Goal: Task Accomplishment & Management: Use online tool/utility

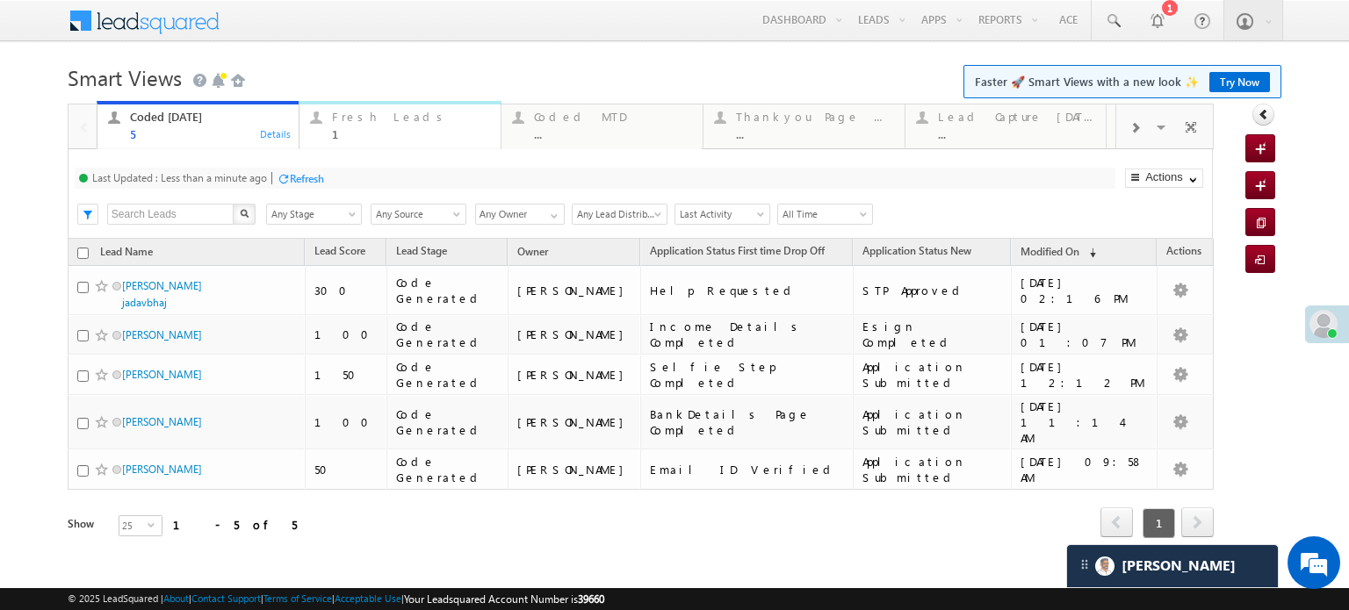
click at [377, 119] on div "Fresh Leads" at bounding box center [411, 117] width 158 height 14
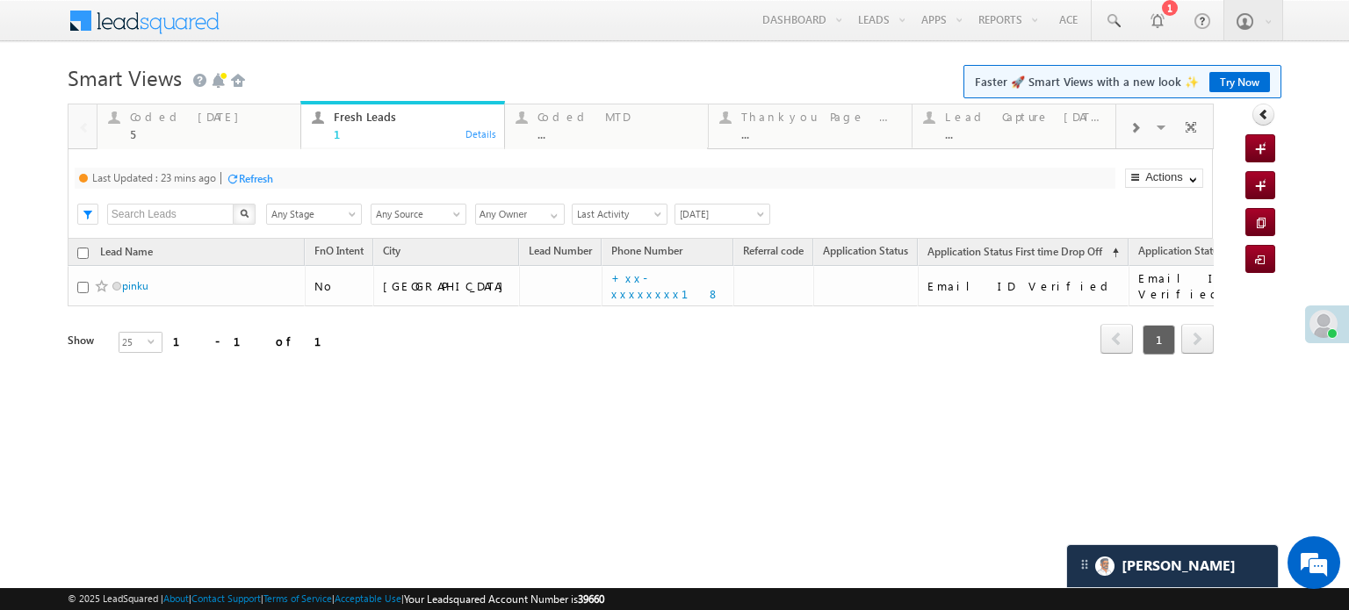
click at [271, 170] on div "Refresh" at bounding box center [249, 177] width 47 height 17
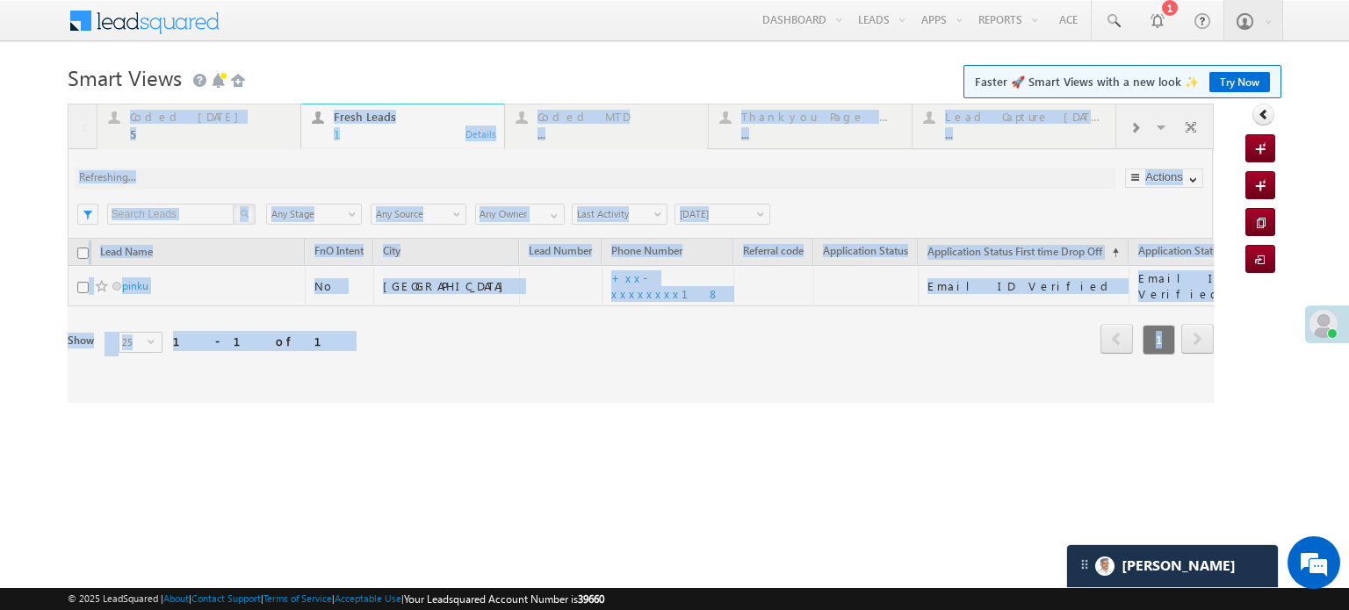
click at [270, 170] on div at bounding box center [641, 253] width 1146 height 299
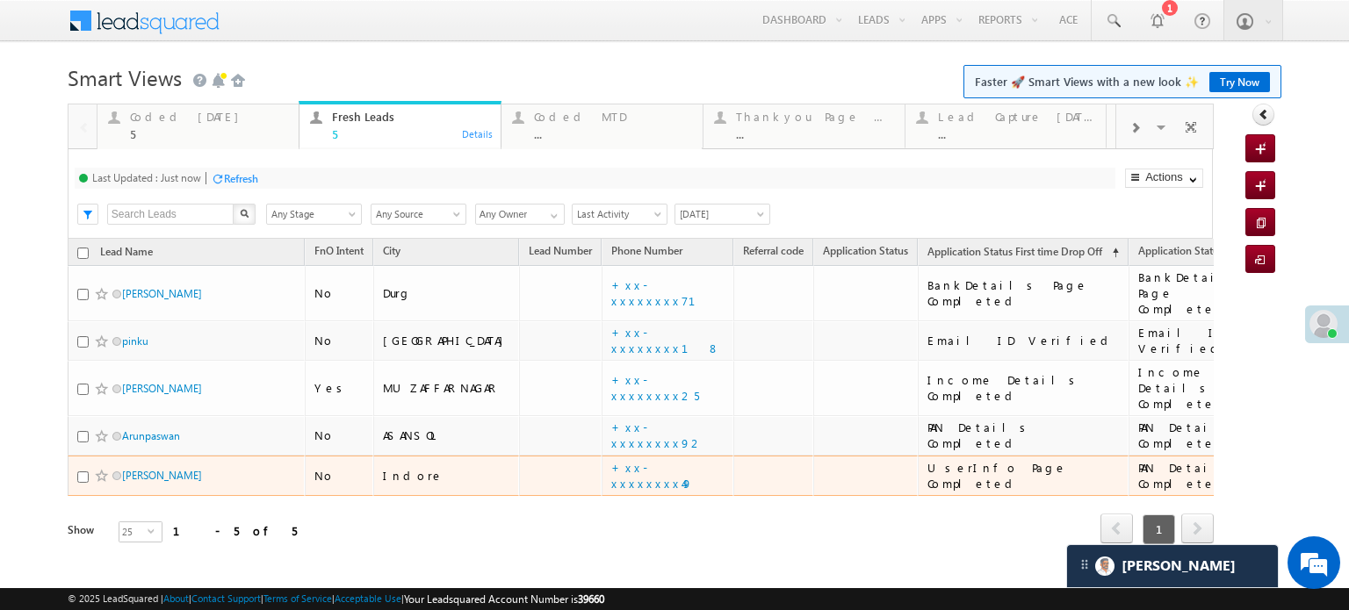
click at [644, 456] on td "+xx-xxxxxxxx49" at bounding box center [667, 476] width 132 height 40
click at [632, 496] on div "Refresh first prev 1 next last 1 - 5 of 5" at bounding box center [641, 521] width 1146 height 51
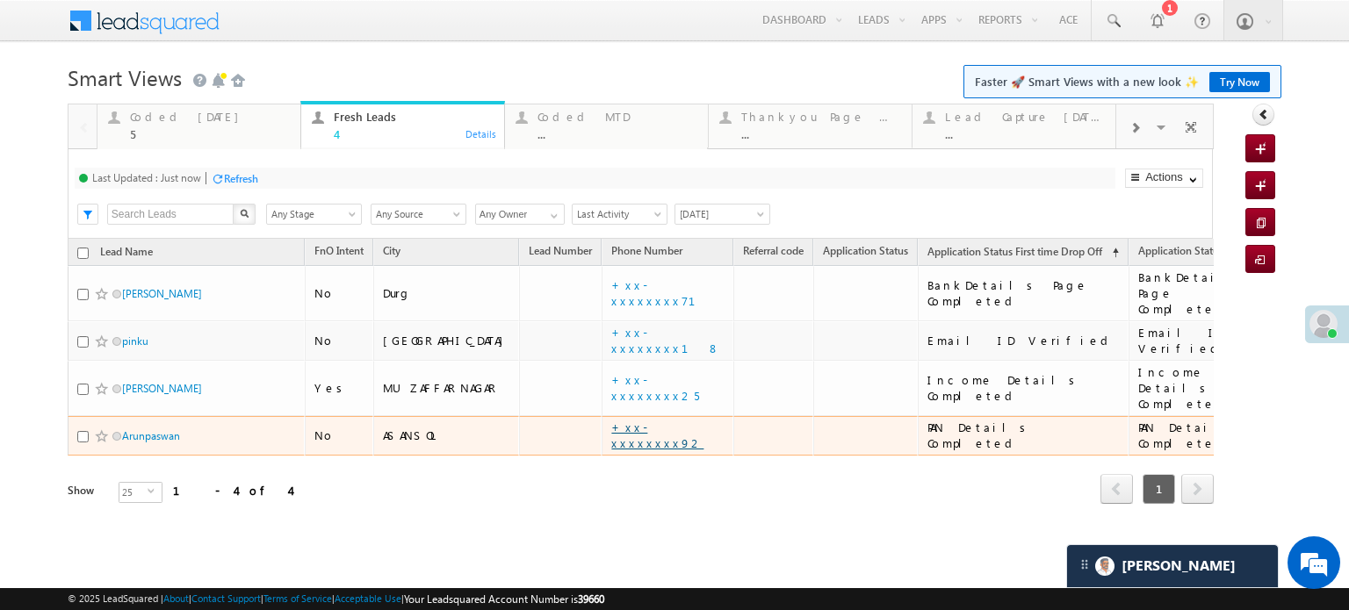
click at [618, 420] on link "+xx-xxxxxxxx92" at bounding box center [657, 435] width 92 height 31
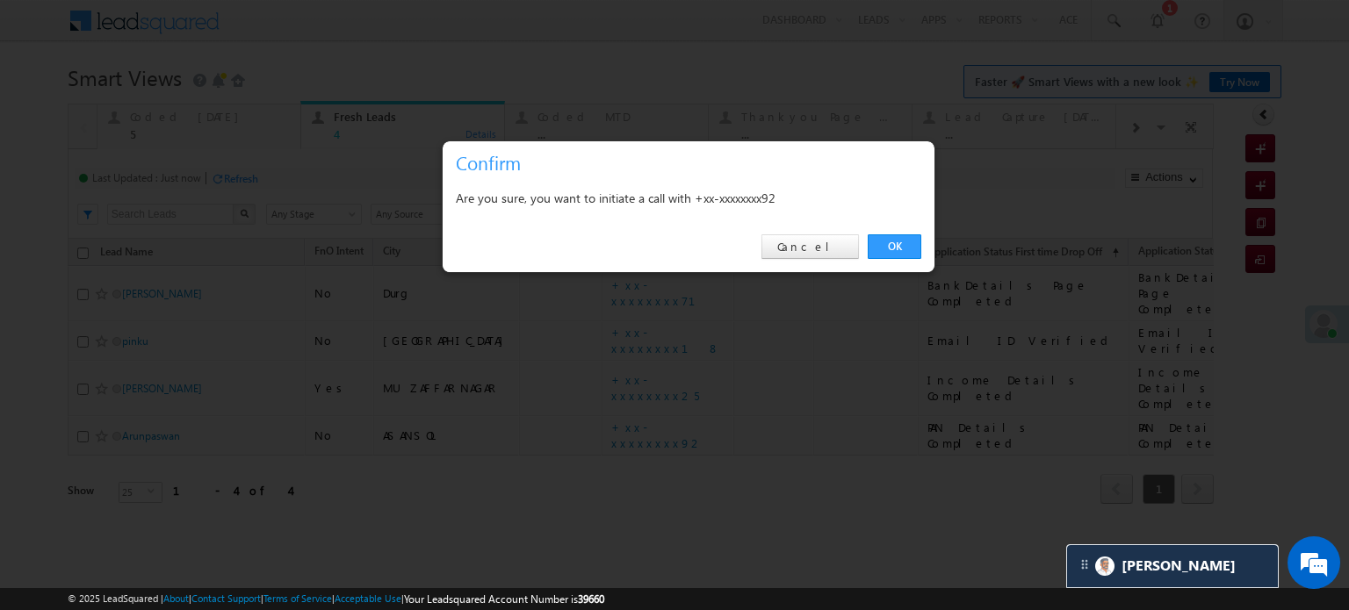
click at [889, 259] on div "OK Cancel" at bounding box center [689, 247] width 492 height 50
click at [889, 248] on link "OK" at bounding box center [895, 246] width 54 height 25
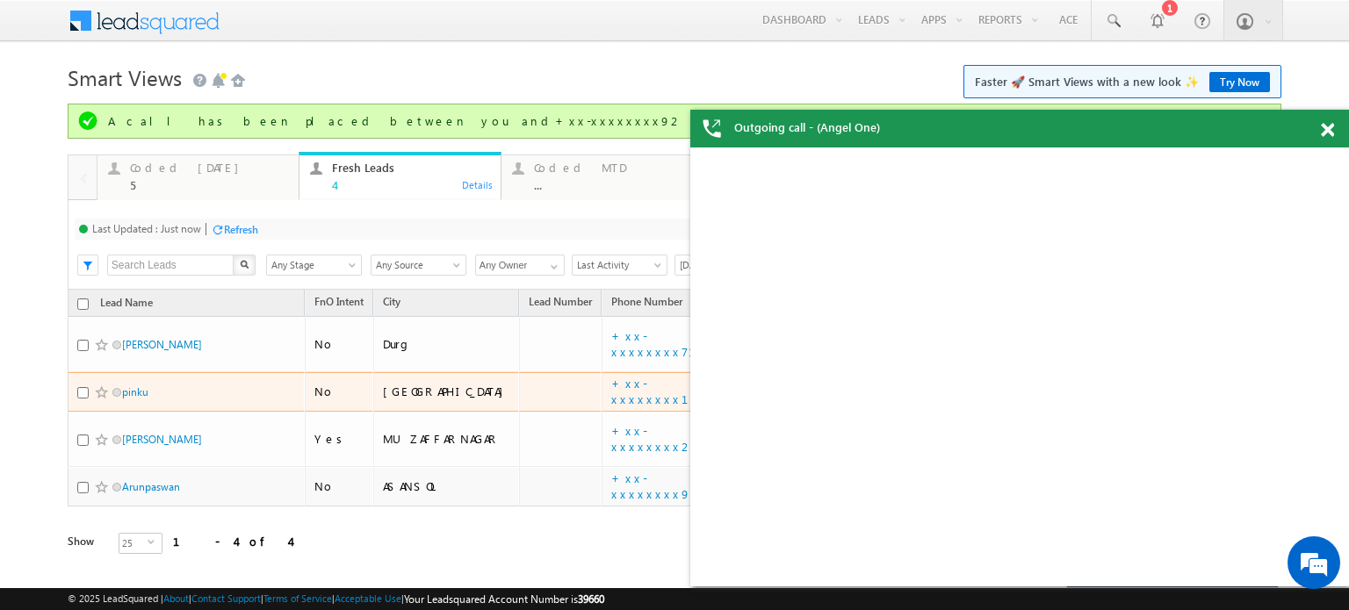
drag, startPoint x: 145, startPoint y: 371, endPoint x: 77, endPoint y: 399, distance: 72.9
click at [13, 399] on body "Menu Priya Rathore priya .rath ore@a ngelb rokin g.com" at bounding box center [674, 302] width 1349 height 604
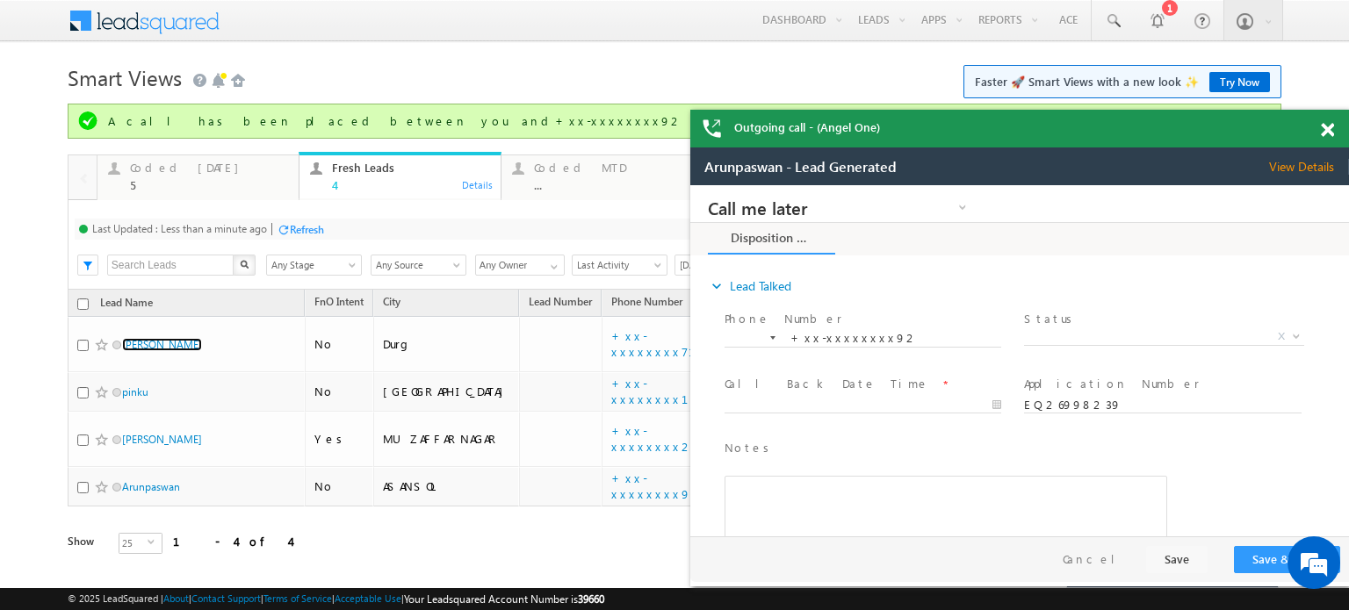
click at [1325, 131] on span at bounding box center [1327, 130] width 13 height 15
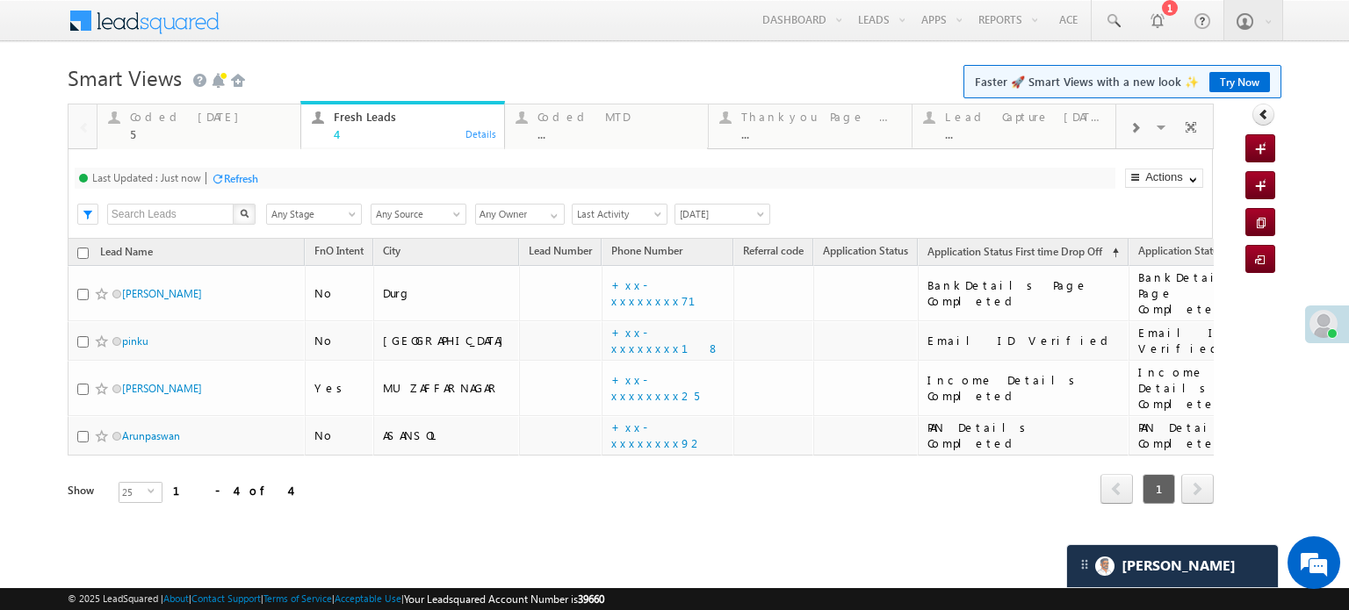
click at [223, 179] on div at bounding box center [217, 178] width 13 height 13
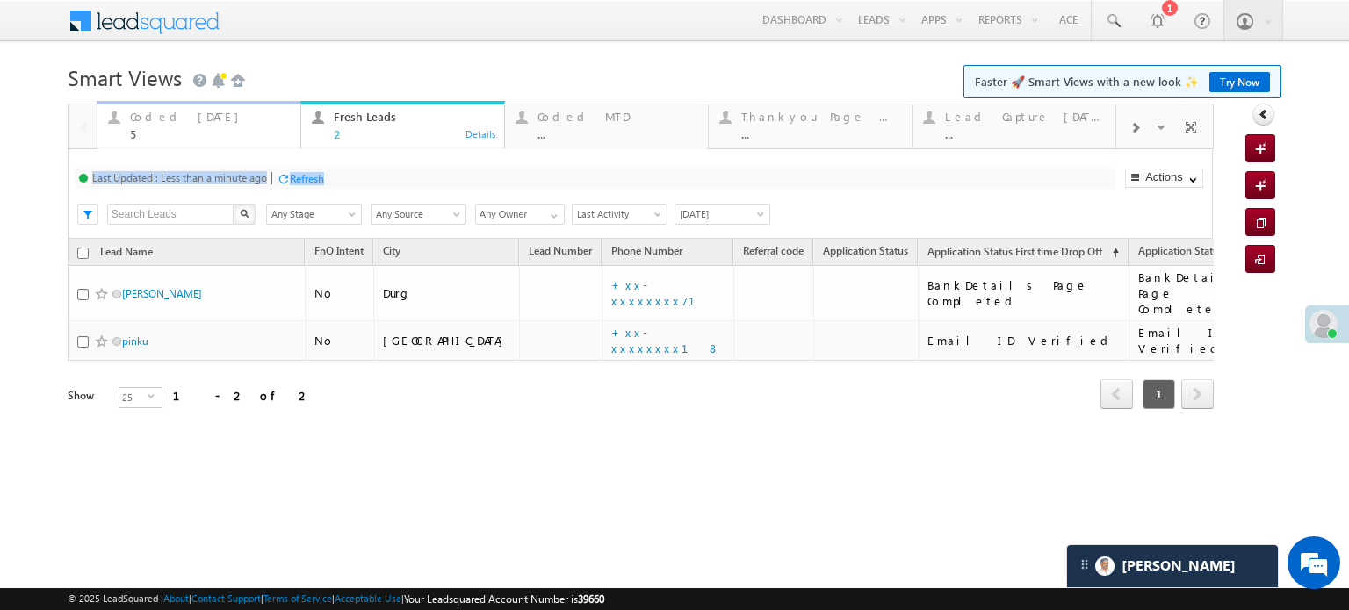
click at [246, 109] on div "Coded Today 5" at bounding box center [210, 123] width 160 height 34
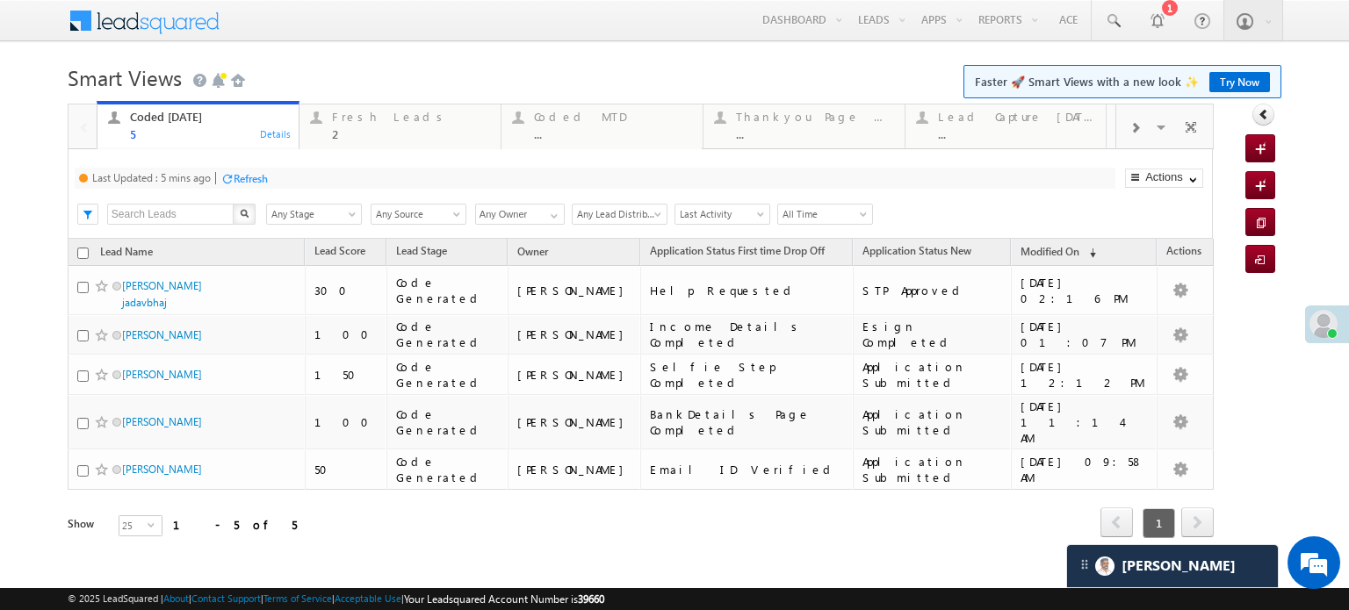
click at [263, 180] on div "Refresh" at bounding box center [251, 178] width 34 height 13
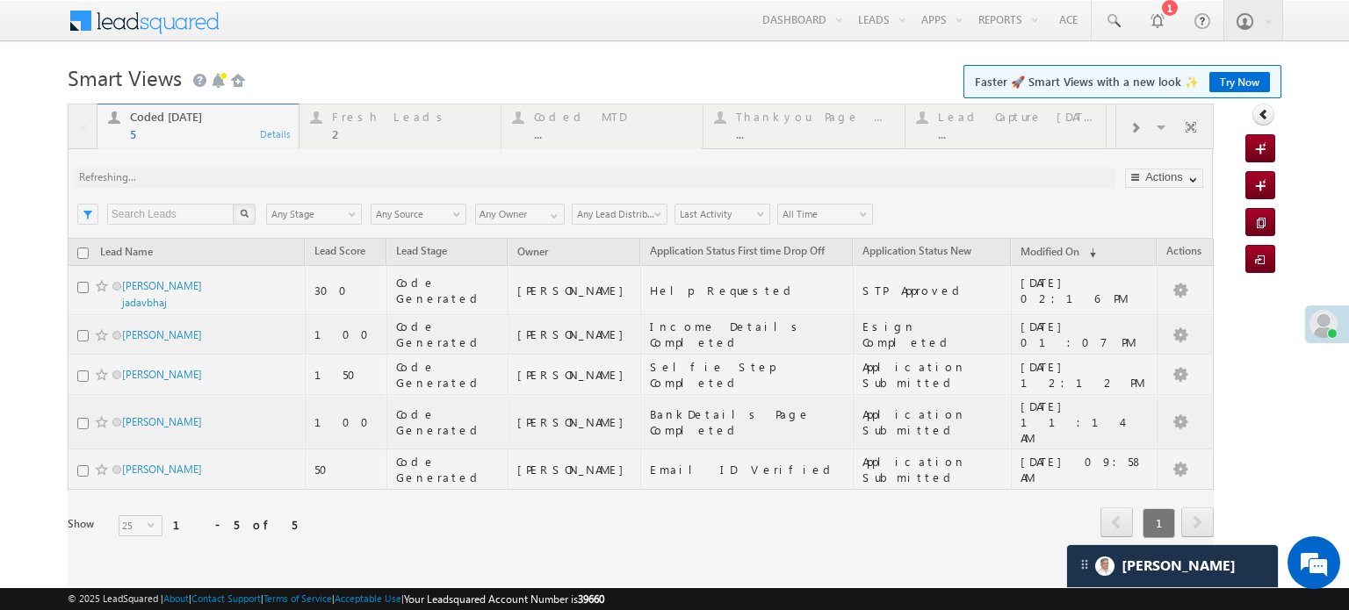
click at [263, 180] on div "Coded Today 5 Details Fresh Leads 2 Details Coded MTD ... Details Thankyou Page…" at bounding box center [641, 345] width 1146 height 483
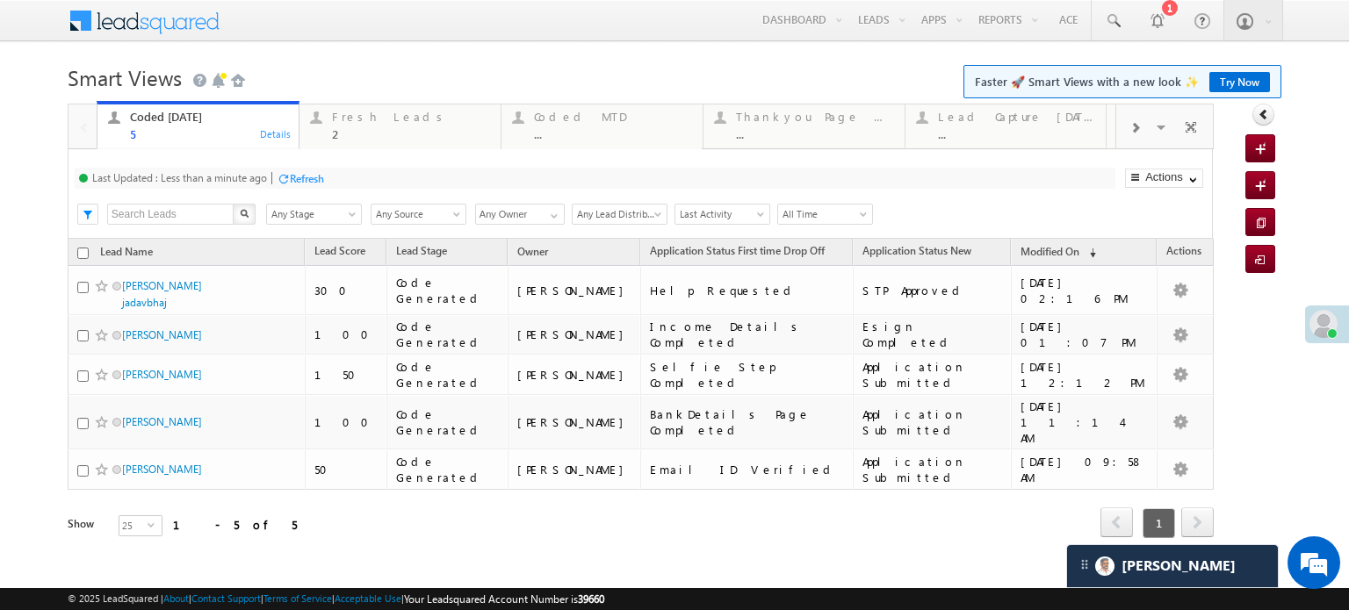
click at [308, 174] on div "Refresh" at bounding box center [307, 178] width 34 height 13
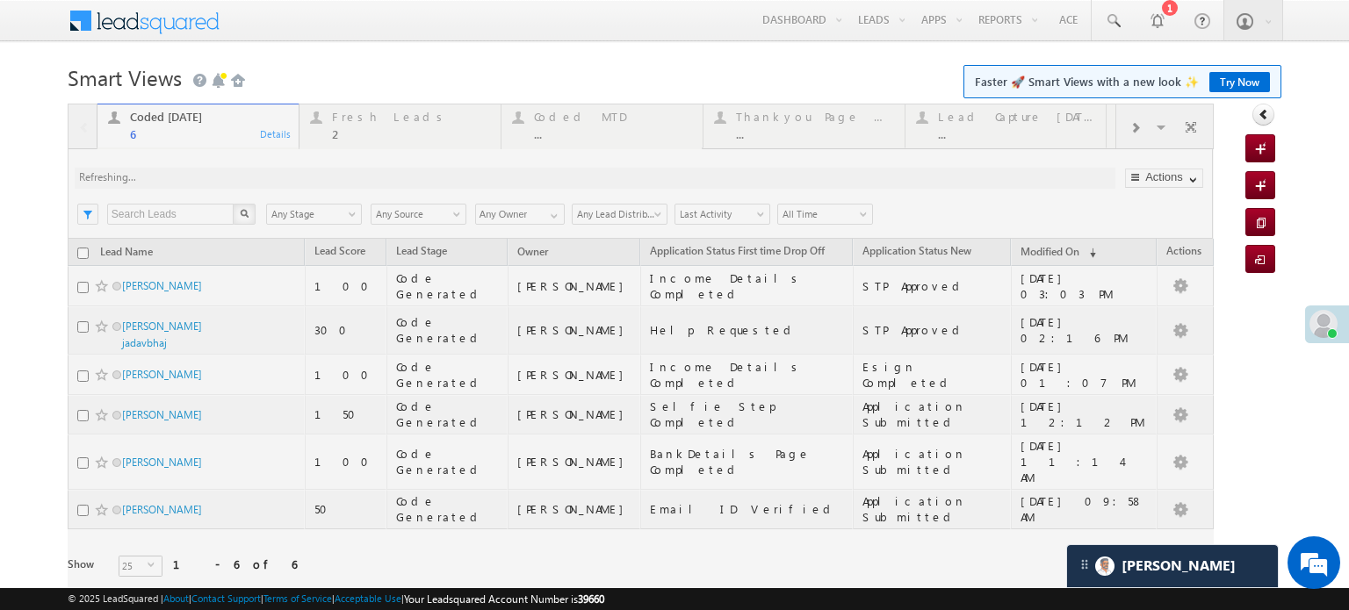
drag, startPoint x: 353, startPoint y: 118, endPoint x: 872, endPoint y: -106, distance: 565.2
click at [872, 0] on html "Menu Priya Rathore priya .rath ore@a ngelb rokin g.com" at bounding box center [674, 335] width 1349 height 671
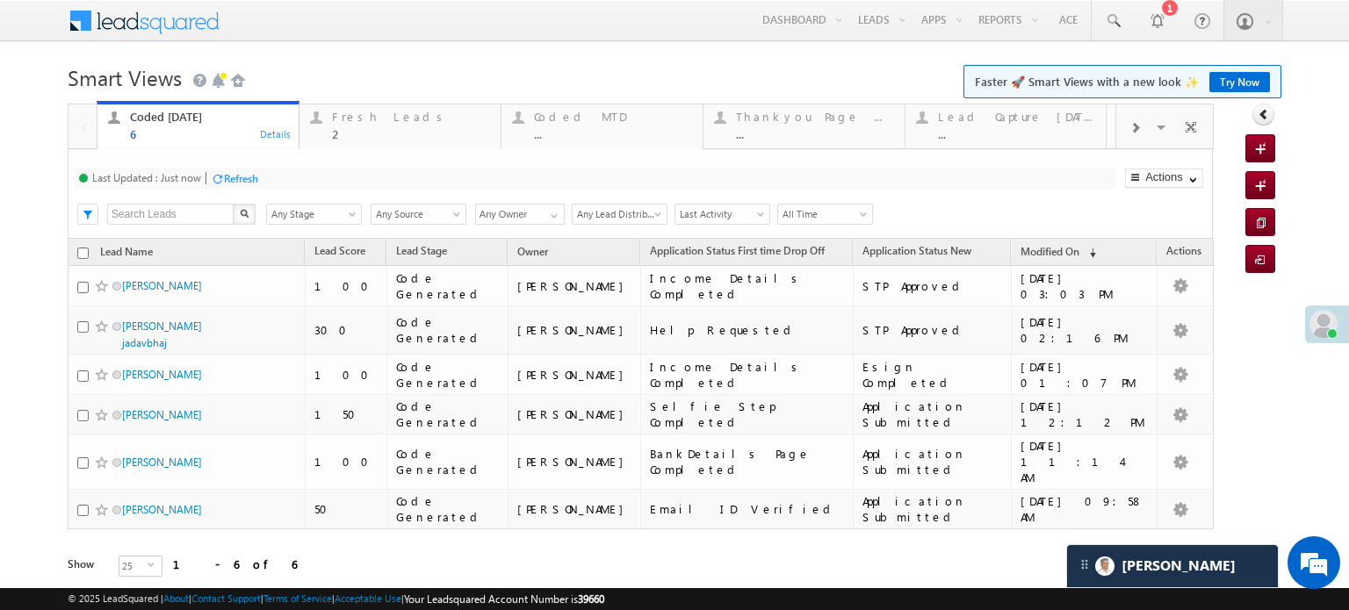
click at [278, 66] on h1 "Smart Views Getting Started Faster 🚀 Smart Views with a new look ✨ Try Now" at bounding box center [674, 76] width 1213 height 34
click at [370, 129] on div "2" at bounding box center [411, 133] width 158 height 13
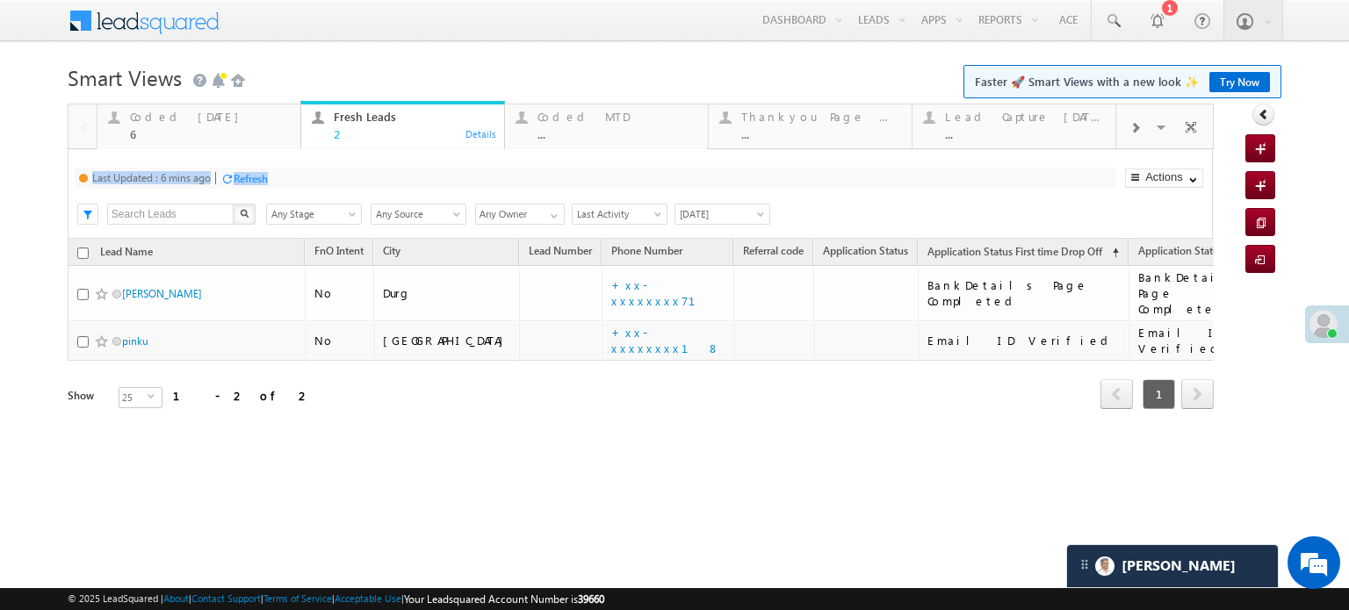
click at [256, 178] on div "Refresh" at bounding box center [251, 178] width 34 height 13
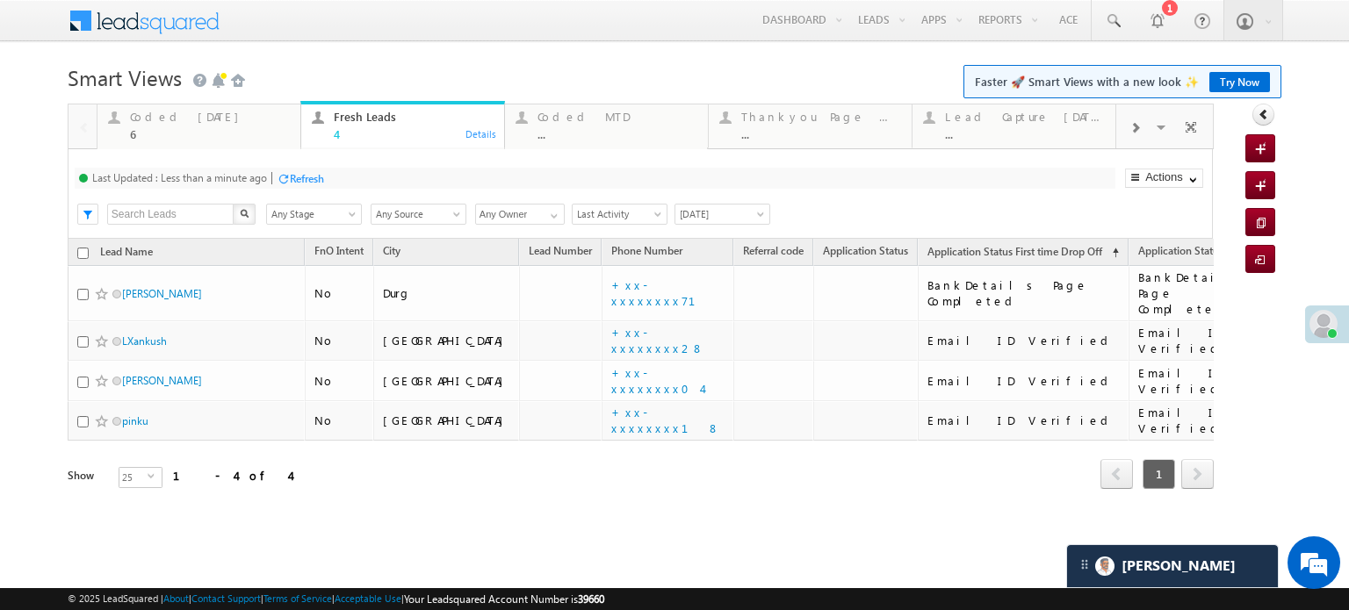
click at [268, 65] on h1 "Smart Views Getting Started Faster 🚀 Smart Views with a new look ✨ Try Now" at bounding box center [674, 76] width 1213 height 34
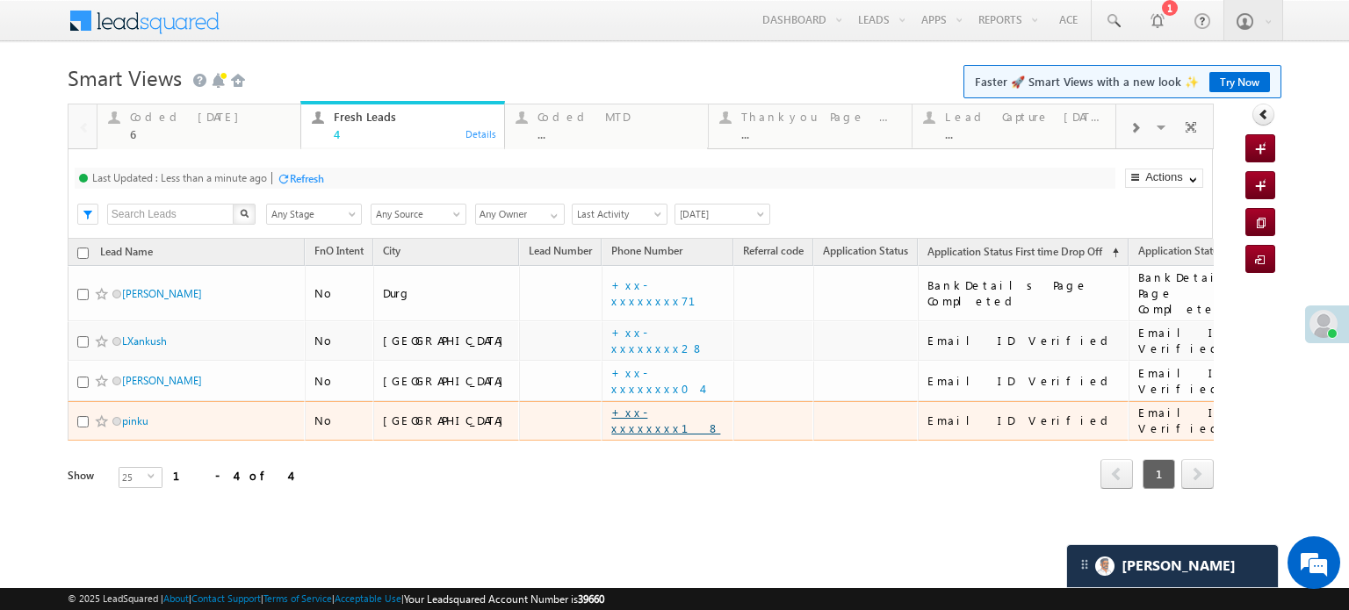
click at [611, 405] on link "+xx-xxxxxxxx18" at bounding box center [665, 420] width 109 height 31
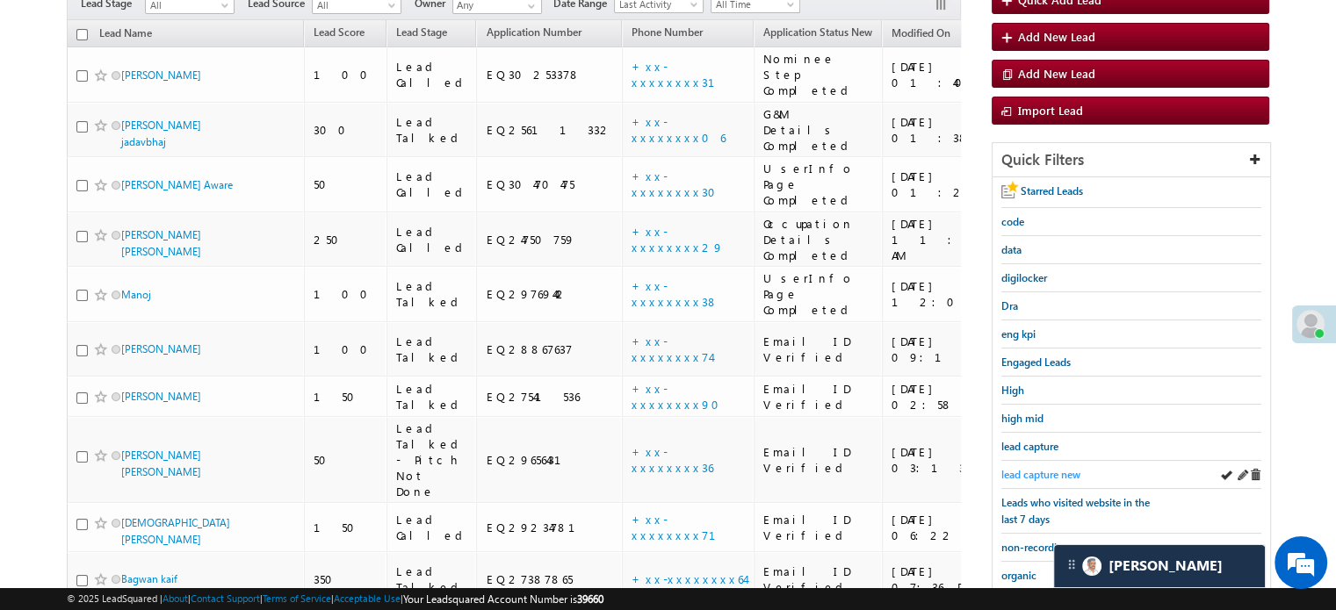
click at [1033, 468] on span "lead capture new" at bounding box center [1040, 474] width 79 height 13
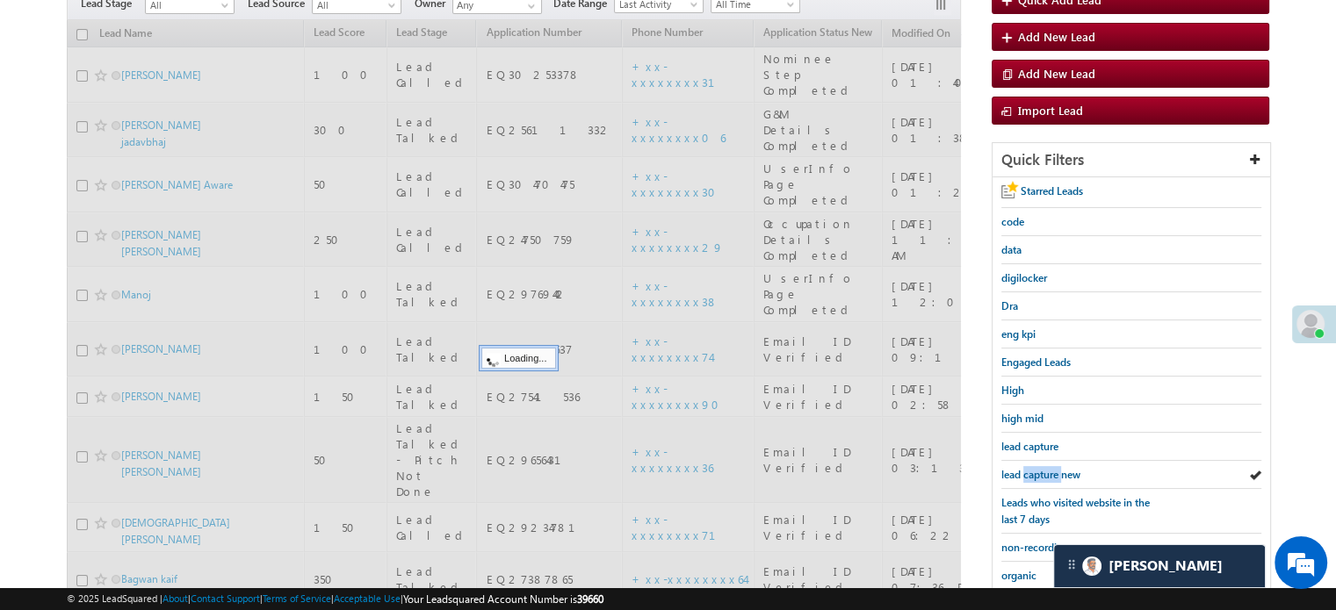
click at [1033, 468] on span "lead capture new" at bounding box center [1040, 474] width 79 height 13
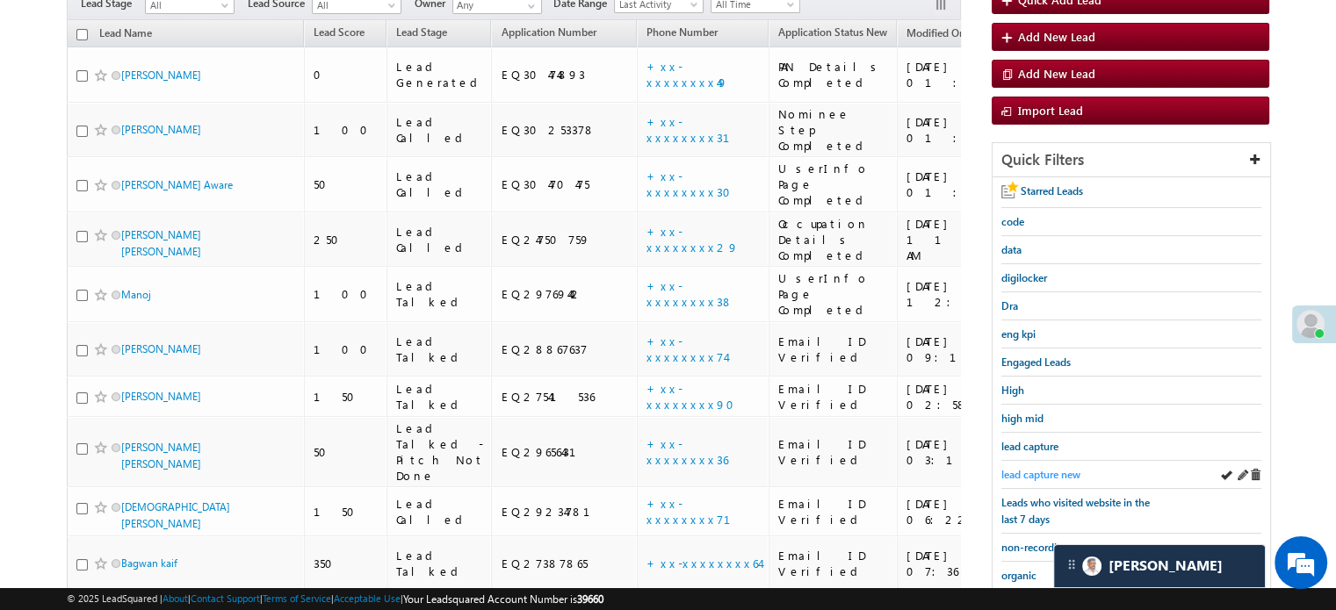
click at [1032, 468] on span "lead capture new" at bounding box center [1040, 474] width 79 height 13
click at [1055, 469] on span "lead capture new" at bounding box center [1040, 474] width 79 height 13
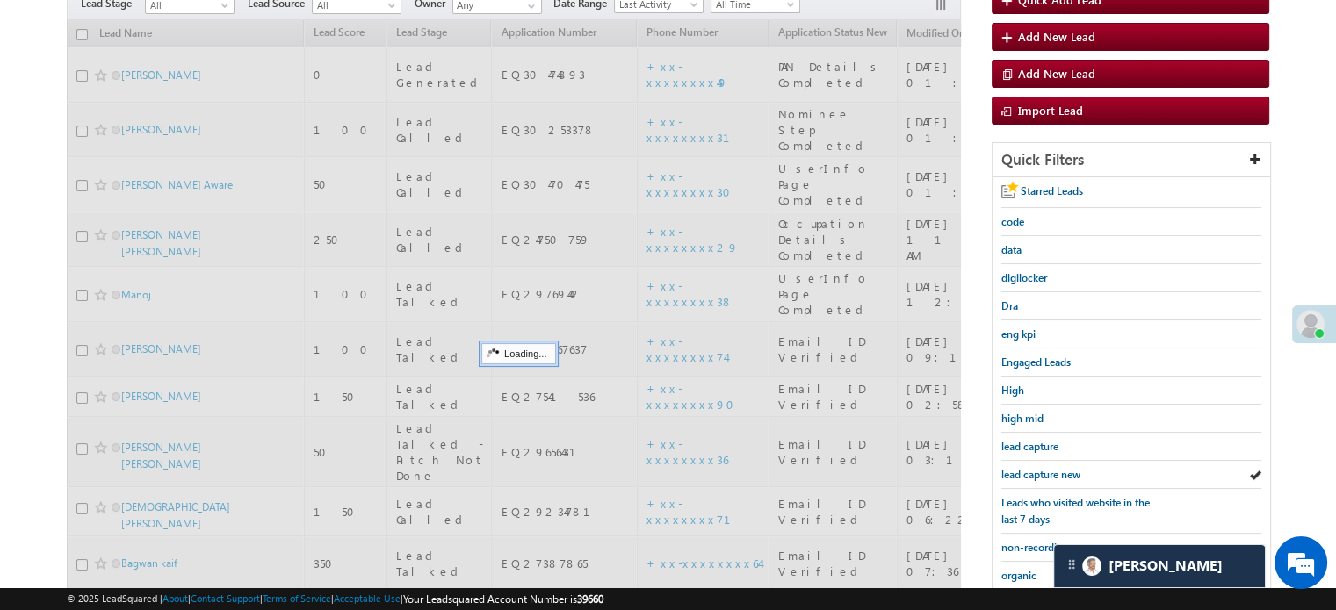
click at [1055, 469] on span "lead capture new" at bounding box center [1040, 474] width 79 height 13
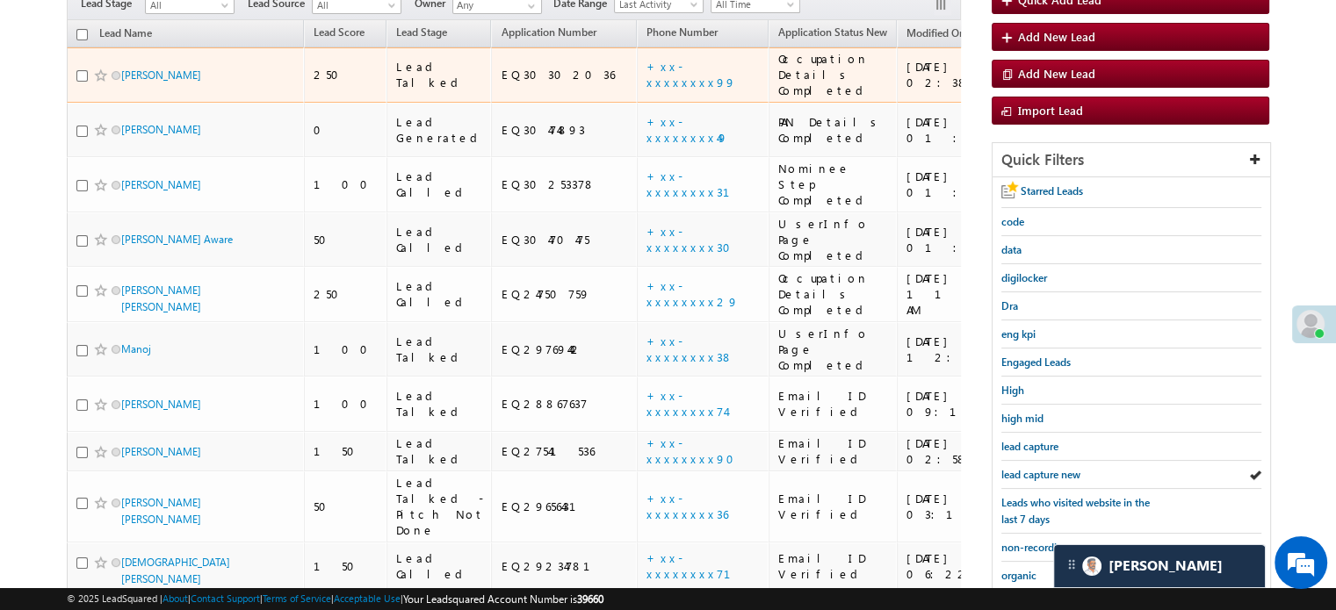
click at [189, 74] on td "[PERSON_NAME]" at bounding box center [185, 74] width 237 height 55
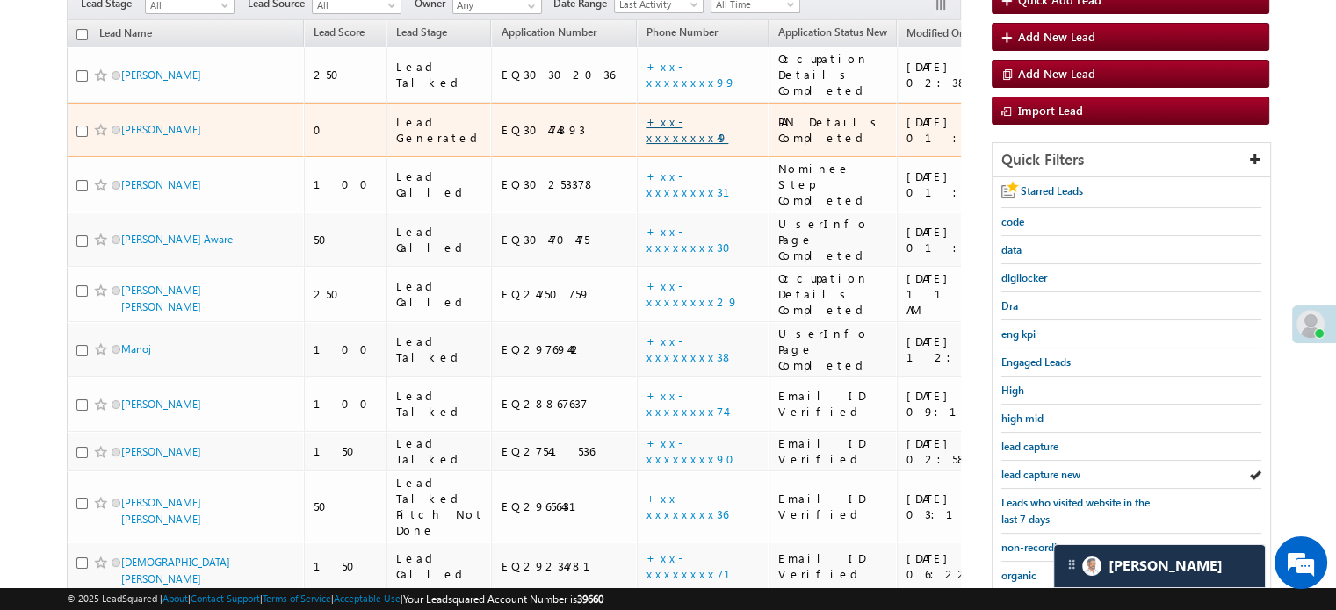
click at [646, 114] on link "+xx-xxxxxxxx49" at bounding box center [687, 129] width 82 height 31
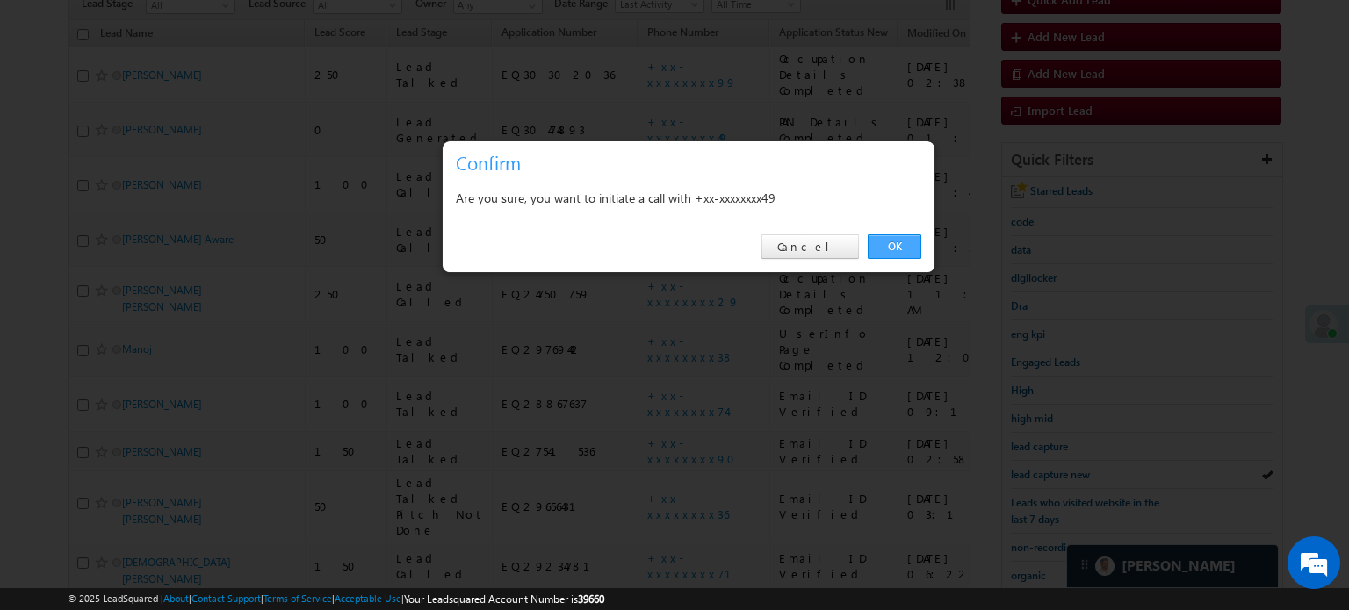
click at [893, 256] on link "OK" at bounding box center [895, 246] width 54 height 25
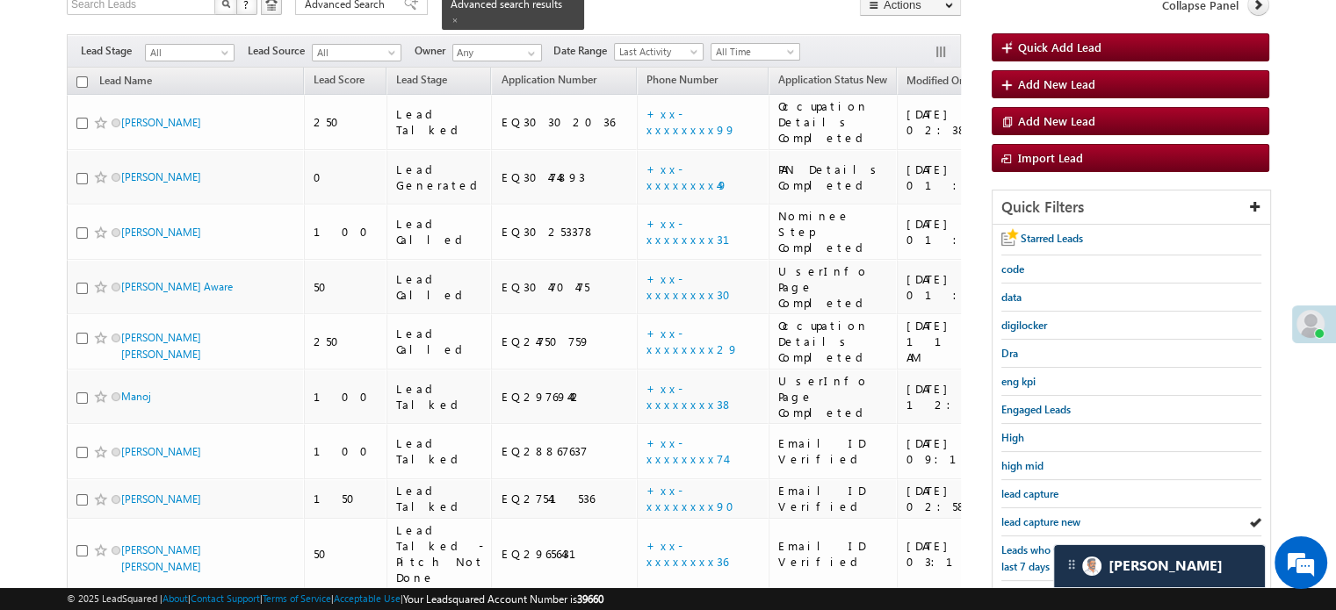
scroll to position [222, 0]
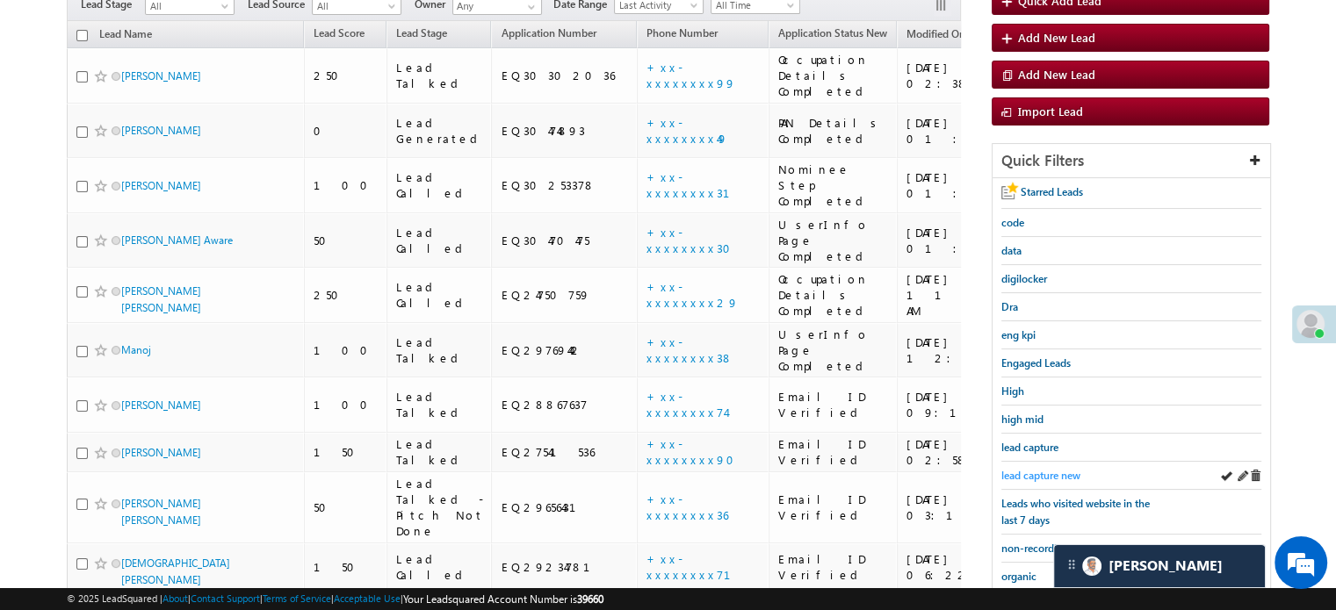
click at [1040, 470] on span "lead capture new" at bounding box center [1040, 475] width 79 height 13
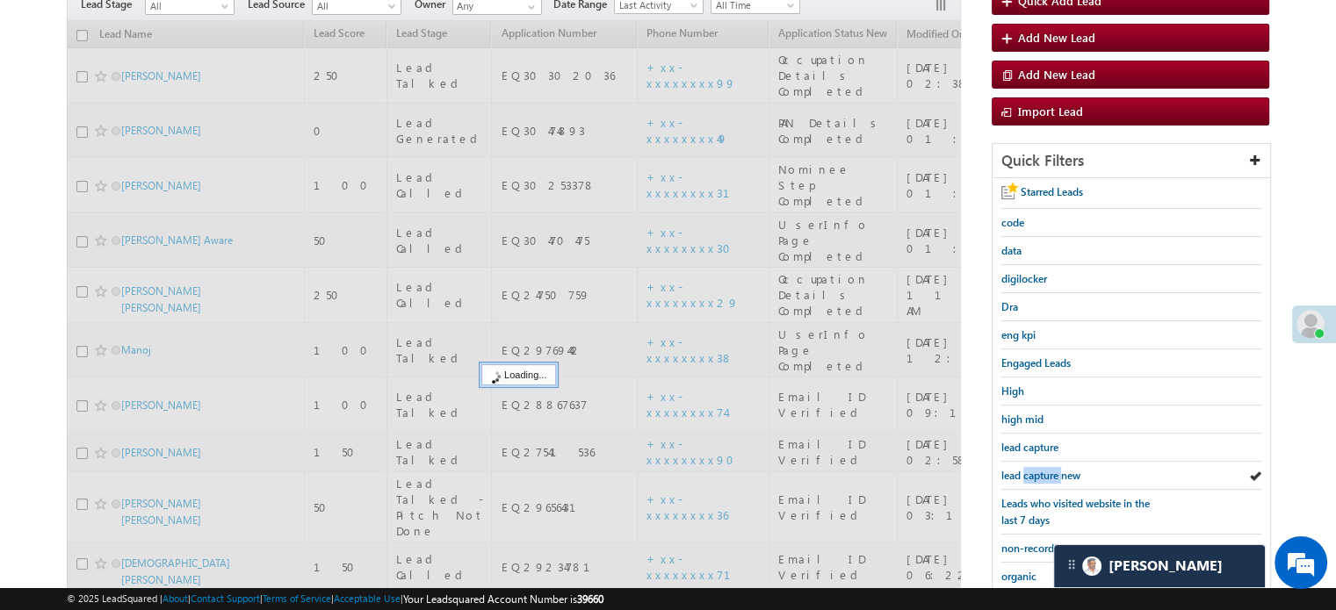
click at [1040, 470] on span "lead capture new" at bounding box center [1040, 475] width 79 height 13
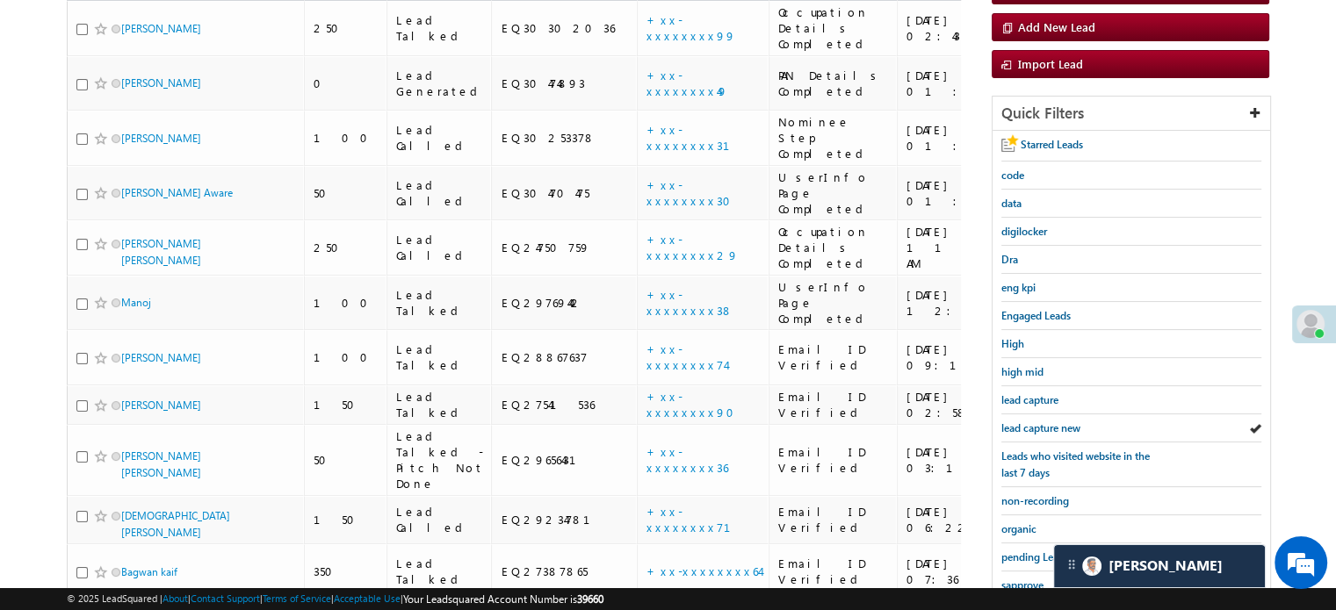
scroll to position [176, 0]
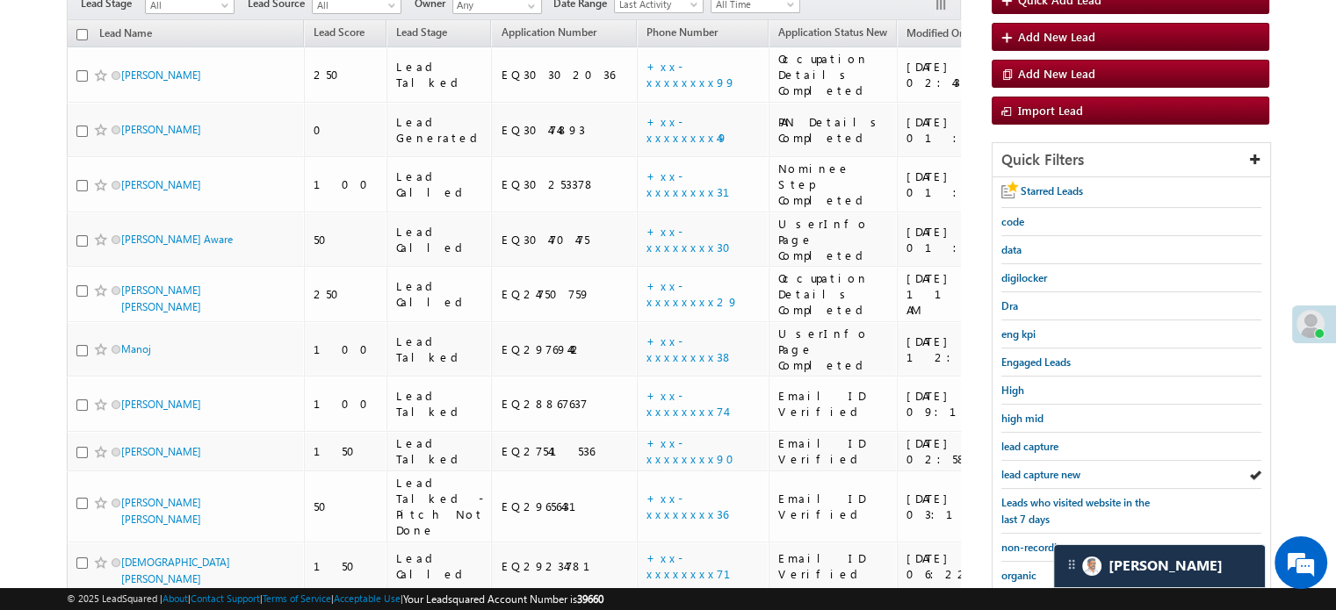
click at [1040, 470] on span "lead capture new" at bounding box center [1040, 474] width 79 height 13
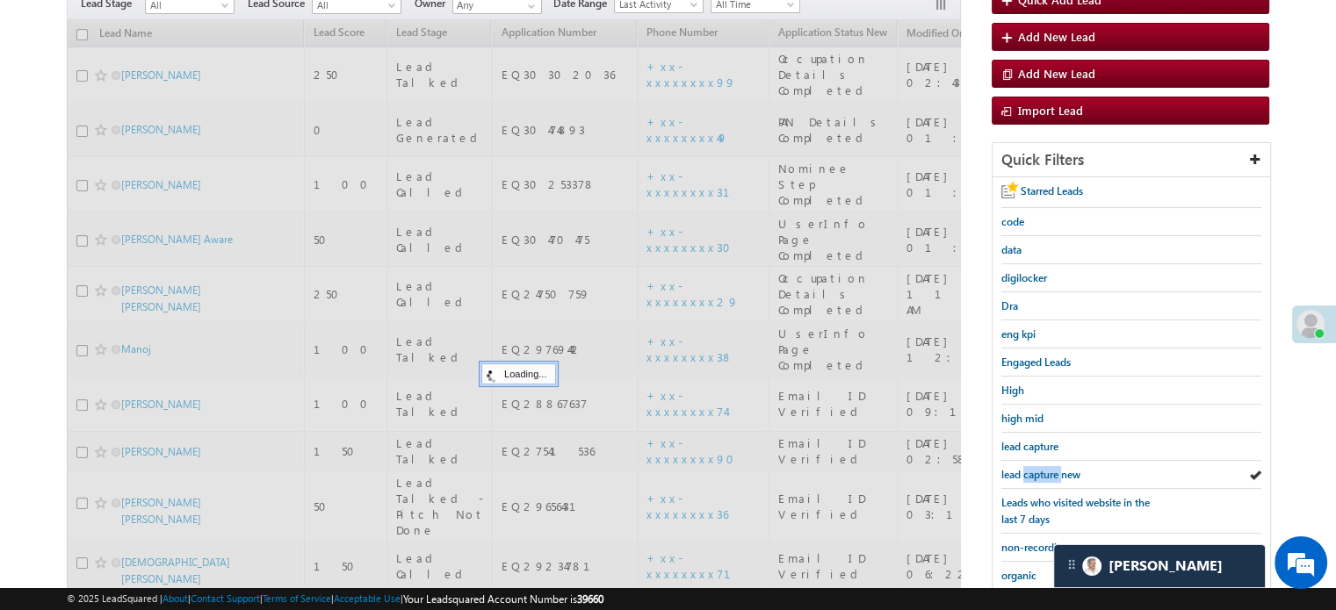
click at [1040, 470] on span "lead capture new" at bounding box center [1040, 474] width 79 height 13
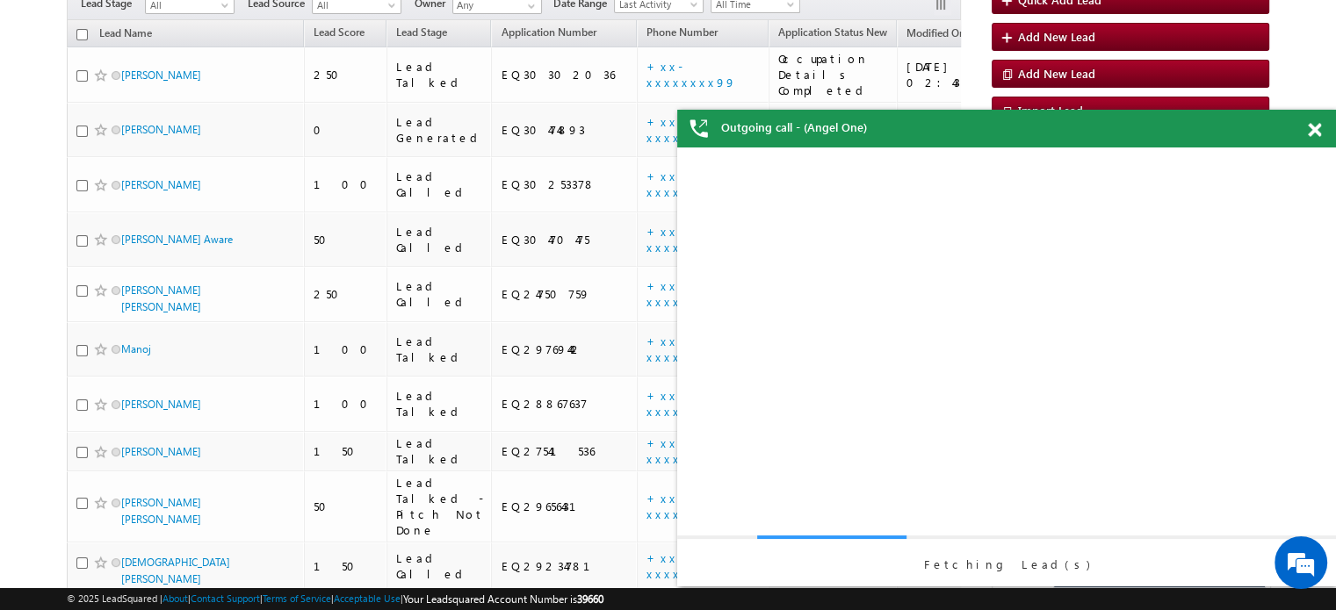
scroll to position [0, 0]
click at [1314, 133] on span at bounding box center [1313, 130] width 13 height 15
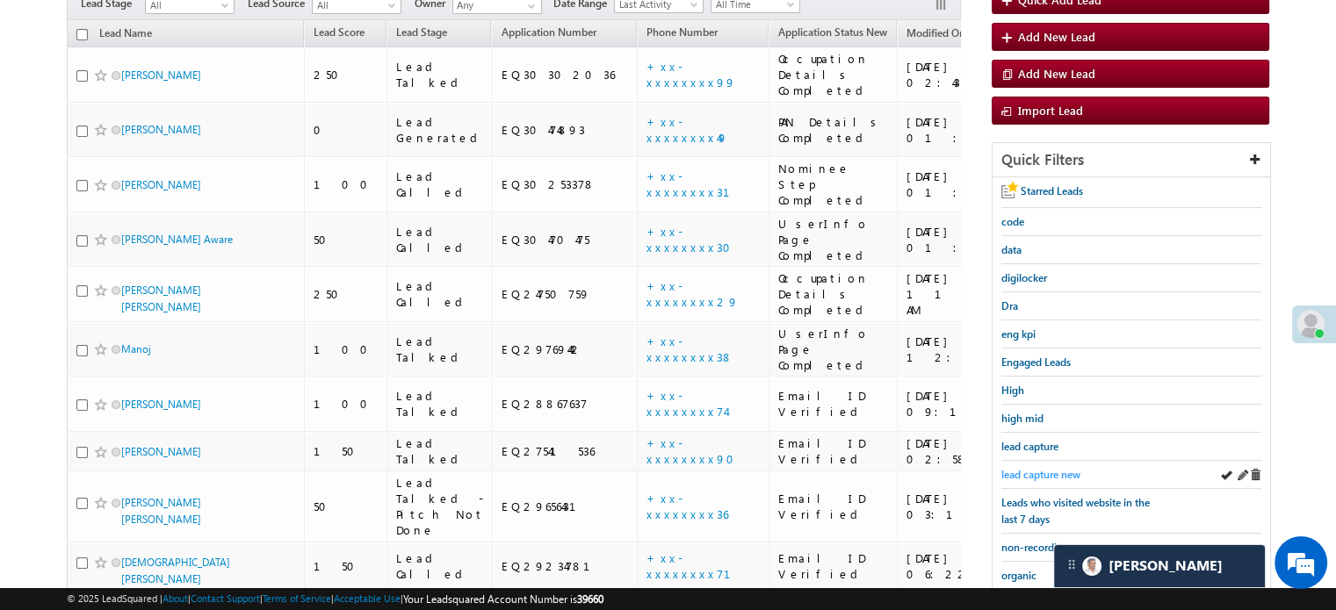
click at [1033, 471] on span "lead capture new" at bounding box center [1040, 474] width 79 height 13
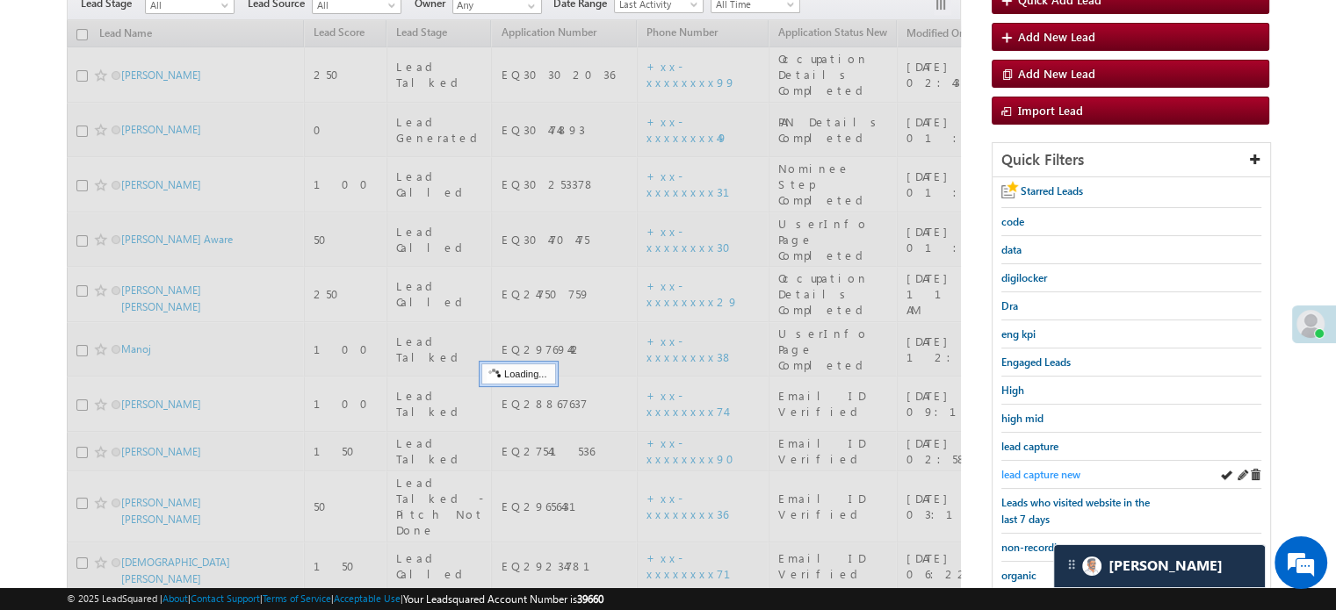
click at [1029, 472] on span "lead capture new" at bounding box center [1040, 474] width 79 height 13
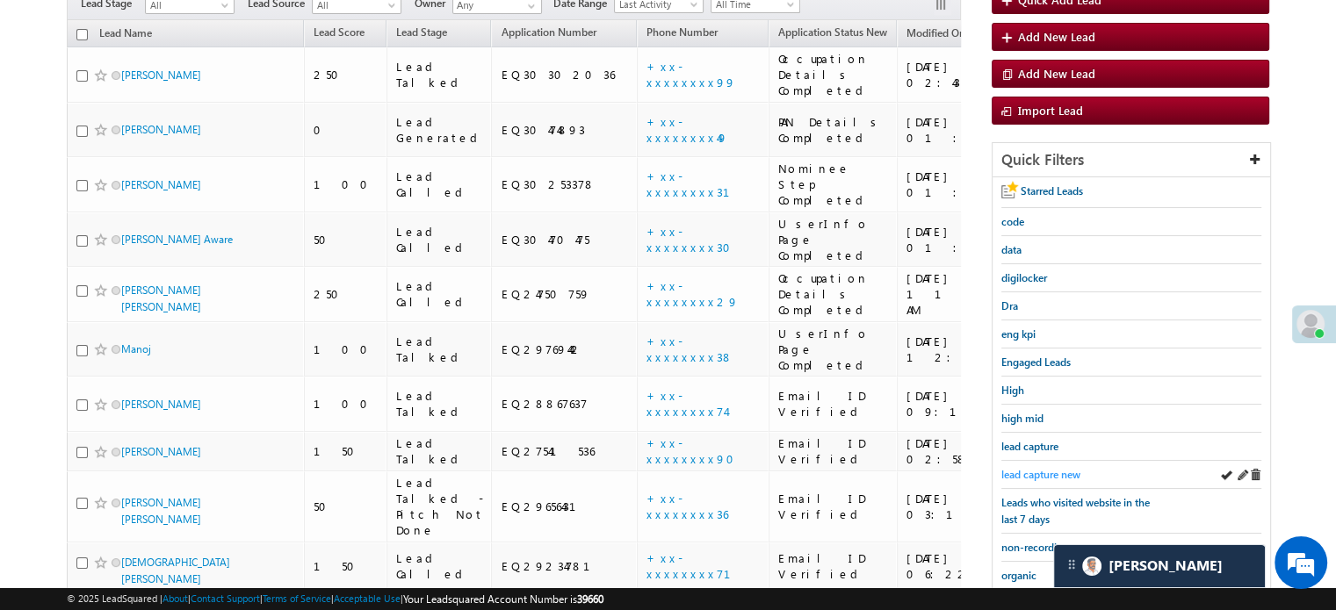
click at [1033, 469] on span "lead capture new" at bounding box center [1040, 474] width 79 height 13
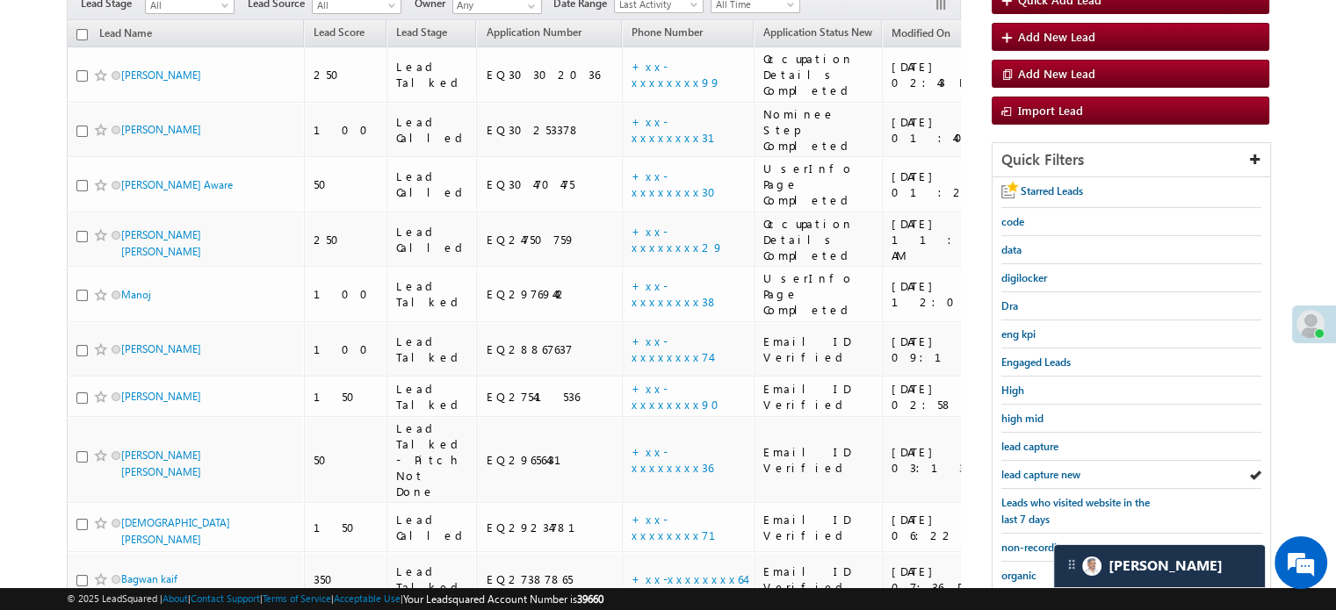
click at [27, 259] on body "Menu Priya Rathore priya .rath ore@a ngelb rokin g.com" at bounding box center [668, 346] width 1336 height 1044
click at [1050, 461] on div "lead capture new" at bounding box center [1131, 475] width 260 height 28
drag, startPoint x: 1050, startPoint y: 460, endPoint x: 1038, endPoint y: 477, distance: 20.7
click at [1038, 477] on div "lead capture new" at bounding box center [1131, 475] width 260 height 28
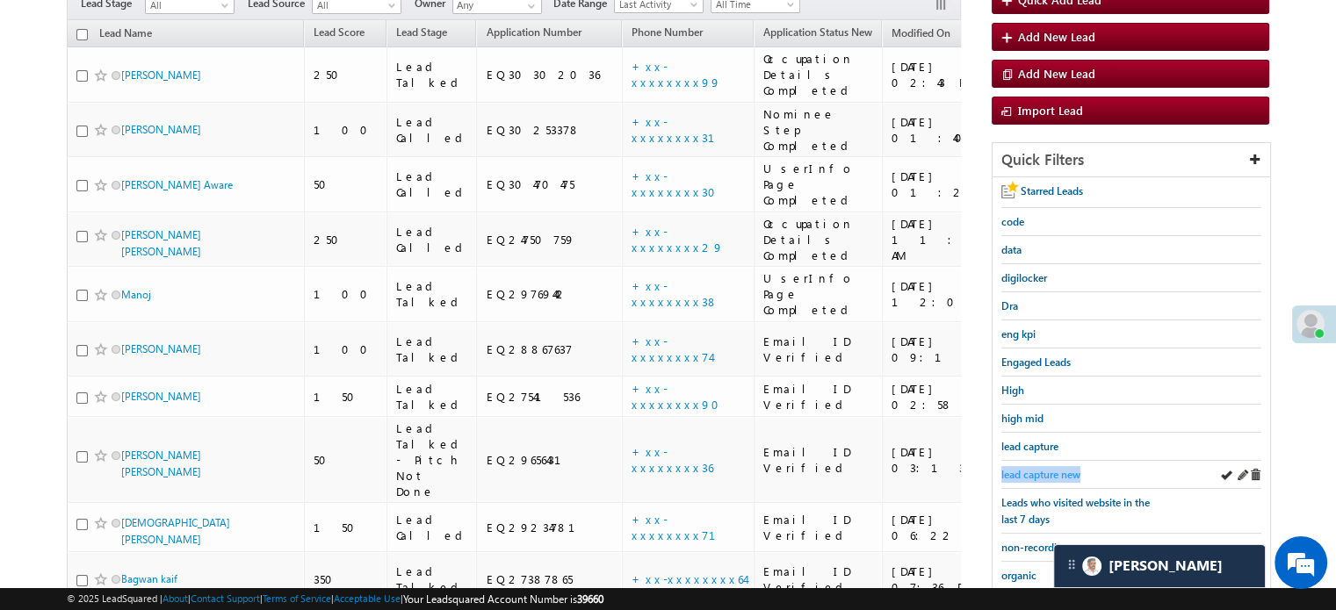
click at [1038, 477] on link "lead capture new" at bounding box center [1040, 474] width 79 height 17
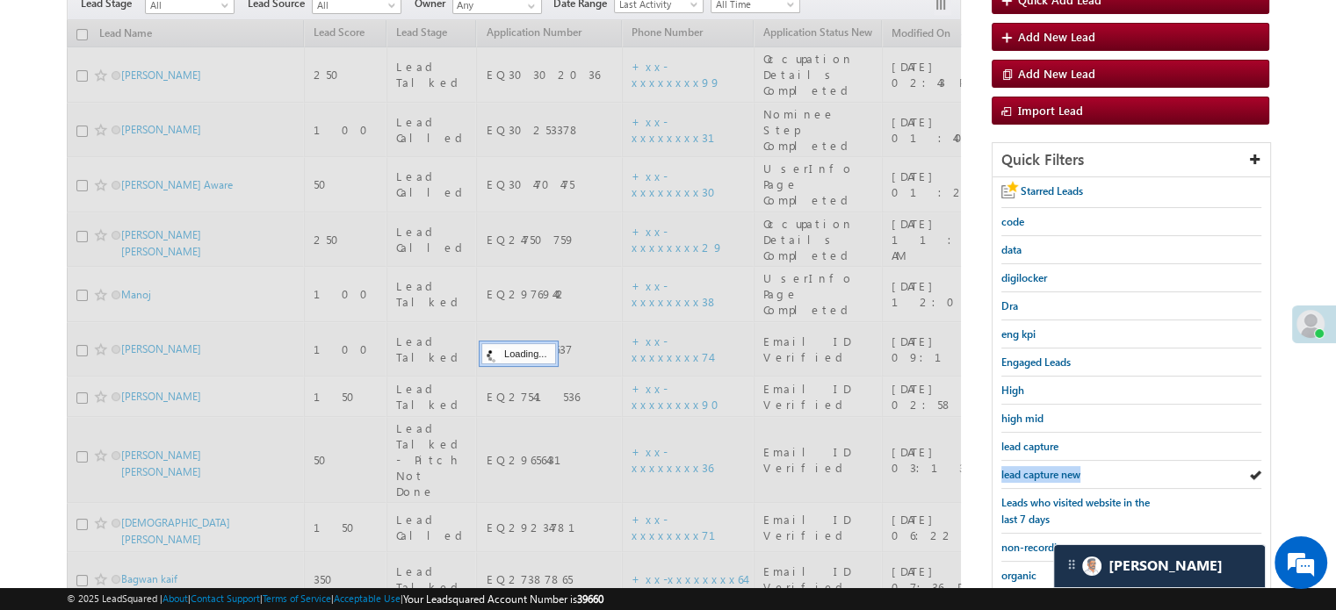
click at [1038, 477] on link "lead capture new" at bounding box center [1040, 474] width 79 height 17
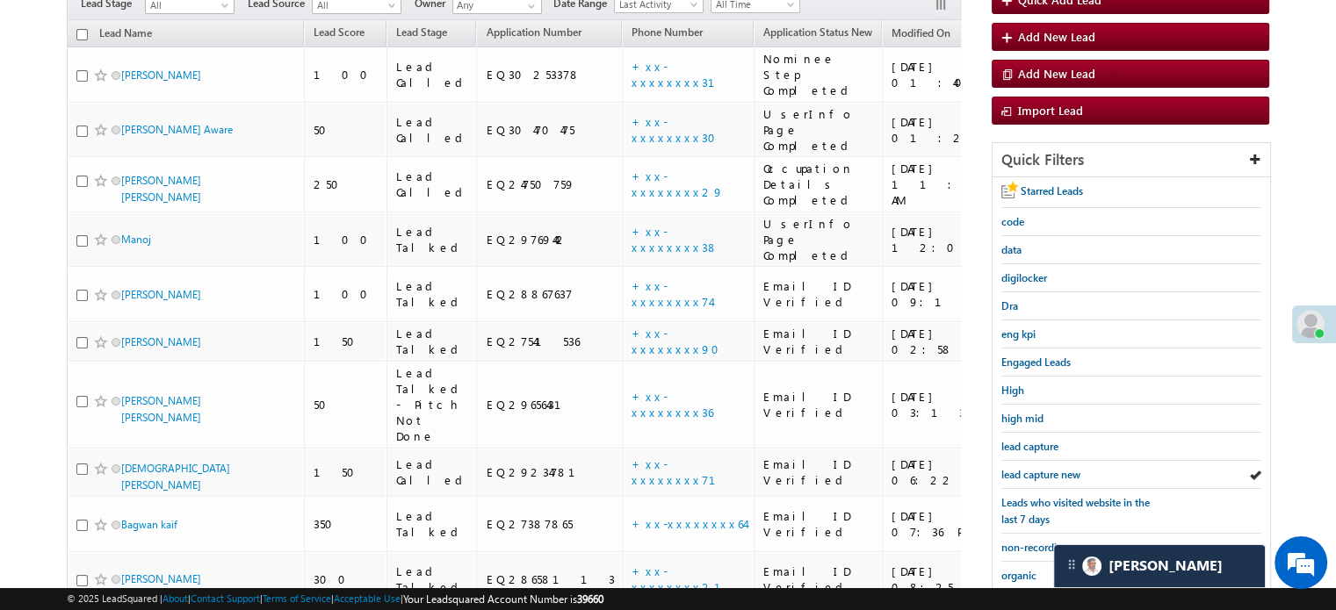
click at [1038, 477] on link "lead capture new" at bounding box center [1040, 474] width 79 height 17
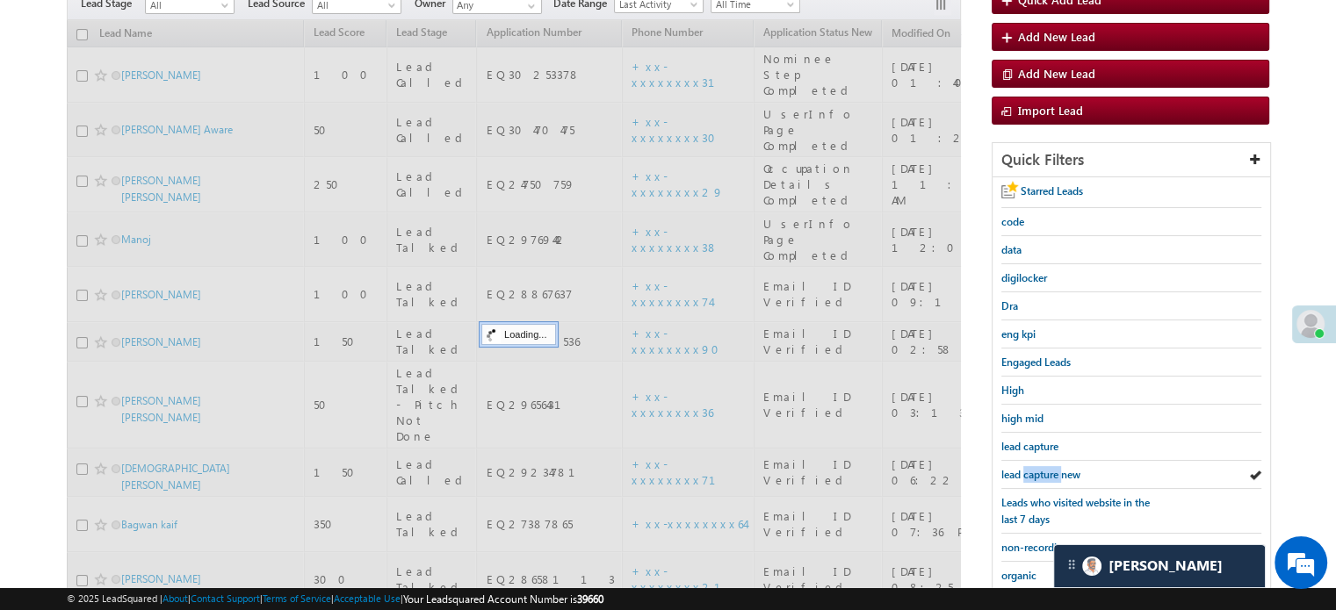
click at [1038, 477] on link "lead capture new" at bounding box center [1040, 474] width 79 height 17
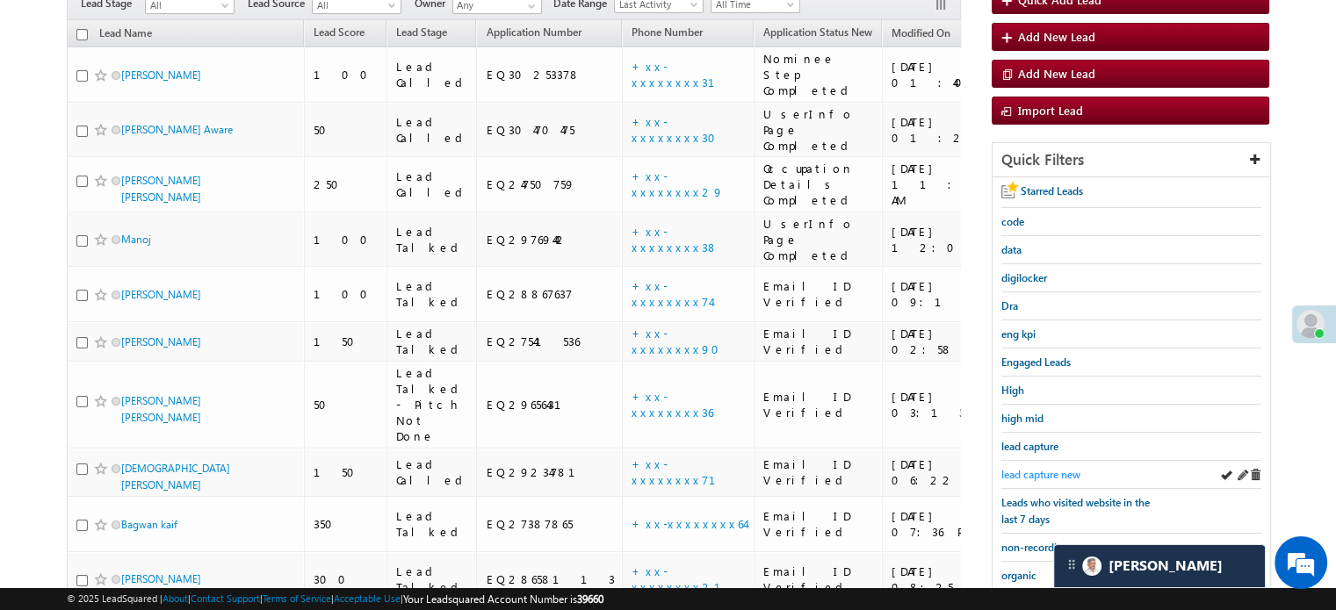
click at [1057, 466] on link "lead capture new" at bounding box center [1040, 474] width 79 height 17
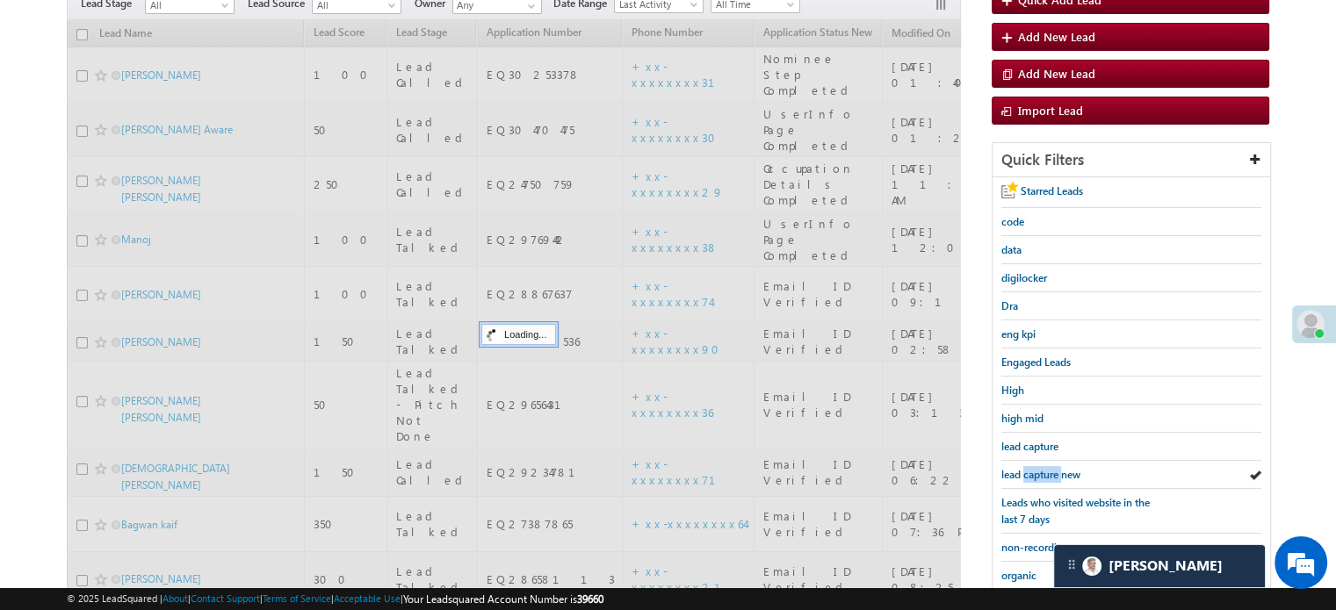
click at [1057, 466] on link "lead capture new" at bounding box center [1040, 474] width 79 height 17
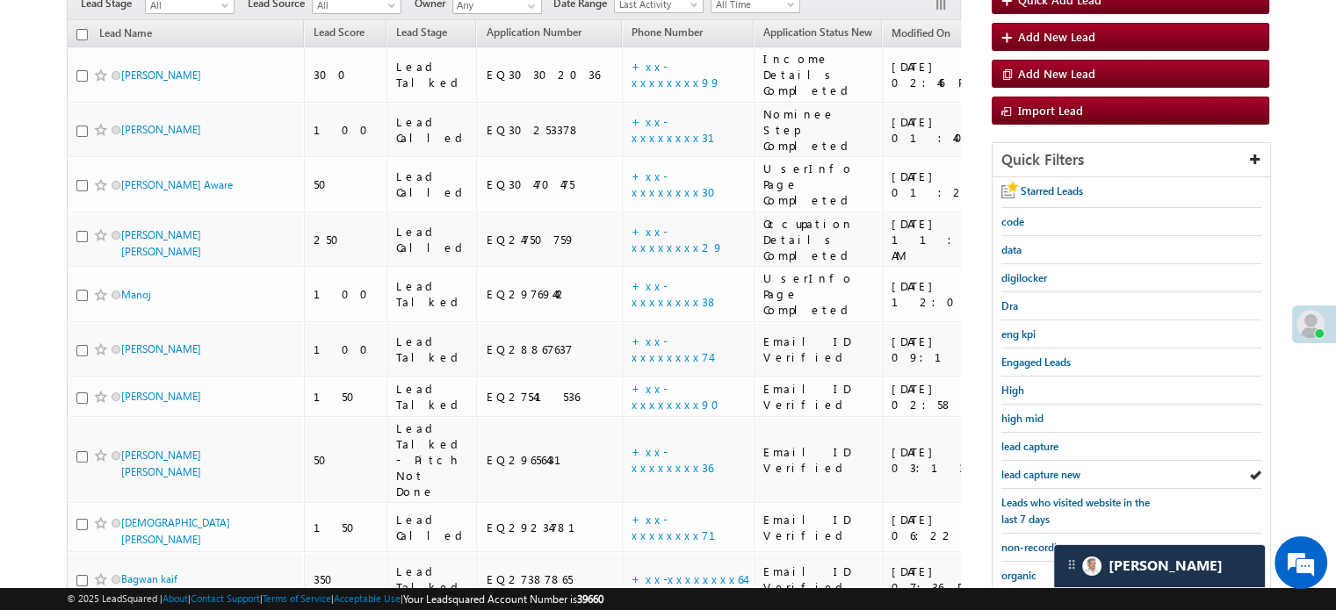
click at [1057, 466] on link "lead capture new" at bounding box center [1040, 474] width 79 height 17
click at [1038, 473] on span "lead capture new" at bounding box center [1040, 474] width 79 height 13
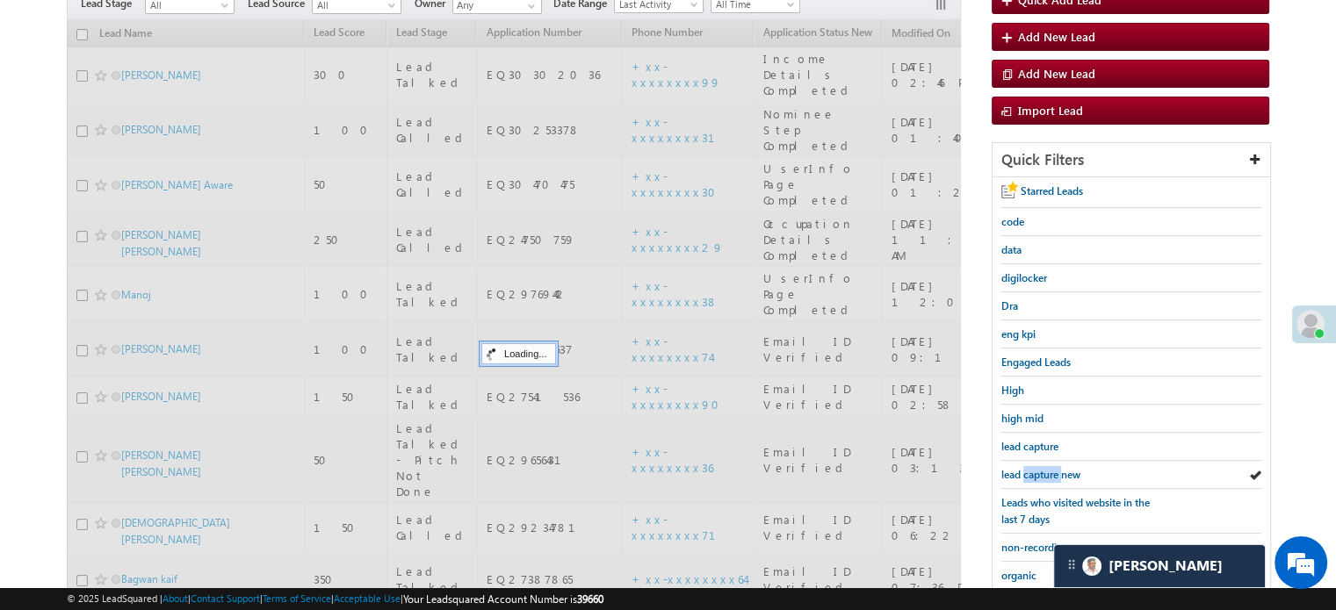
click at [1038, 473] on span "lead capture new" at bounding box center [1040, 474] width 79 height 13
click at [1038, 472] on span "lead capture new" at bounding box center [1040, 474] width 79 height 13
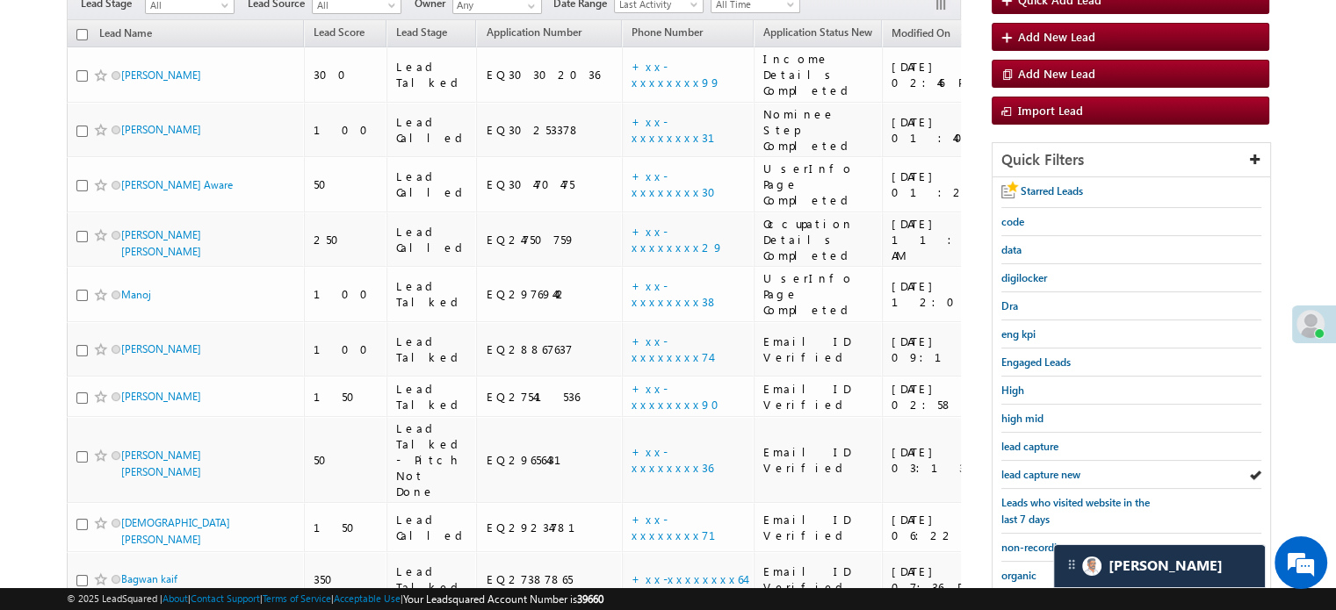
click at [1038, 471] on span "lead capture new" at bounding box center [1040, 474] width 79 height 13
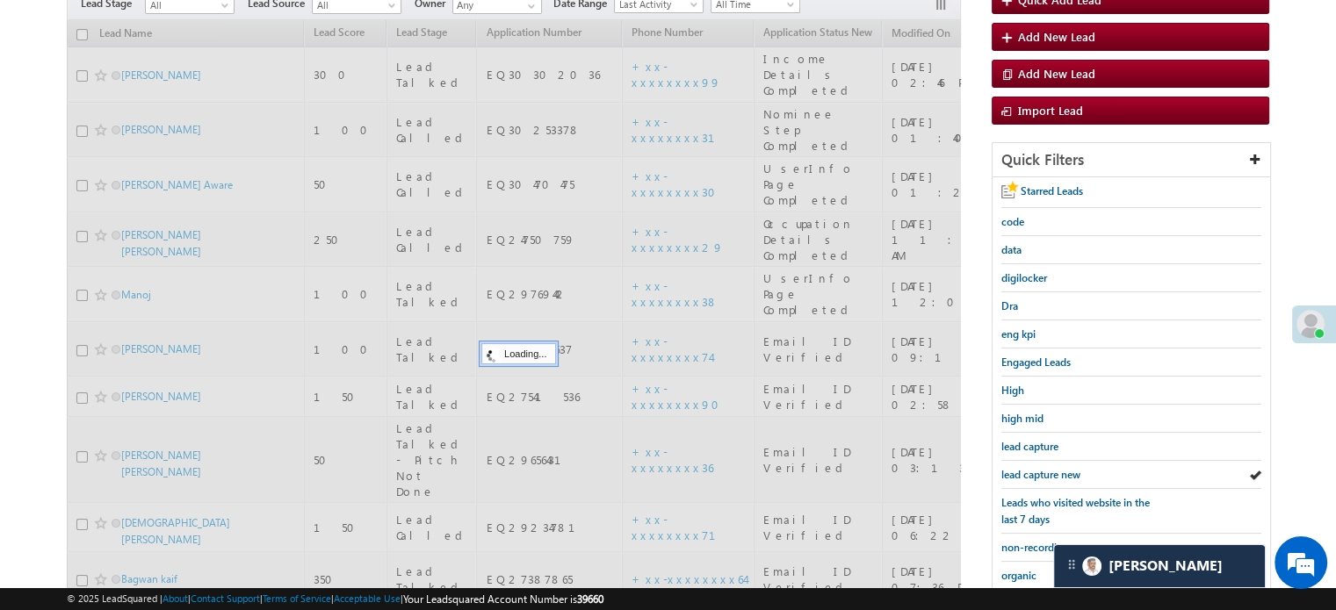
click at [1038, 471] on span "lead capture new" at bounding box center [1040, 474] width 79 height 13
click at [1040, 468] on span "lead capture new" at bounding box center [1040, 474] width 79 height 13
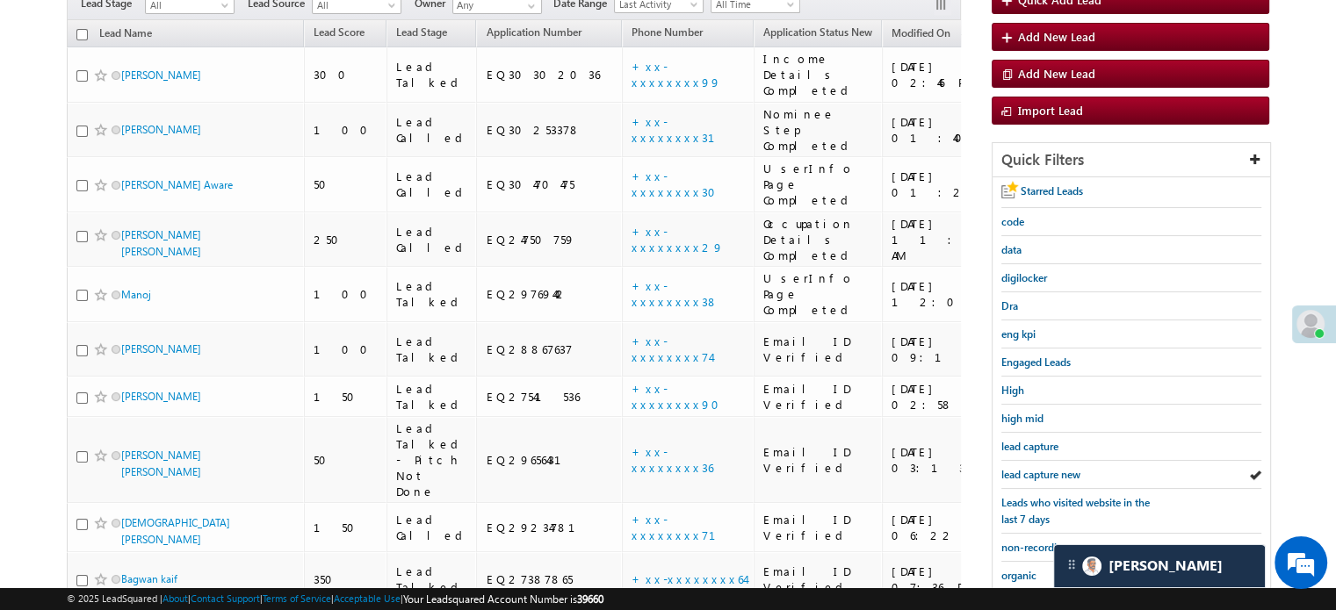
click at [1040, 468] on span "lead capture new" at bounding box center [1040, 474] width 79 height 13
click at [1037, 469] on span "lead capture new" at bounding box center [1040, 474] width 79 height 13
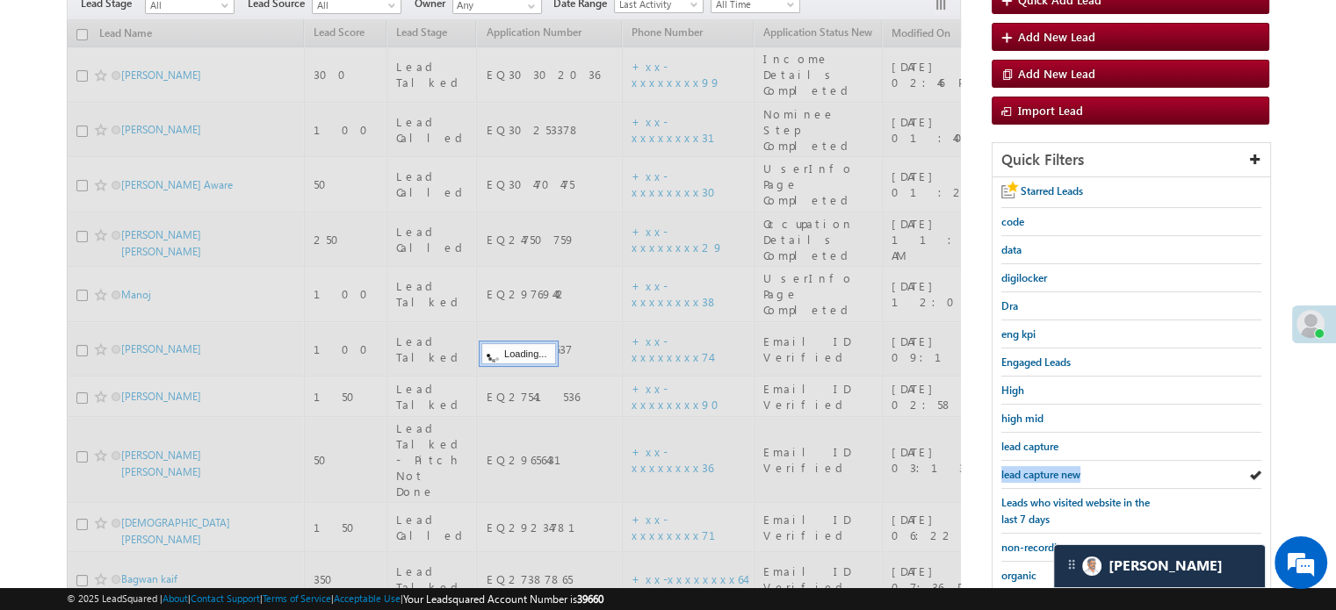
click at [1037, 469] on span "lead capture new" at bounding box center [1040, 474] width 79 height 13
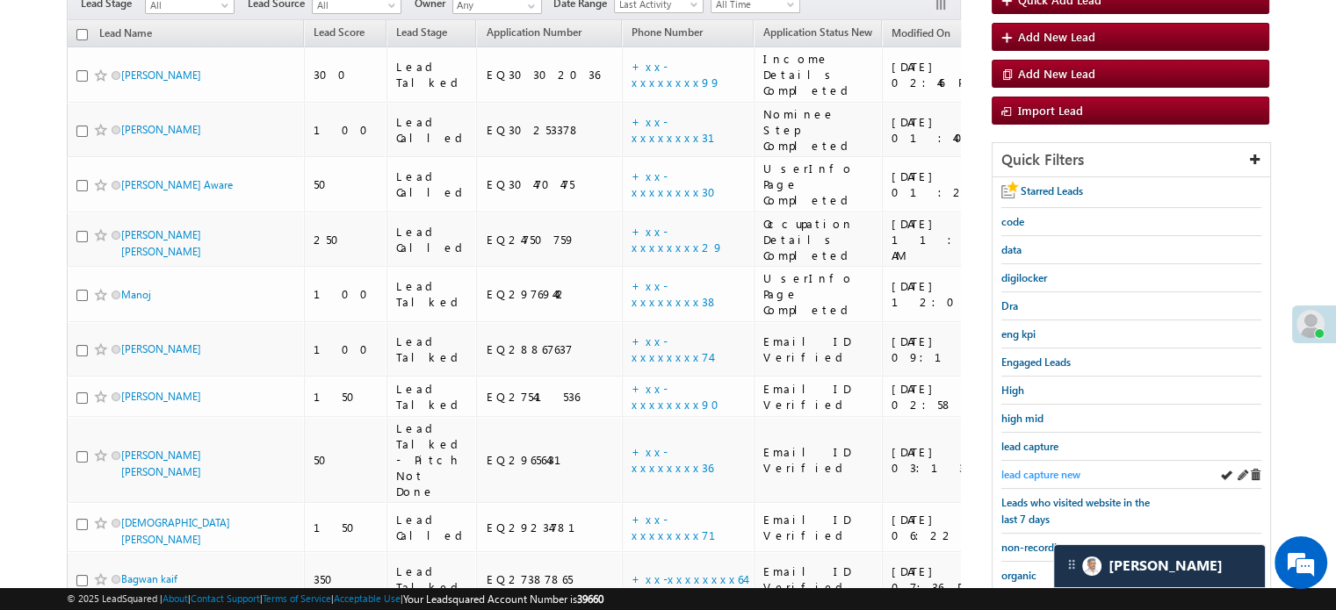
click at [1036, 468] on span "lead capture new" at bounding box center [1040, 474] width 79 height 13
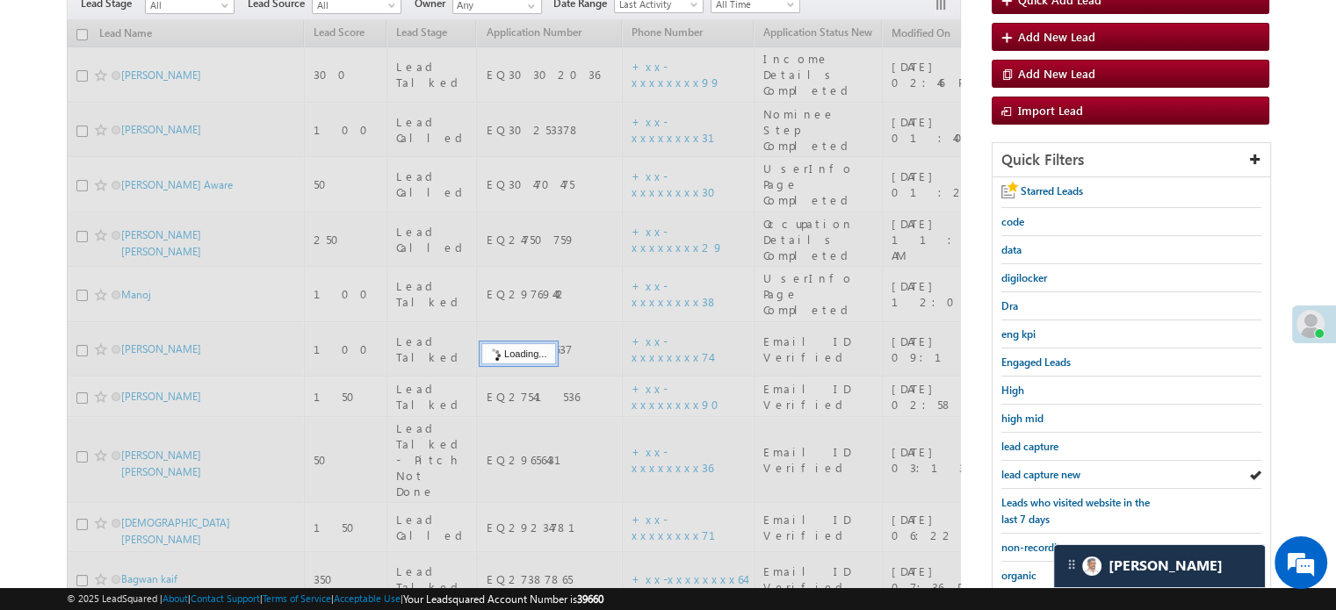
click at [1036, 468] on span "lead capture new" at bounding box center [1040, 474] width 79 height 13
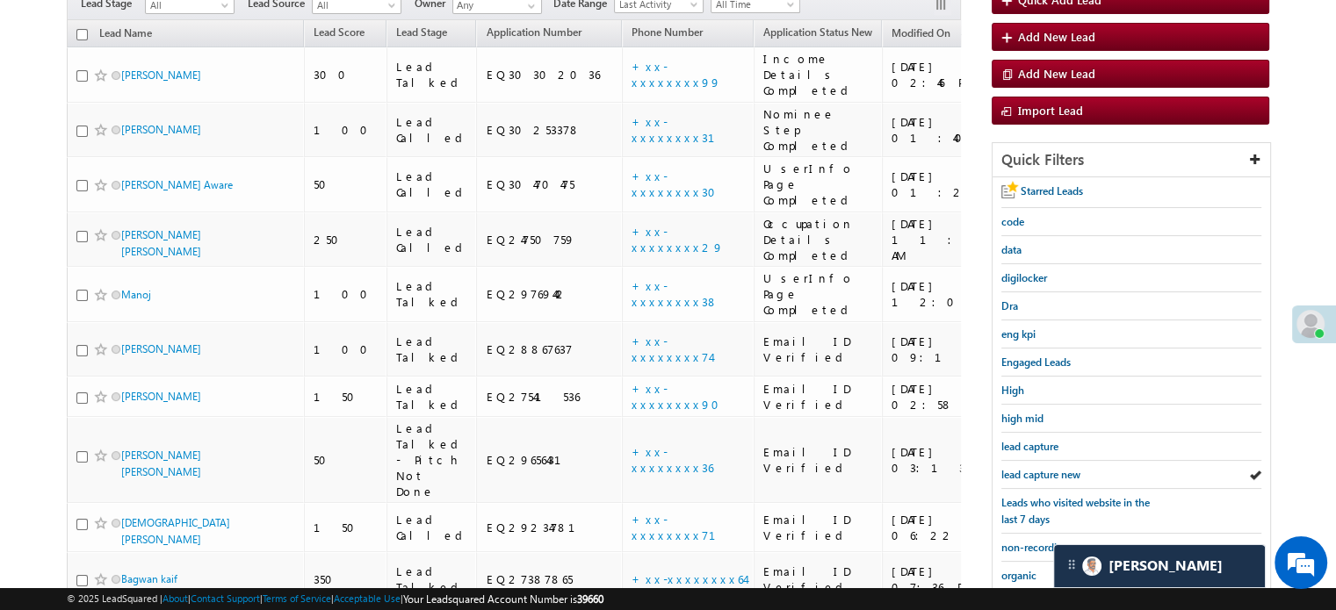
click at [1036, 468] on span "lead capture new" at bounding box center [1040, 474] width 79 height 13
click at [1038, 473] on span "lead capture new" at bounding box center [1040, 474] width 79 height 13
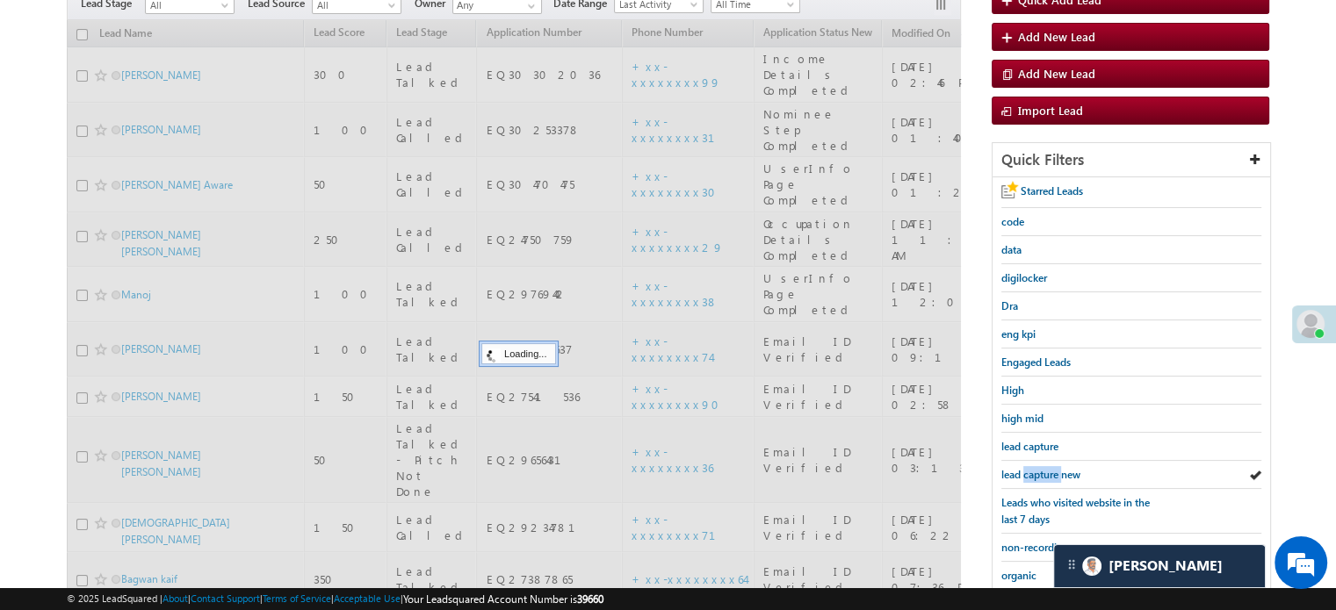
click at [1038, 473] on span "lead capture new" at bounding box center [1040, 474] width 79 height 13
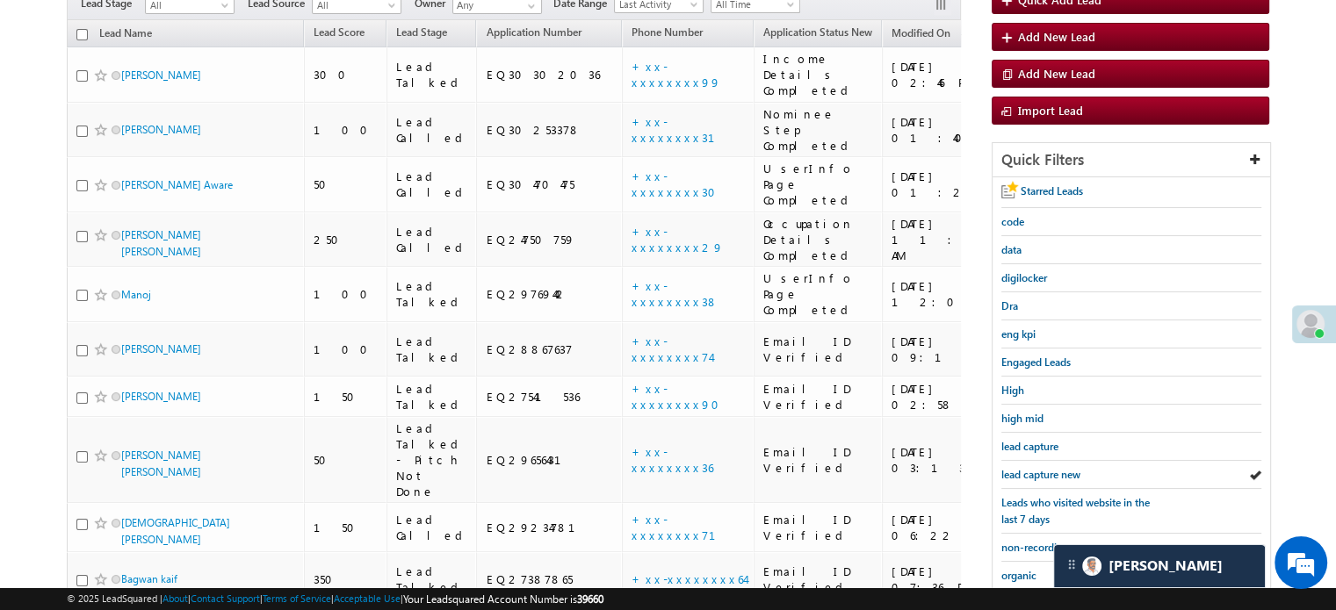
click at [1038, 473] on span "lead capture new" at bounding box center [1040, 474] width 79 height 13
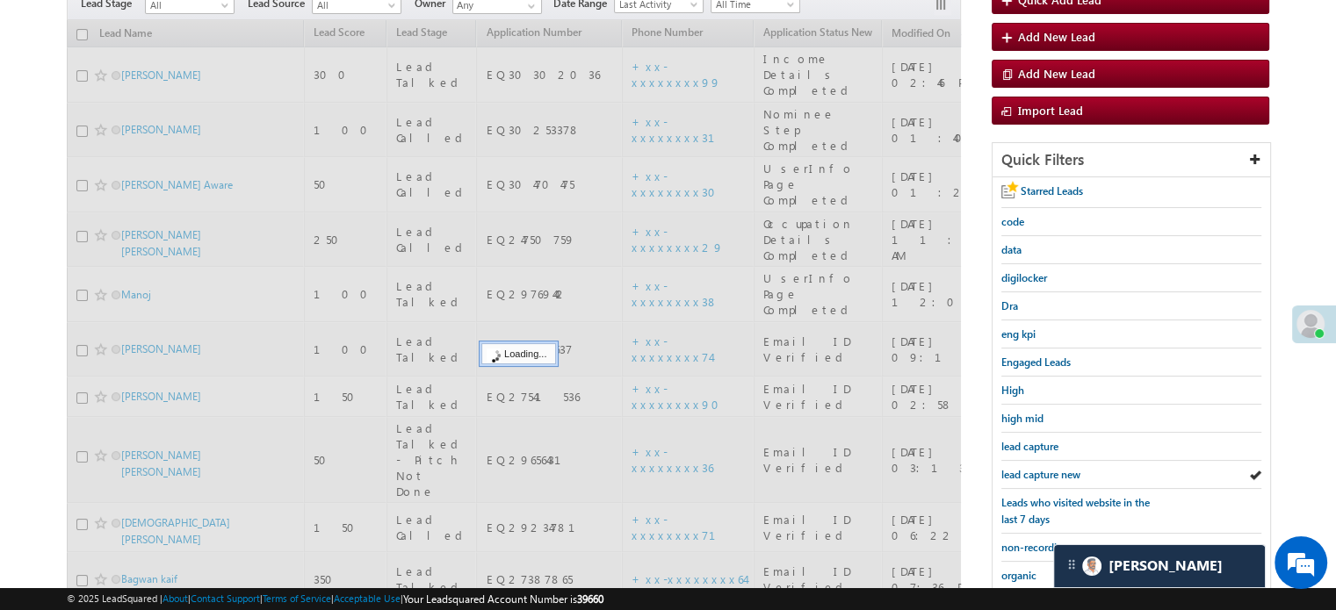
click at [1038, 473] on span "lead capture new" at bounding box center [1040, 474] width 79 height 13
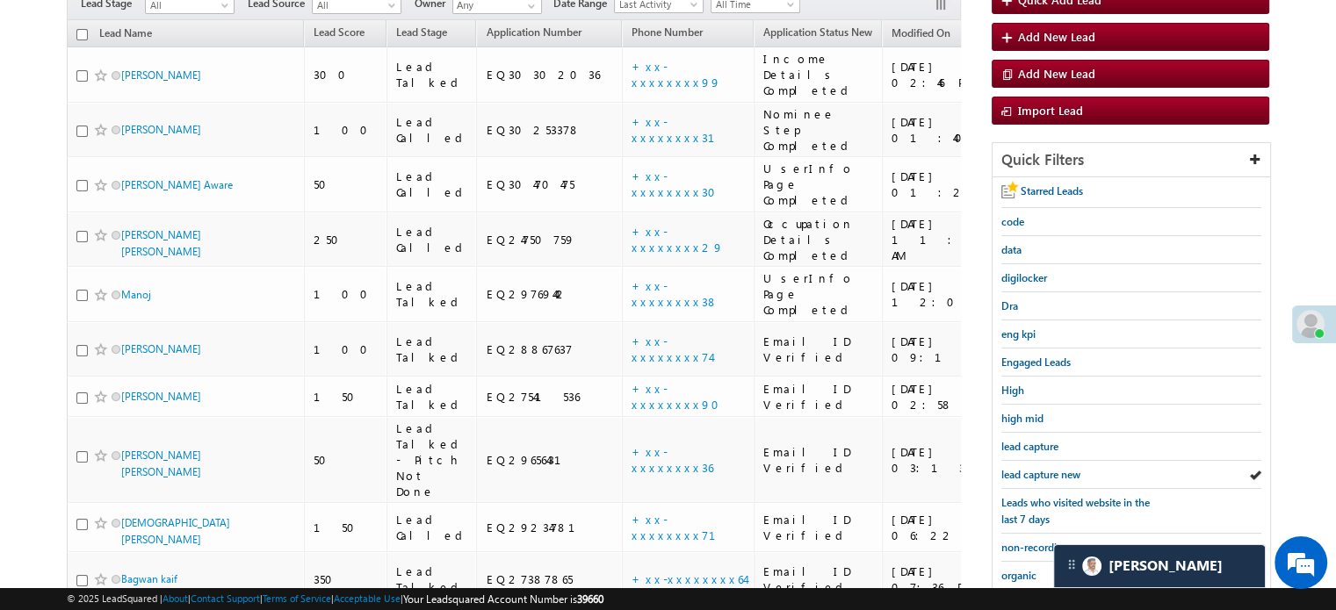
click at [1038, 473] on span "lead capture new" at bounding box center [1040, 474] width 79 height 13
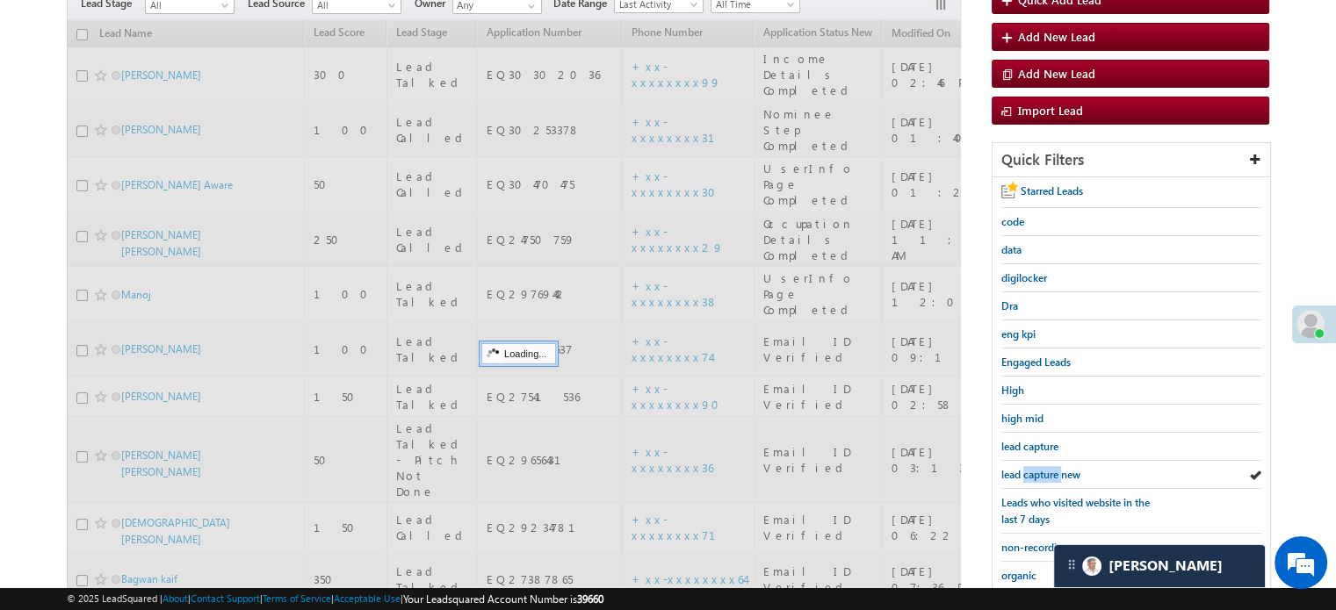
click at [1038, 473] on span "lead capture new" at bounding box center [1040, 474] width 79 height 13
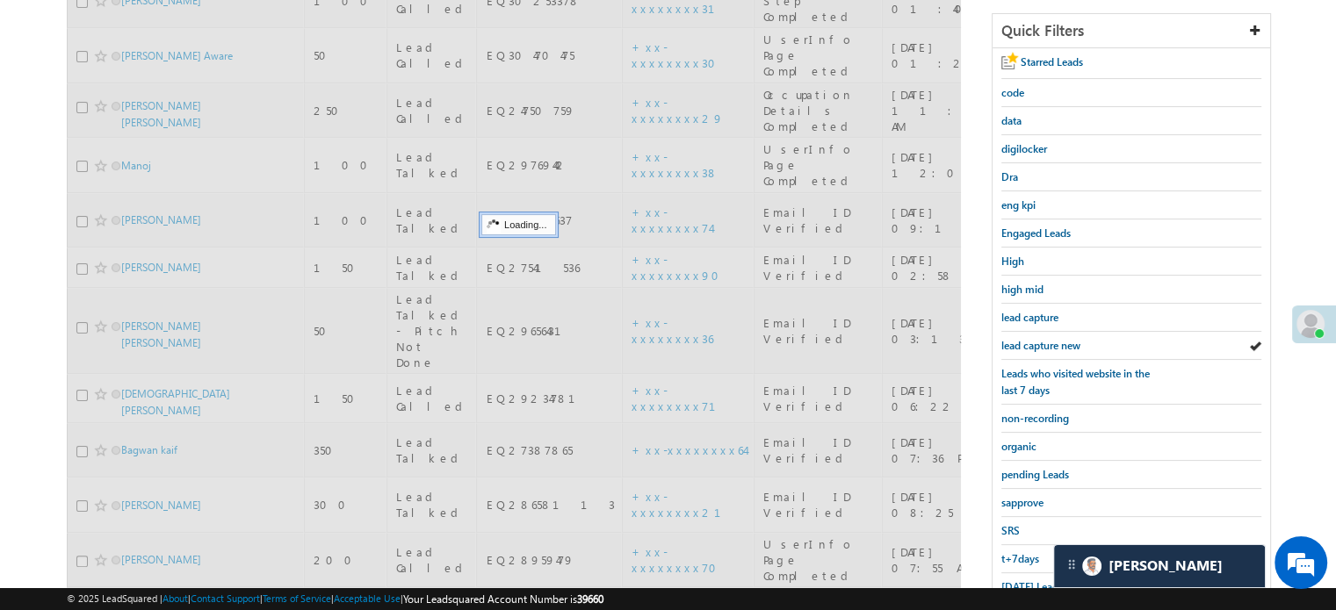
scroll to position [69, 0]
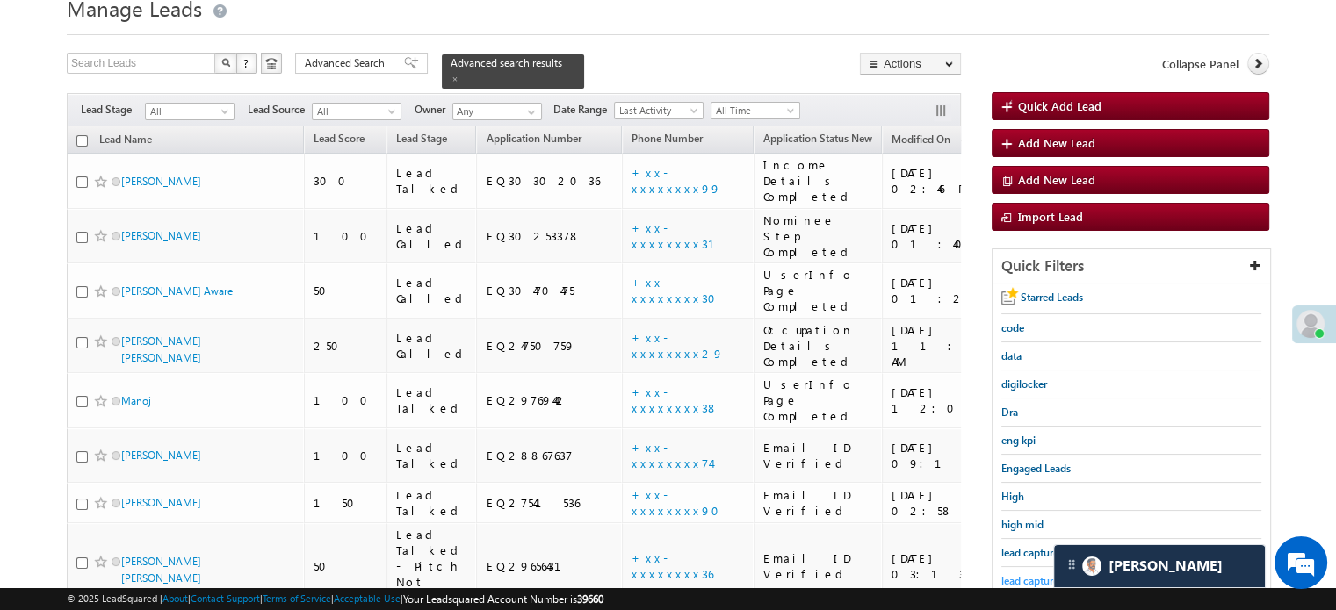
click at [1018, 574] on span "lead capture new" at bounding box center [1040, 580] width 79 height 13
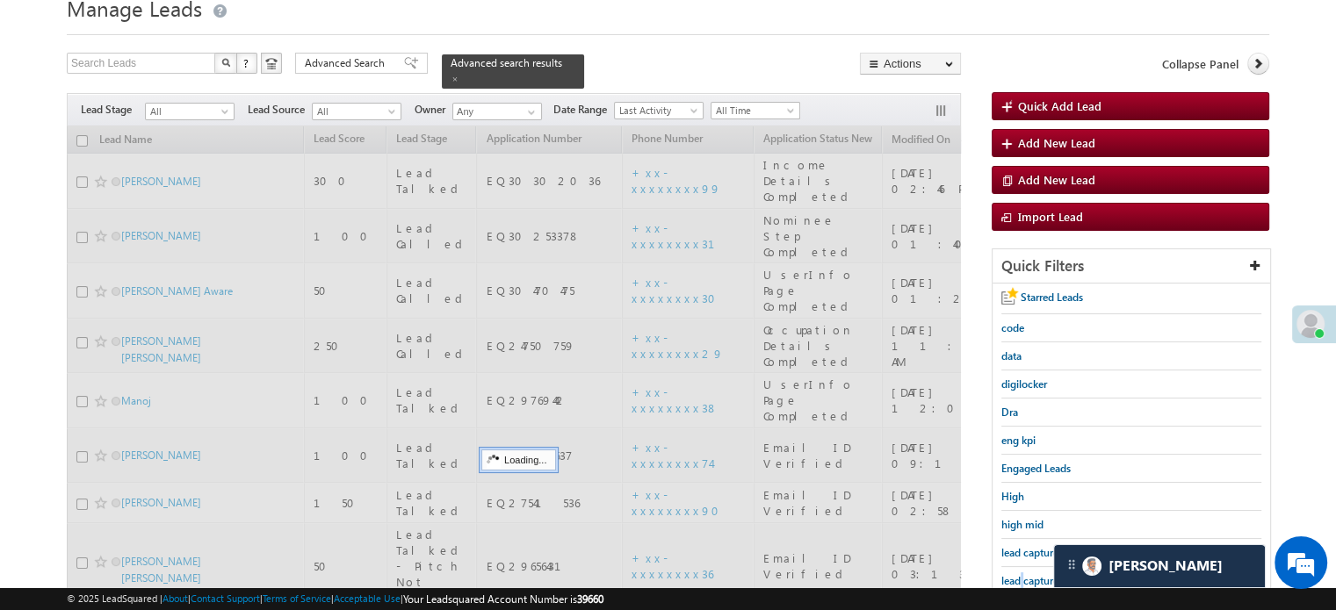
click at [1018, 574] on span "lead capture new" at bounding box center [1040, 580] width 79 height 13
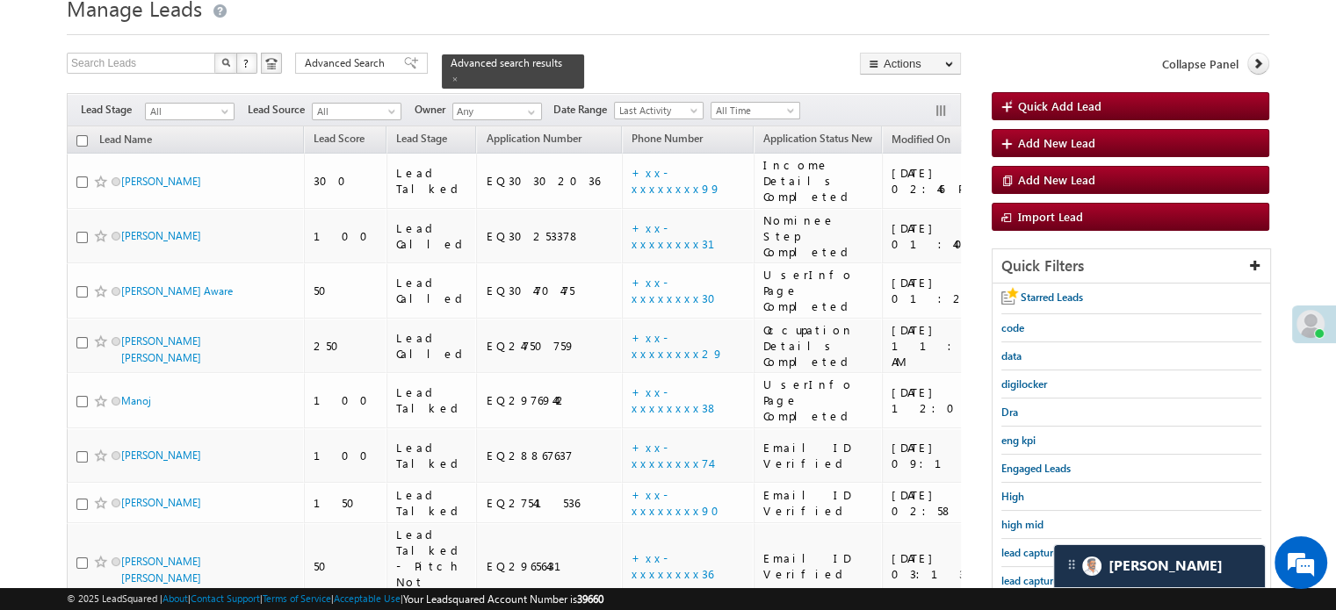
click at [1018, 574] on span "lead capture new" at bounding box center [1040, 580] width 79 height 13
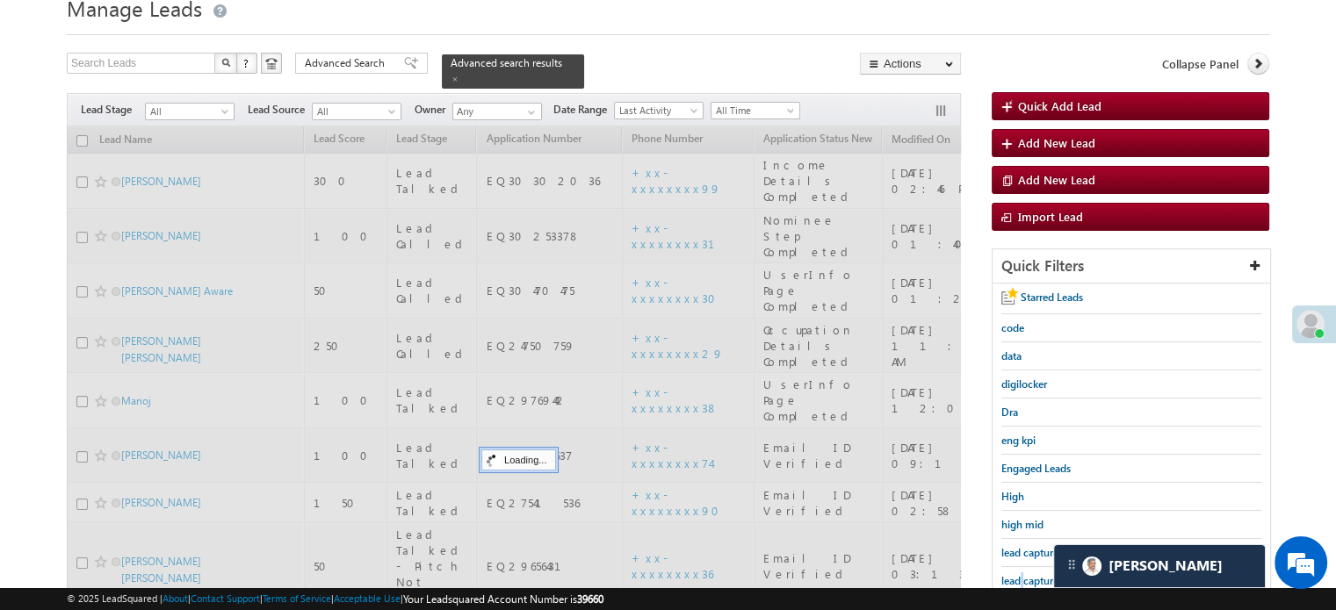
click at [1018, 574] on span "lead capture new" at bounding box center [1040, 580] width 79 height 13
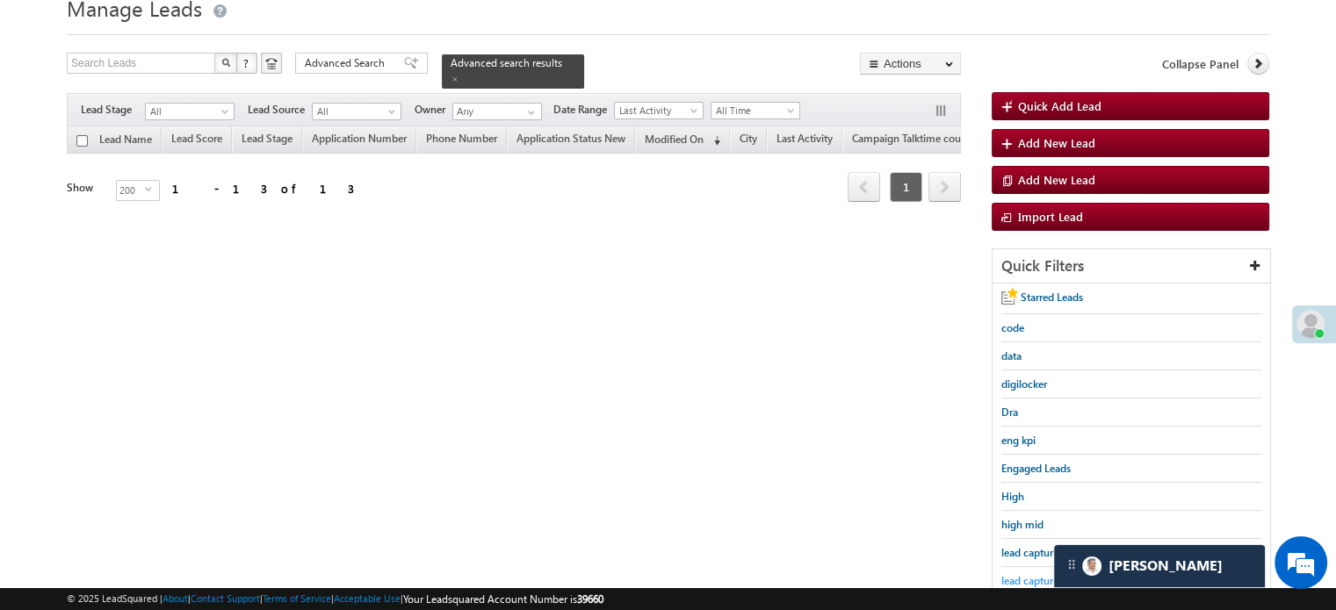
click at [1020, 577] on span "lead capture new" at bounding box center [1040, 580] width 79 height 13
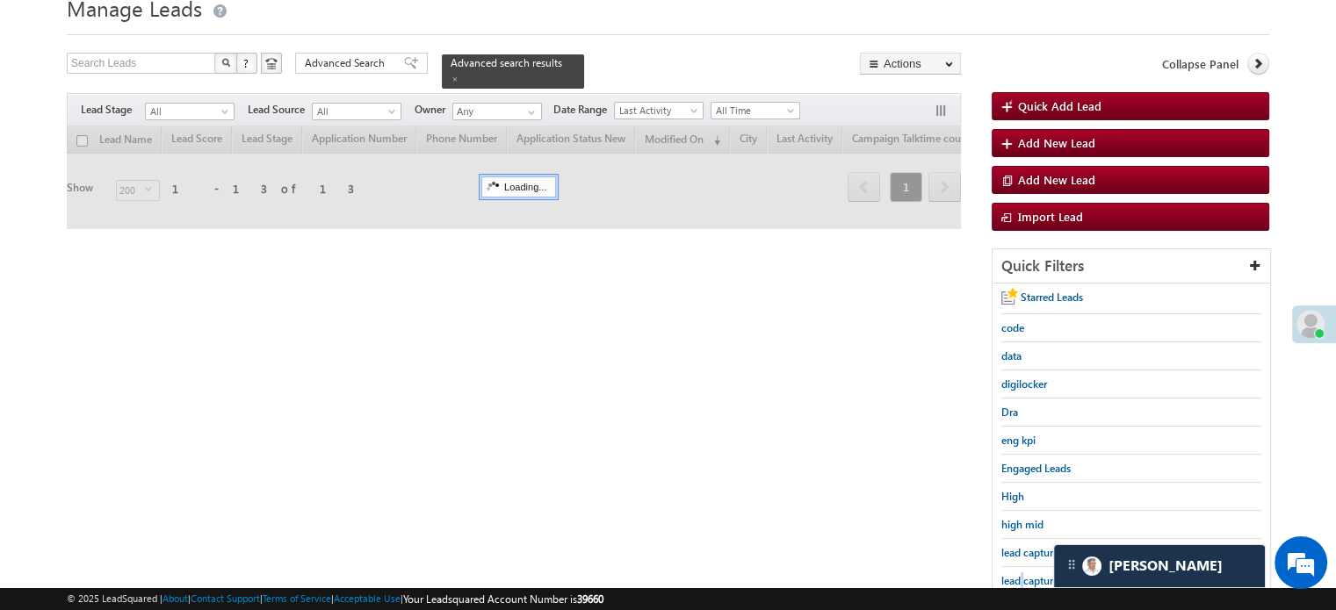
click at [1020, 577] on span "lead capture new" at bounding box center [1040, 580] width 79 height 13
click at [1019, 577] on span "lead capture new" at bounding box center [1040, 580] width 79 height 13
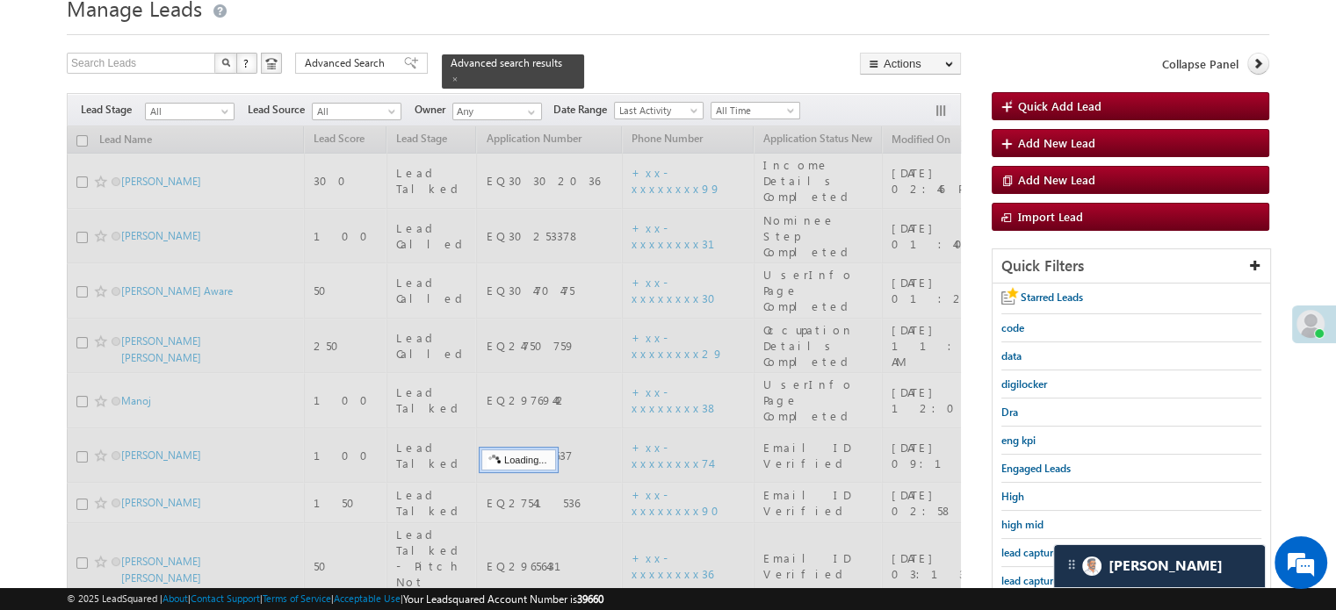
click at [1019, 577] on span "lead capture new" at bounding box center [1040, 580] width 79 height 13
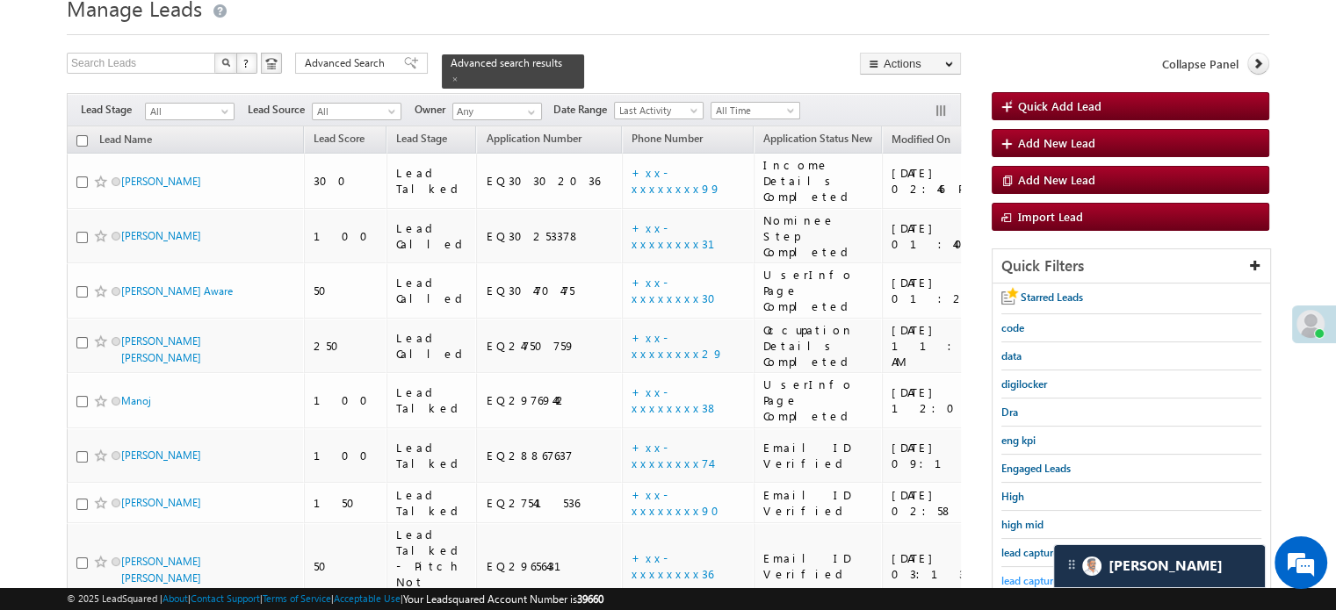
click at [1035, 572] on link "lead capture new" at bounding box center [1040, 580] width 79 height 17
click at [1021, 572] on link "lead capture new" at bounding box center [1040, 580] width 79 height 17
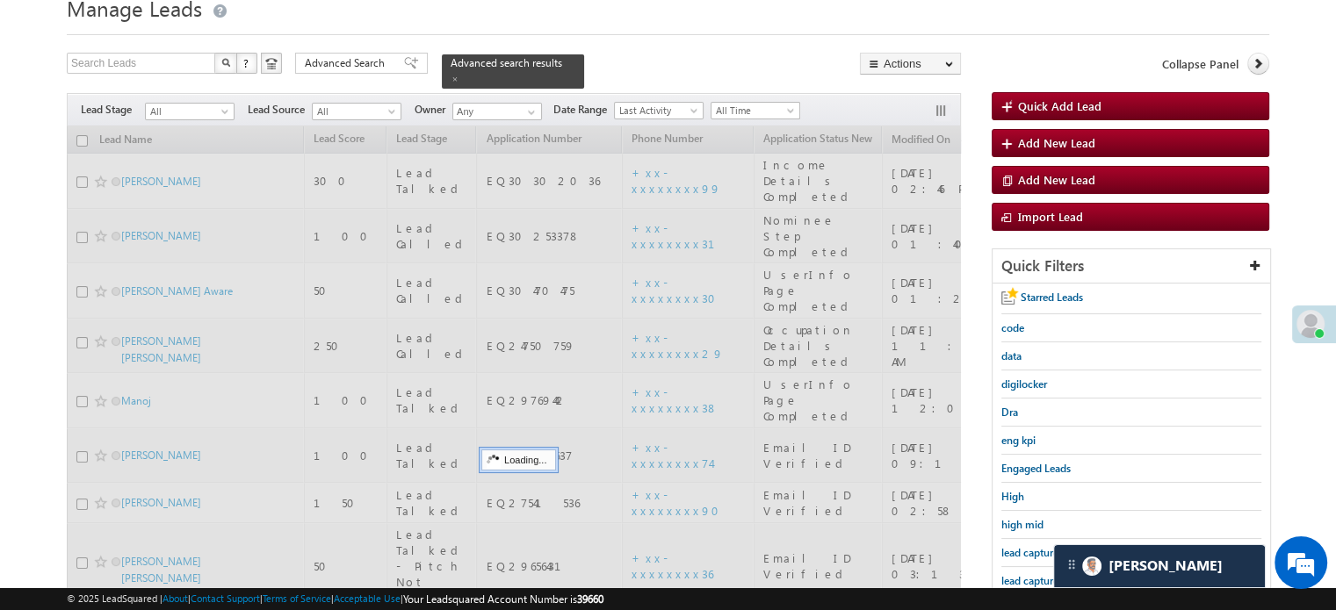
click at [1021, 572] on link "lead capture new" at bounding box center [1040, 580] width 79 height 17
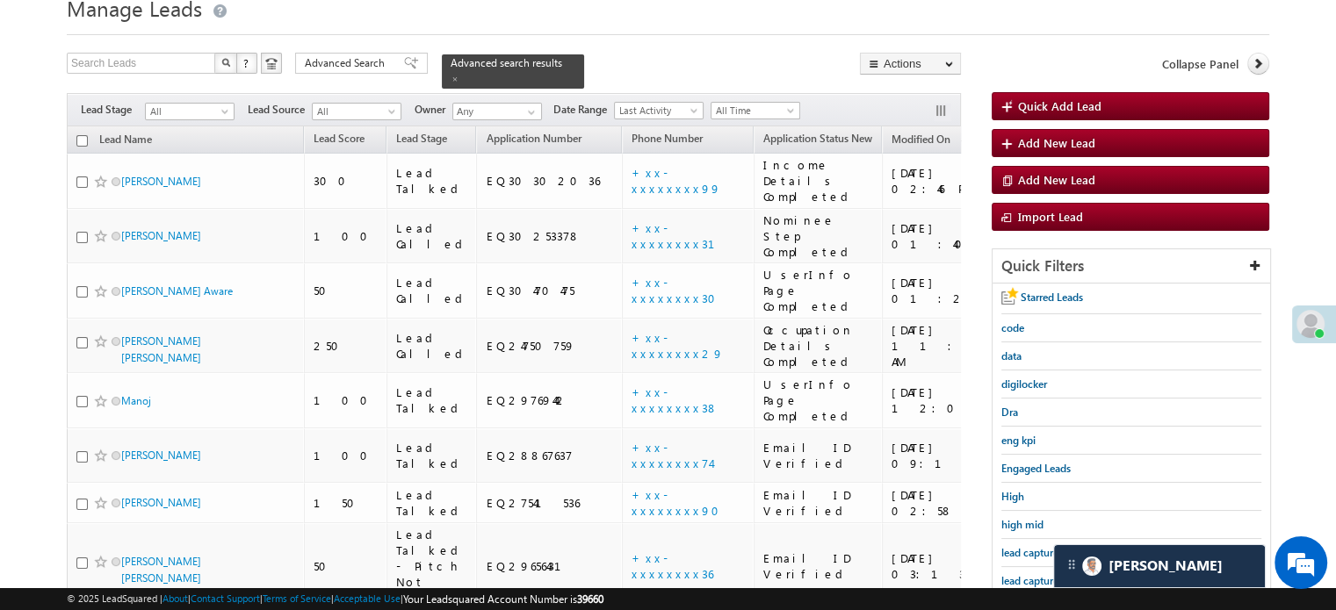
click at [1021, 572] on link "lead capture new" at bounding box center [1040, 580] width 79 height 17
click at [1026, 574] on span "lead capture new" at bounding box center [1040, 580] width 79 height 13
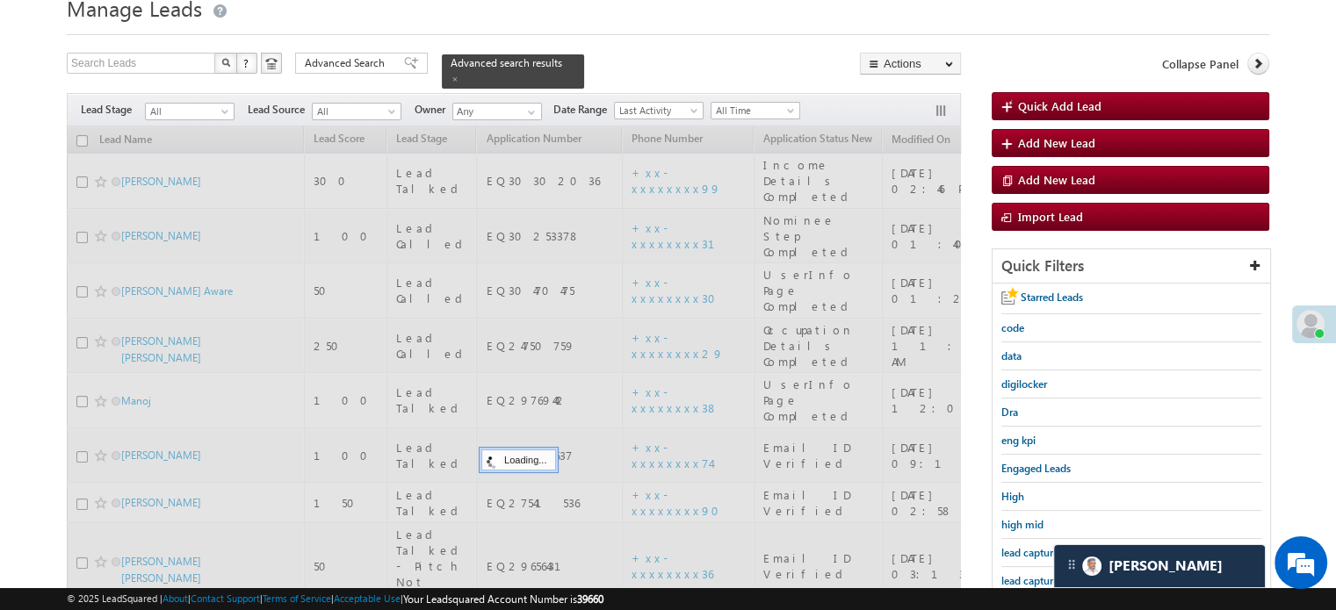
click at [1026, 574] on span "lead capture new" at bounding box center [1040, 580] width 79 height 13
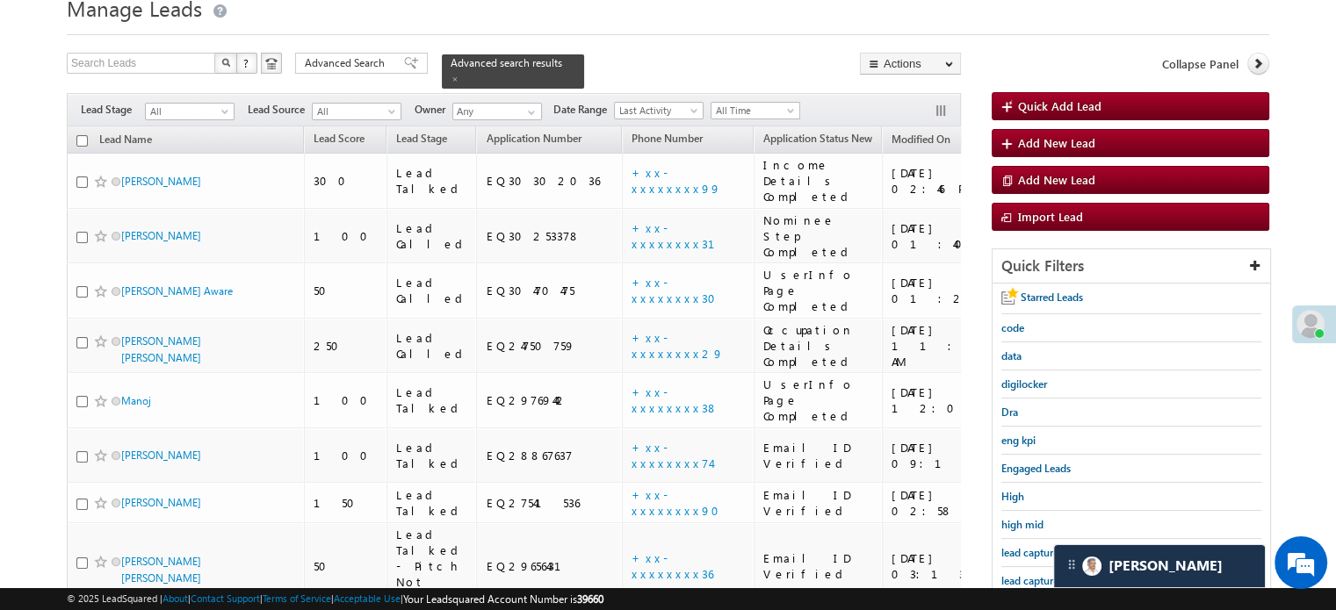
click at [1026, 574] on span "lead capture new" at bounding box center [1040, 580] width 79 height 13
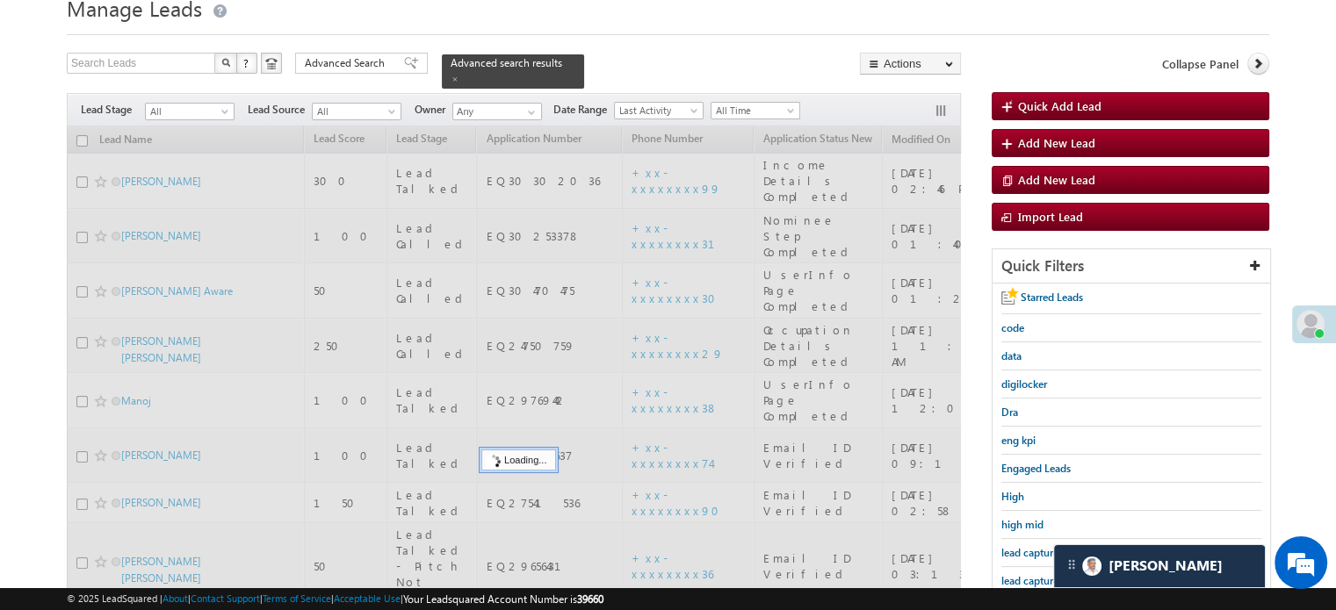
click at [1026, 574] on span "lead capture new" at bounding box center [1040, 580] width 79 height 13
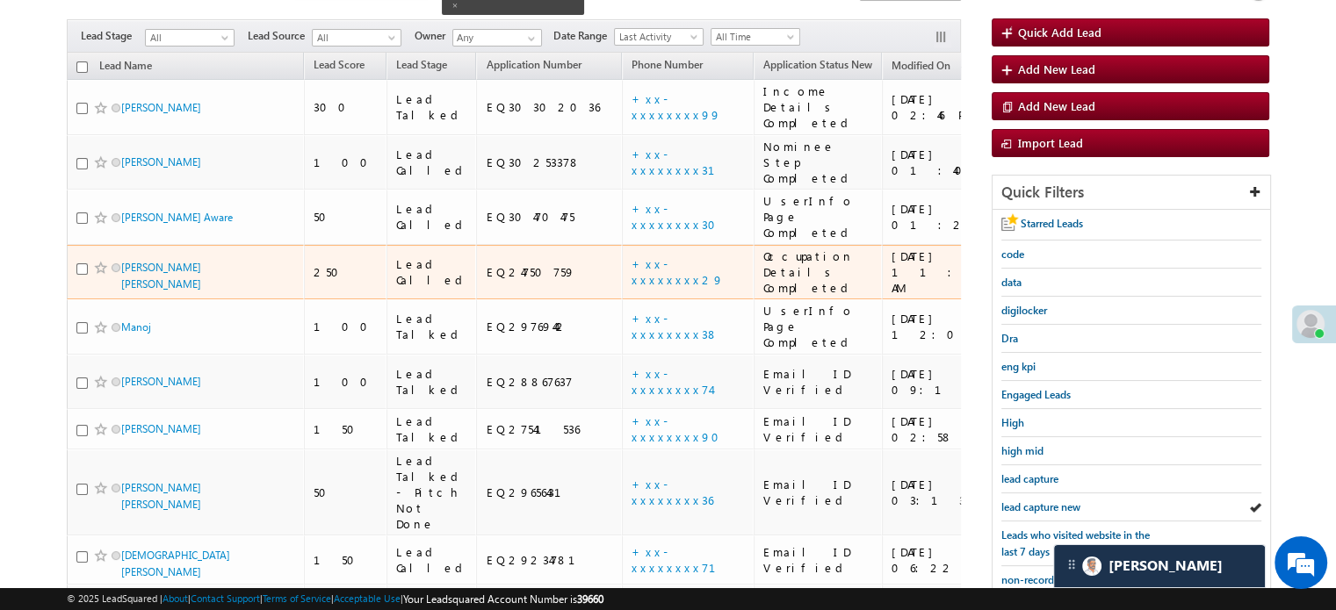
scroll to position [245, 0]
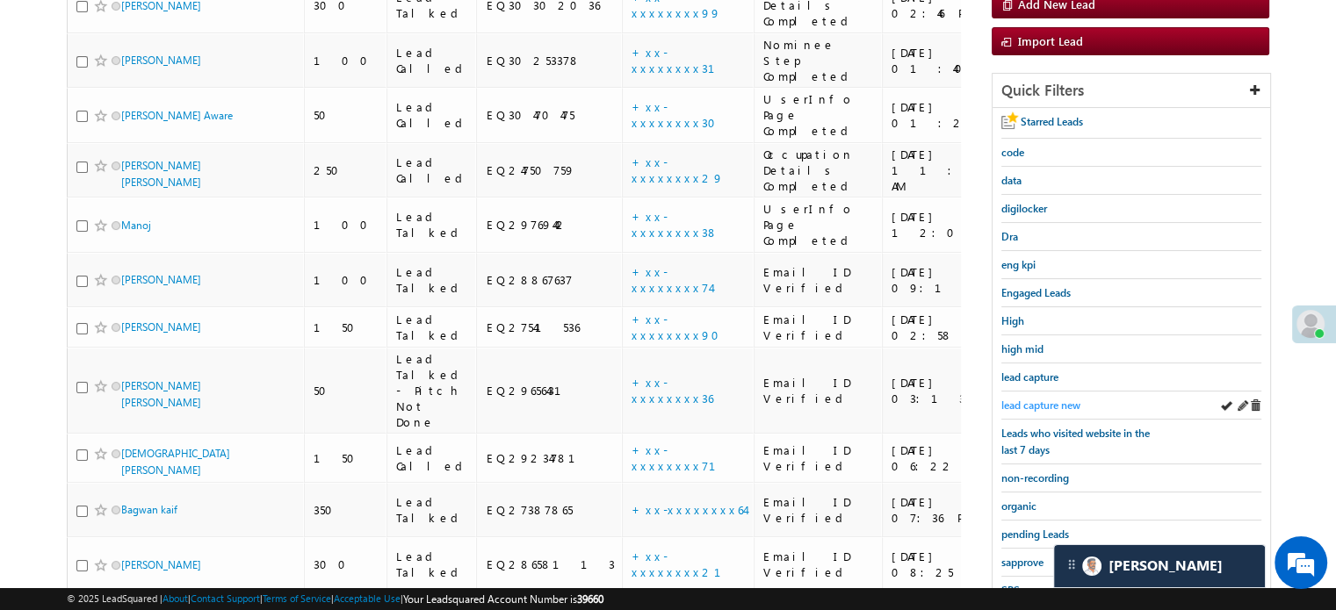
click at [1021, 399] on span "lead capture new" at bounding box center [1040, 405] width 79 height 13
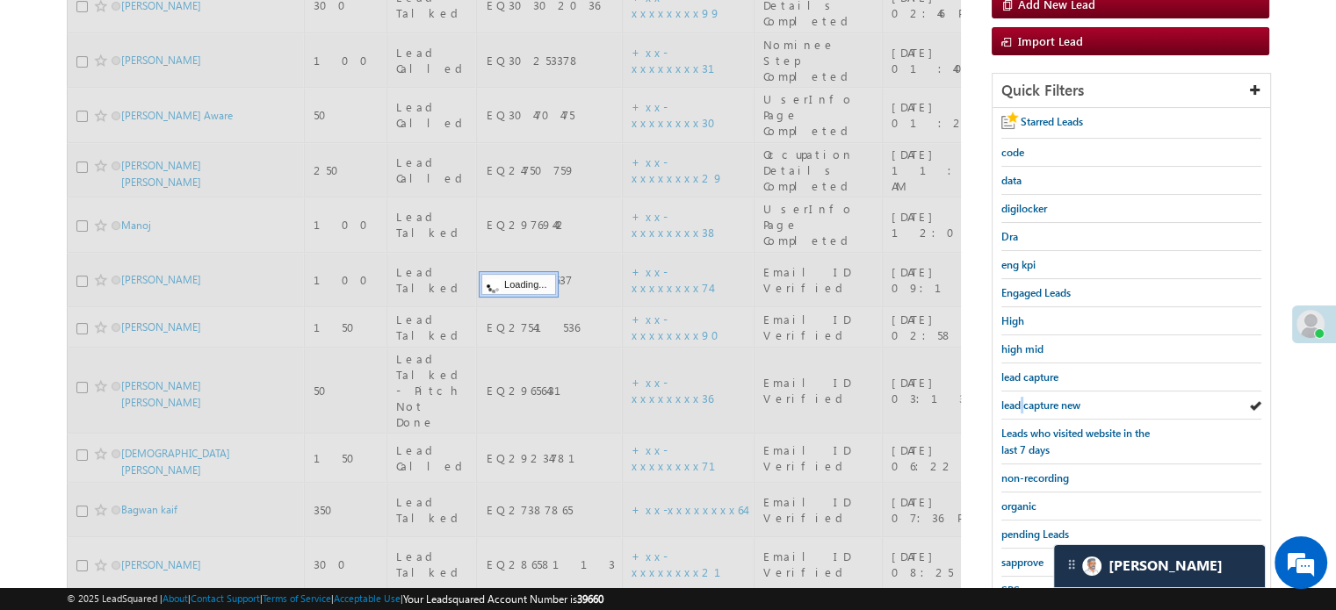
click at [1021, 399] on span "lead capture new" at bounding box center [1040, 405] width 79 height 13
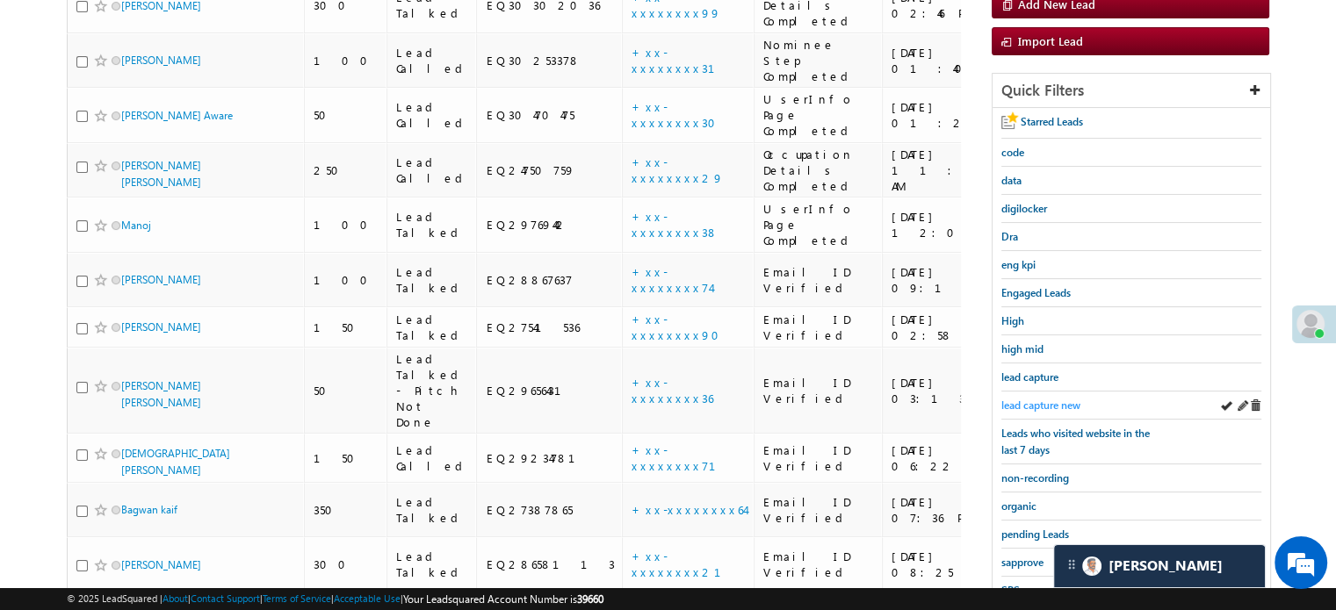
click at [1040, 404] on span "lead capture new" at bounding box center [1040, 405] width 79 height 13
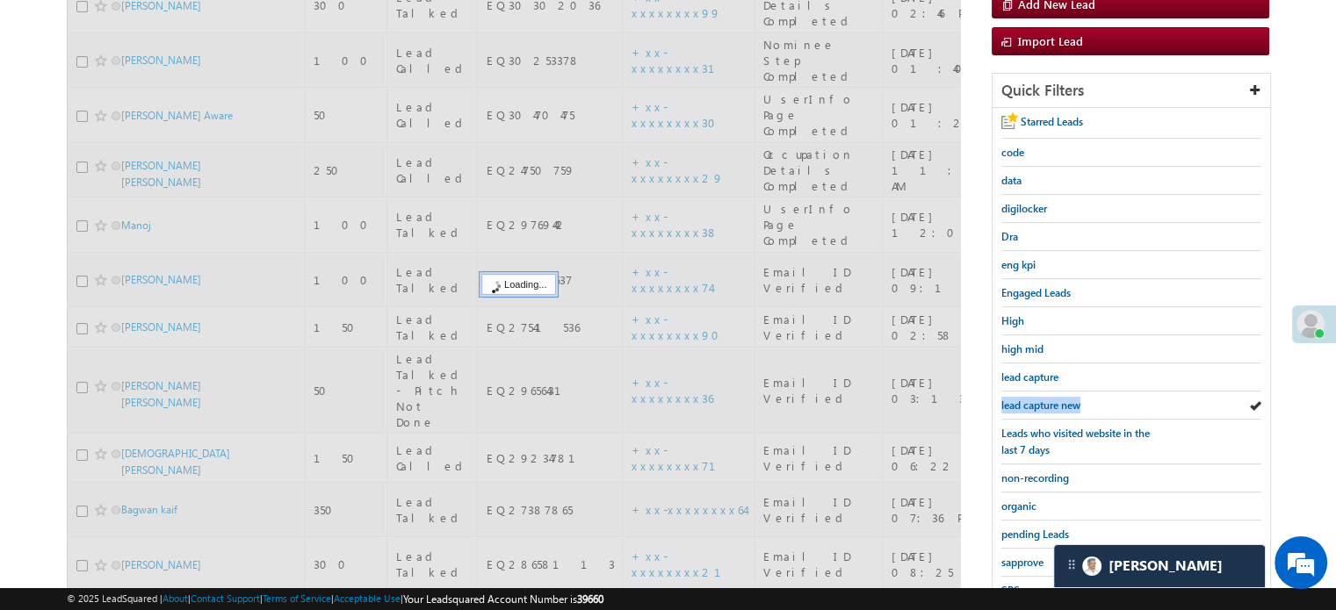
click at [1040, 404] on span "lead capture new" at bounding box center [1040, 405] width 79 height 13
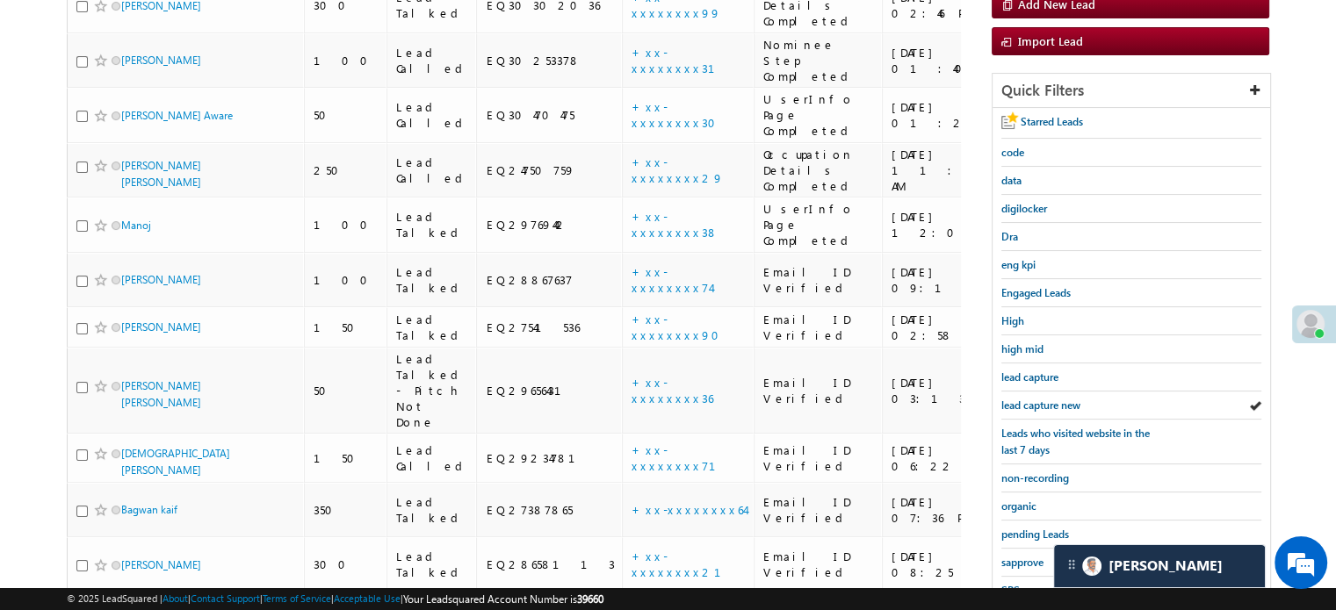
click at [1040, 404] on span "lead capture new" at bounding box center [1040, 405] width 79 height 13
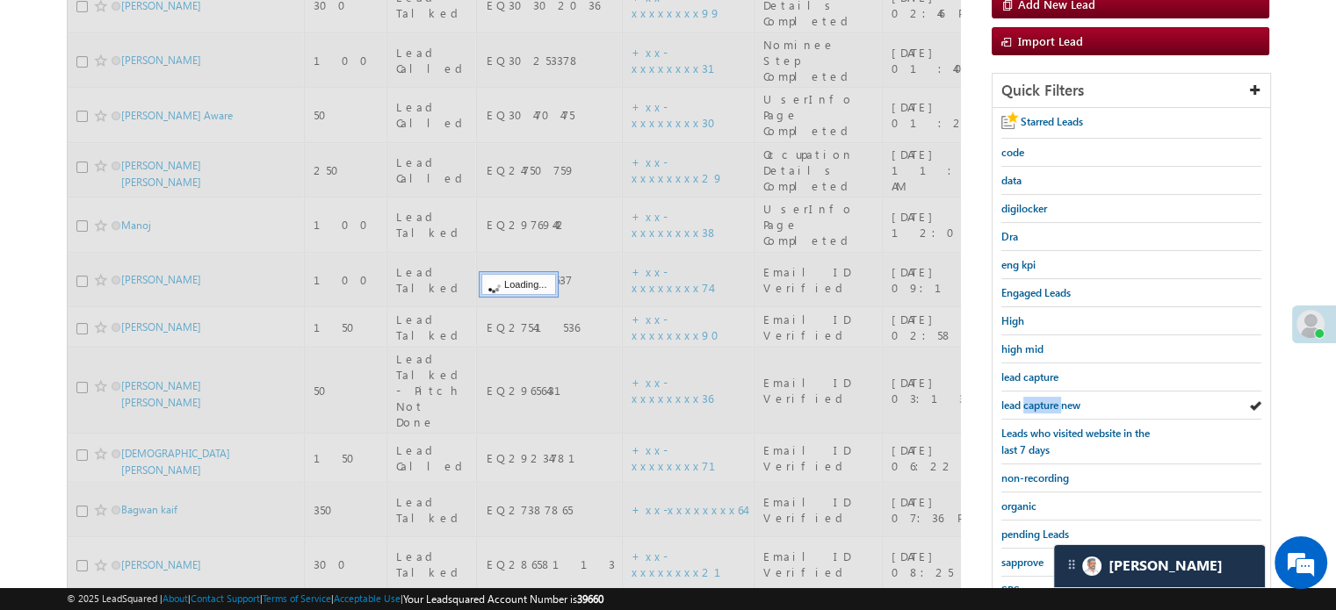
click at [1040, 404] on span "lead capture new" at bounding box center [1040, 405] width 79 height 13
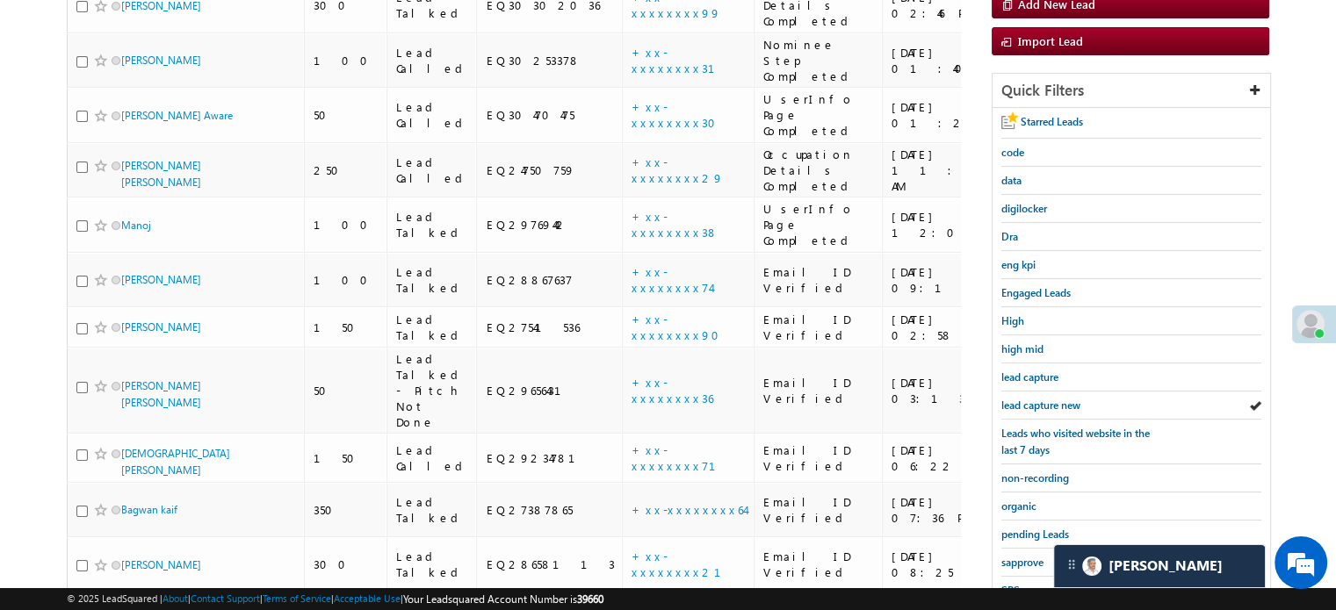
click at [1040, 404] on span "lead capture new" at bounding box center [1040, 405] width 79 height 13
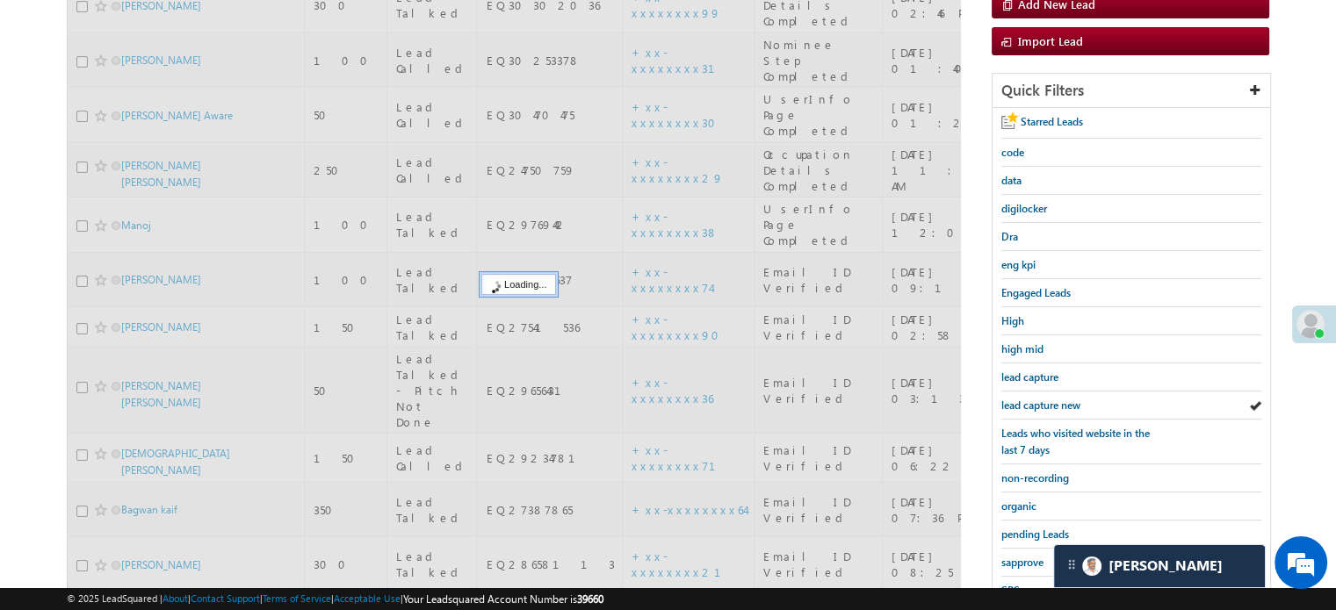
click at [1040, 404] on span "lead capture new" at bounding box center [1040, 405] width 79 height 13
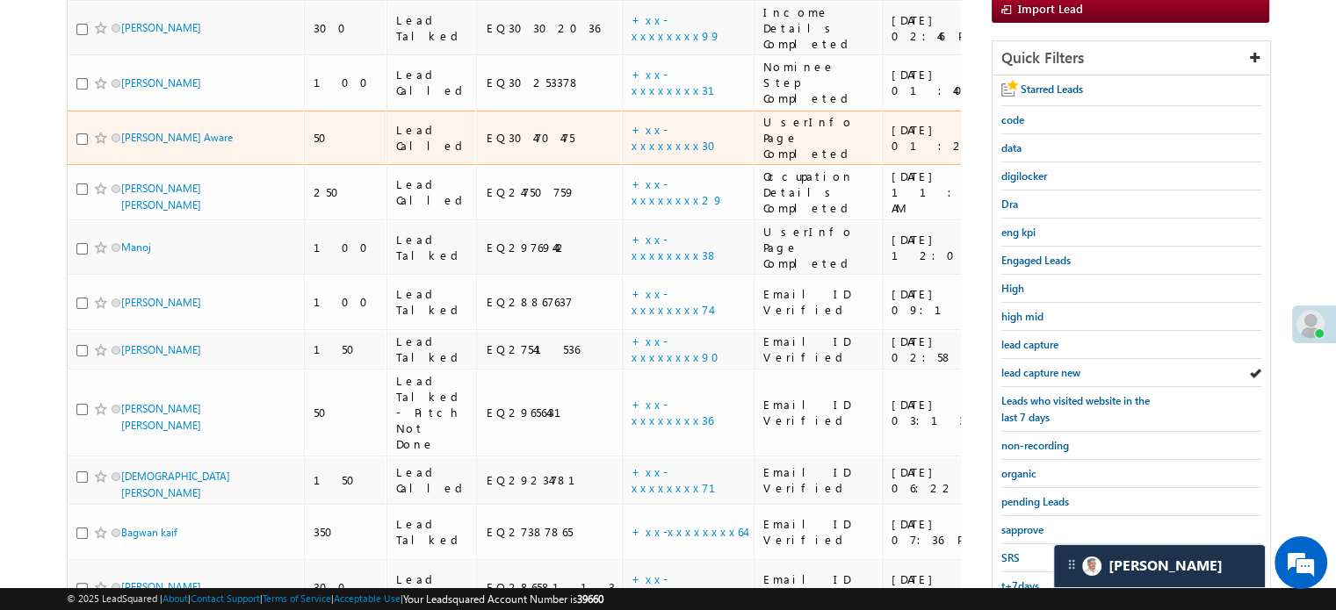
scroll to position [288, 0]
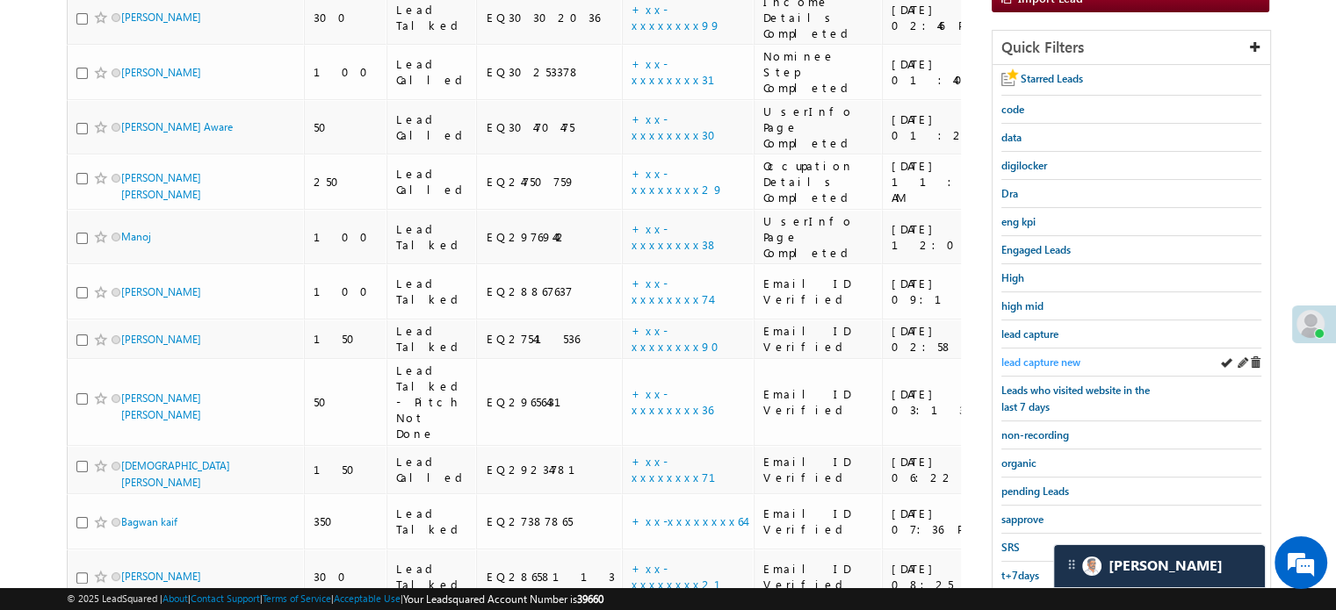
click at [1057, 356] on span "lead capture new" at bounding box center [1040, 362] width 79 height 13
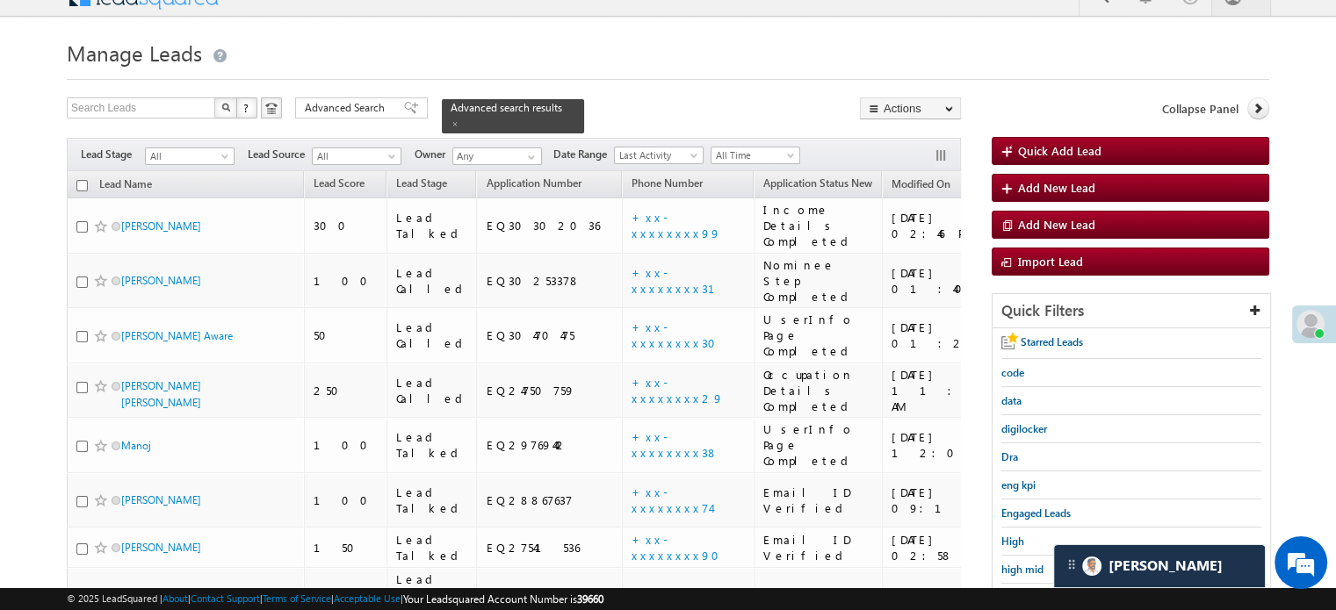
scroll to position [377, 0]
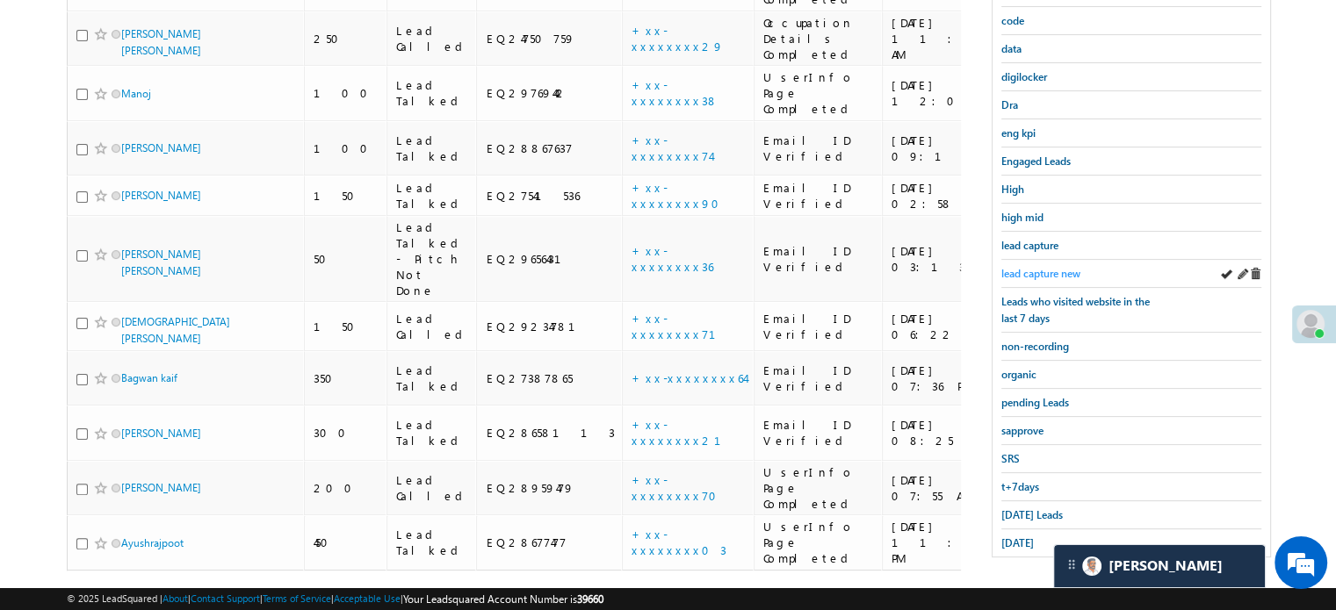
click at [1028, 265] on link "lead capture new" at bounding box center [1040, 273] width 79 height 17
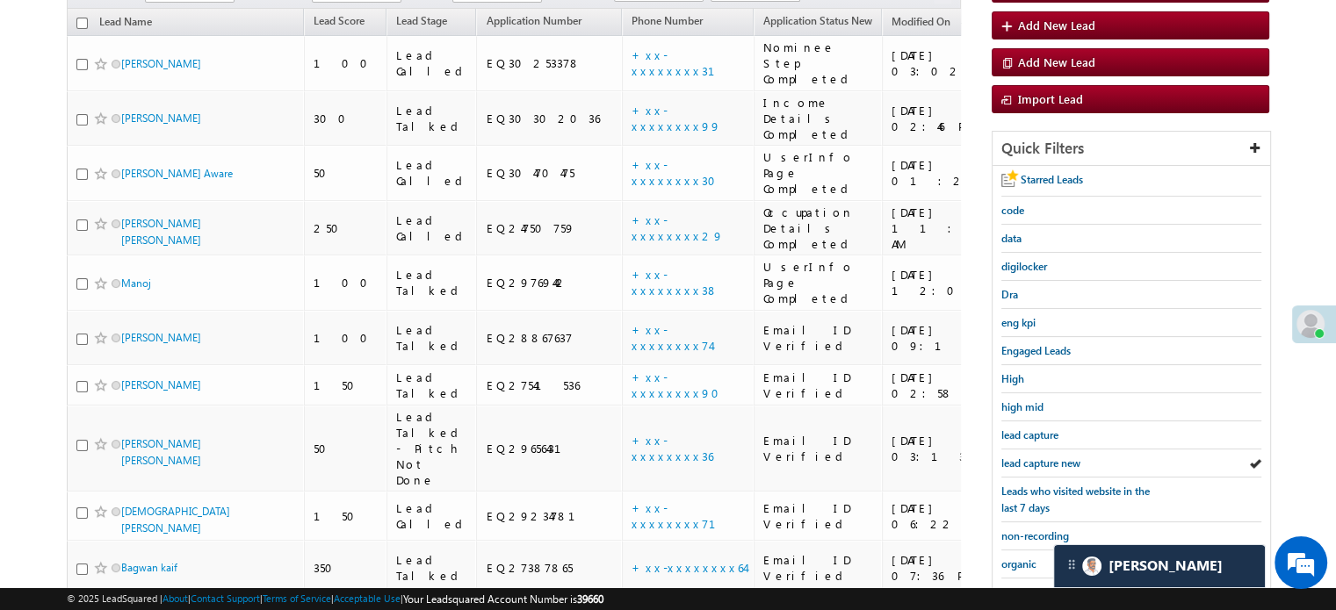
scroll to position [180, 0]
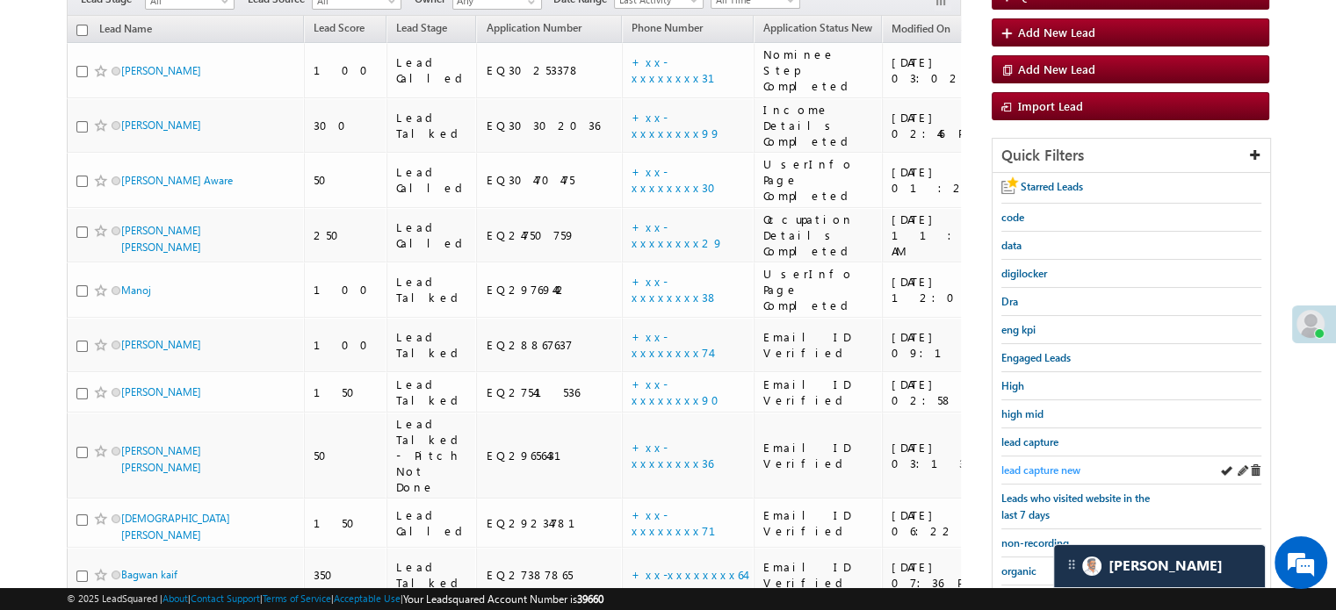
click at [1015, 469] on span "lead capture new" at bounding box center [1040, 470] width 79 height 13
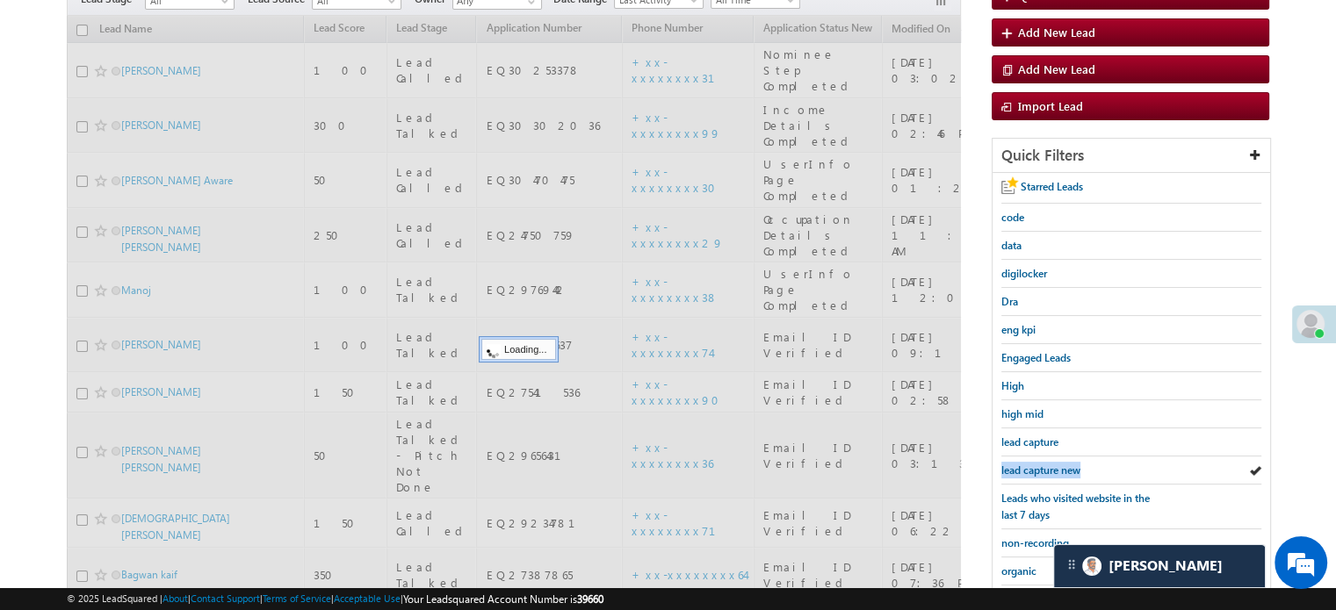
click at [1015, 469] on span "lead capture new" at bounding box center [1040, 470] width 79 height 13
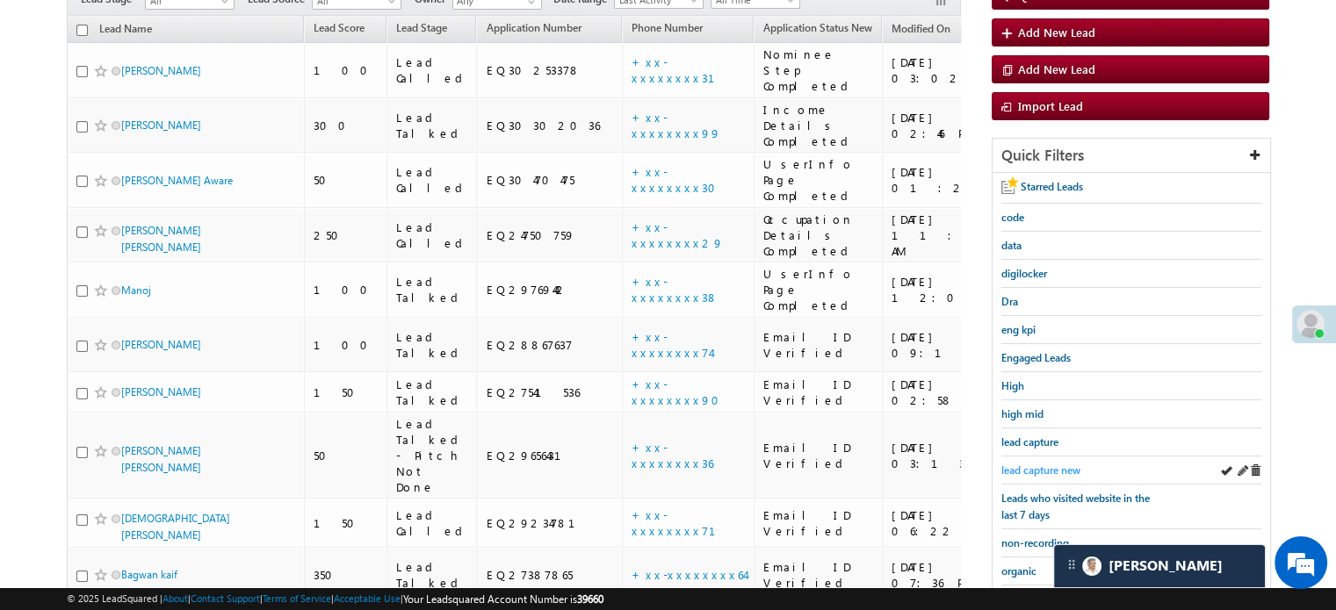
click at [1048, 466] on span "lead capture new" at bounding box center [1040, 470] width 79 height 13
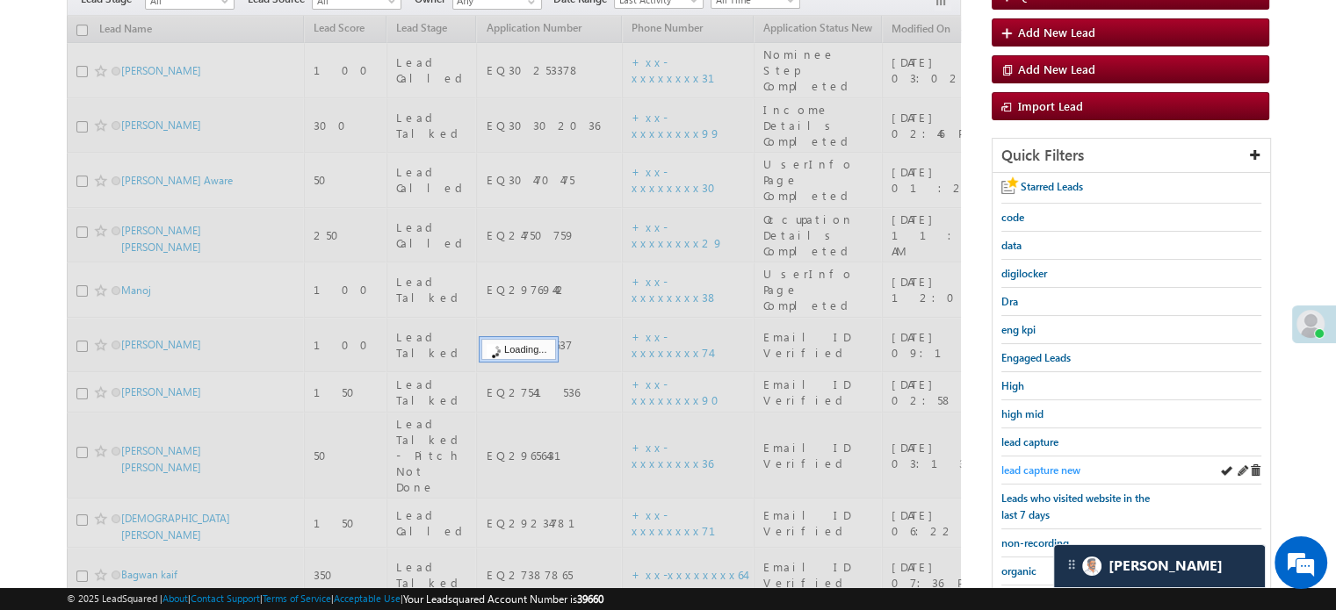
click at [1024, 466] on span "lead capture new" at bounding box center [1040, 470] width 79 height 13
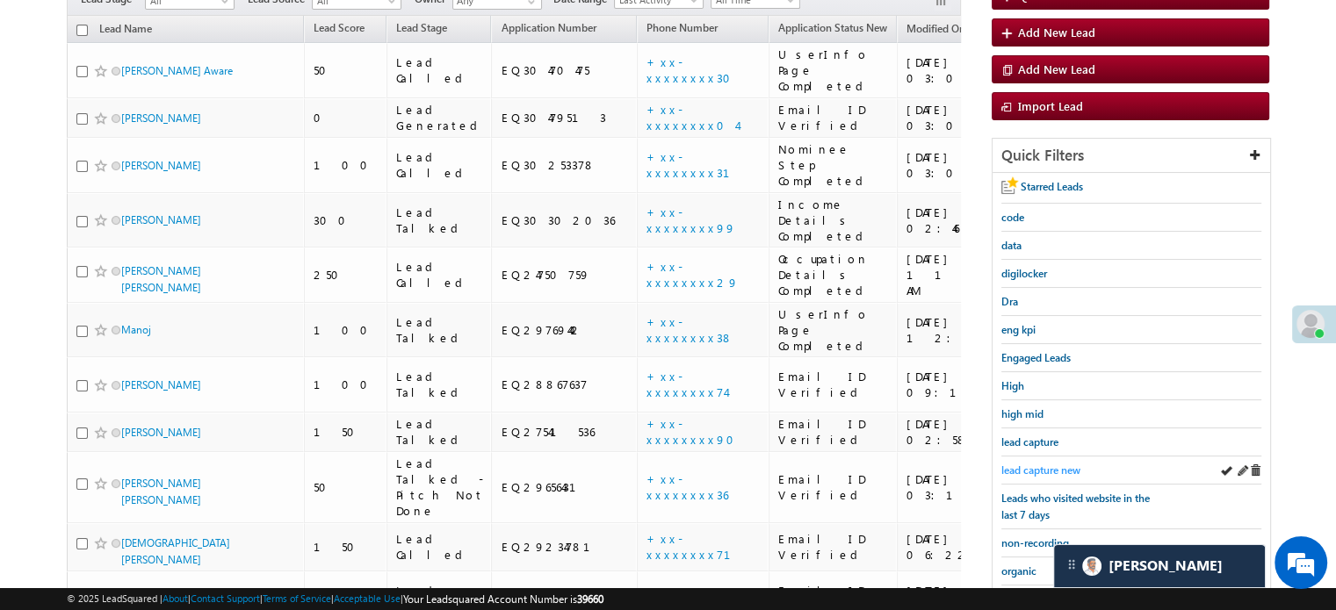
click at [1048, 466] on span "lead capture new" at bounding box center [1040, 470] width 79 height 13
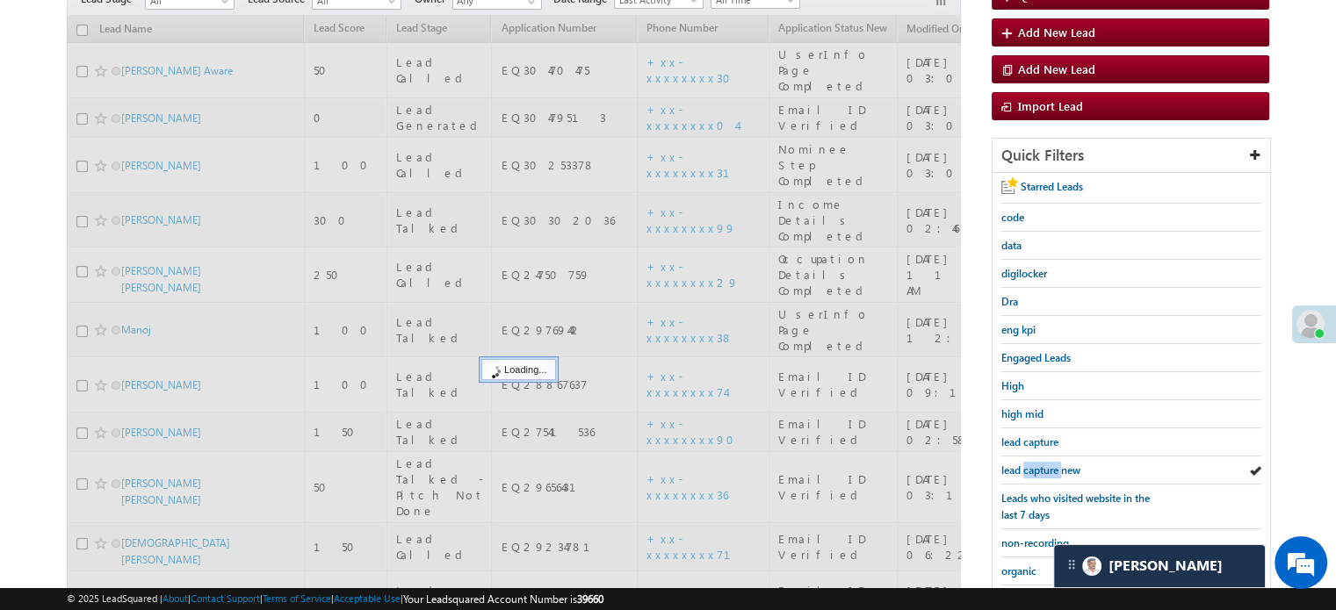
click at [1048, 466] on span "lead capture new" at bounding box center [1040, 470] width 79 height 13
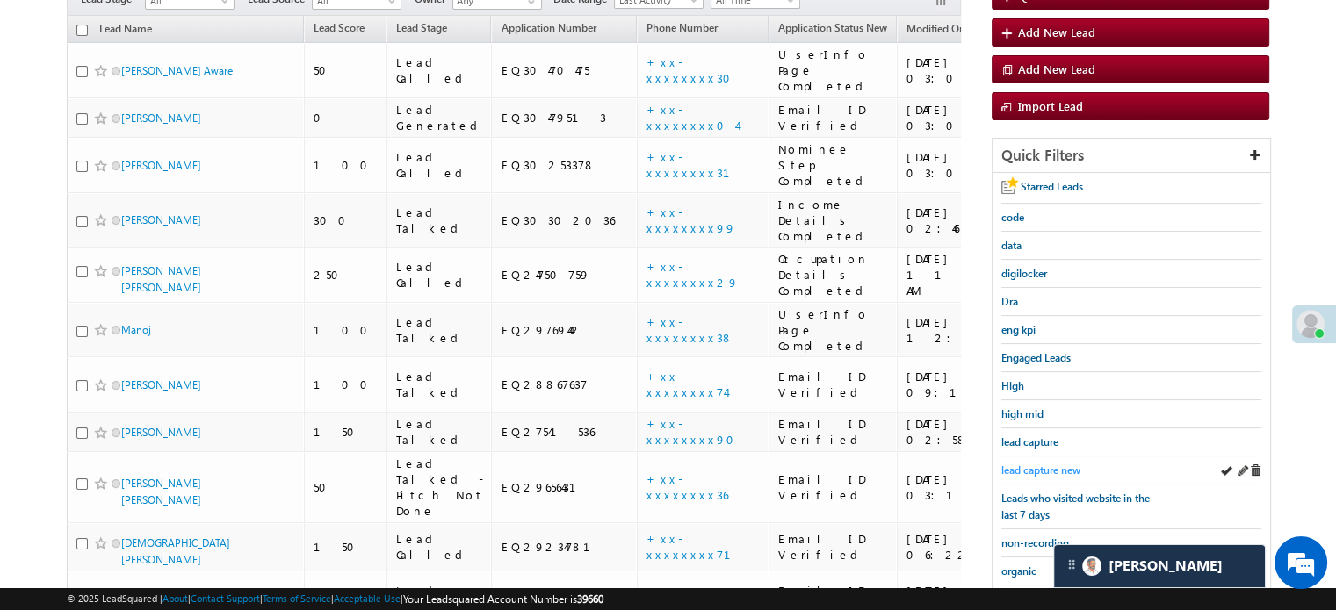
click at [1038, 464] on span "lead capture new" at bounding box center [1040, 470] width 79 height 13
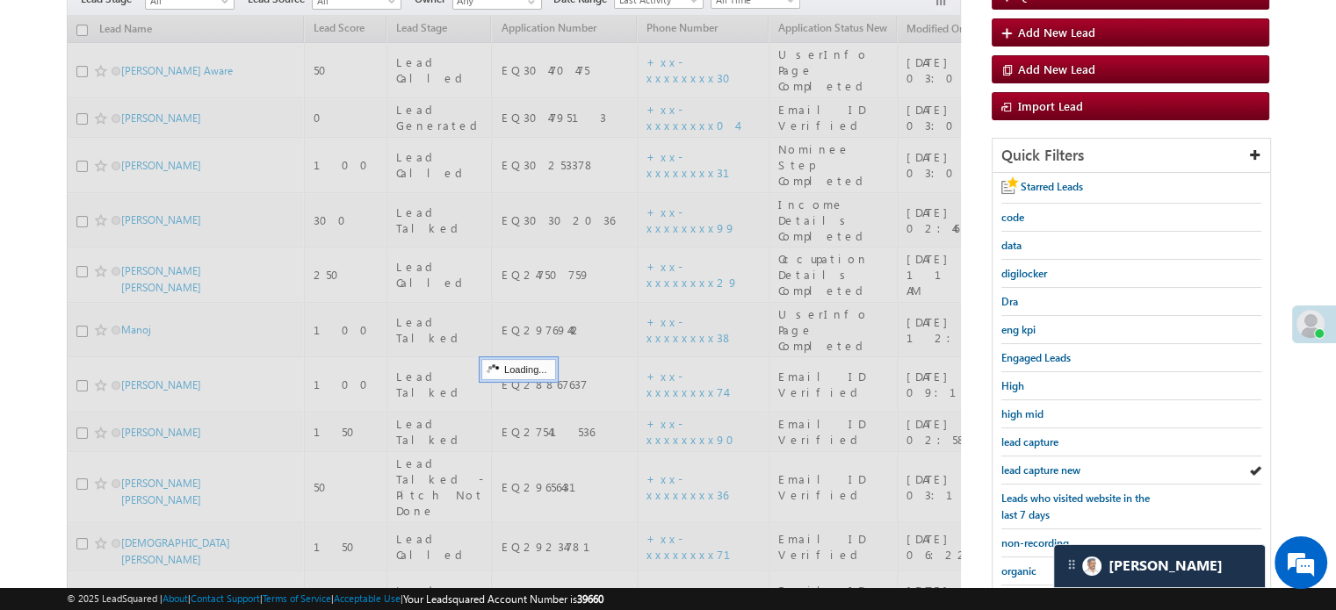
click at [1038, 464] on span "lead capture new" at bounding box center [1040, 470] width 79 height 13
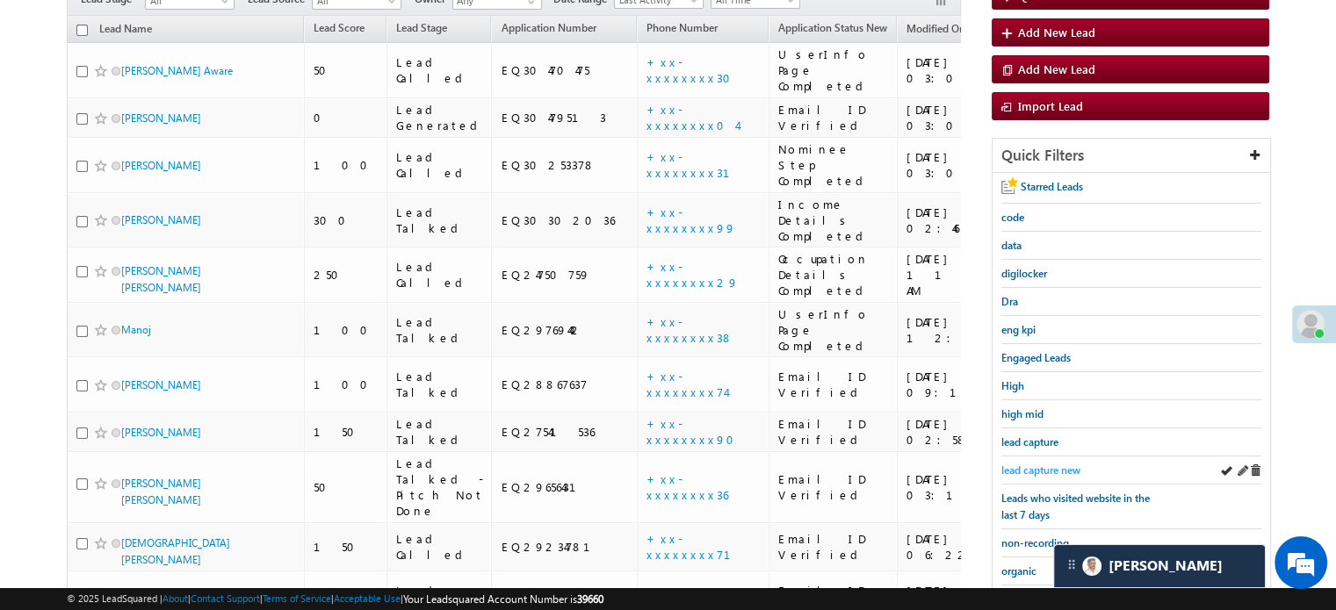
click at [1038, 464] on span "lead capture new" at bounding box center [1040, 470] width 79 height 13
click at [1066, 466] on span "lead capture new" at bounding box center [1040, 470] width 79 height 13
click at [1014, 464] on span "lead capture new" at bounding box center [1040, 470] width 79 height 13
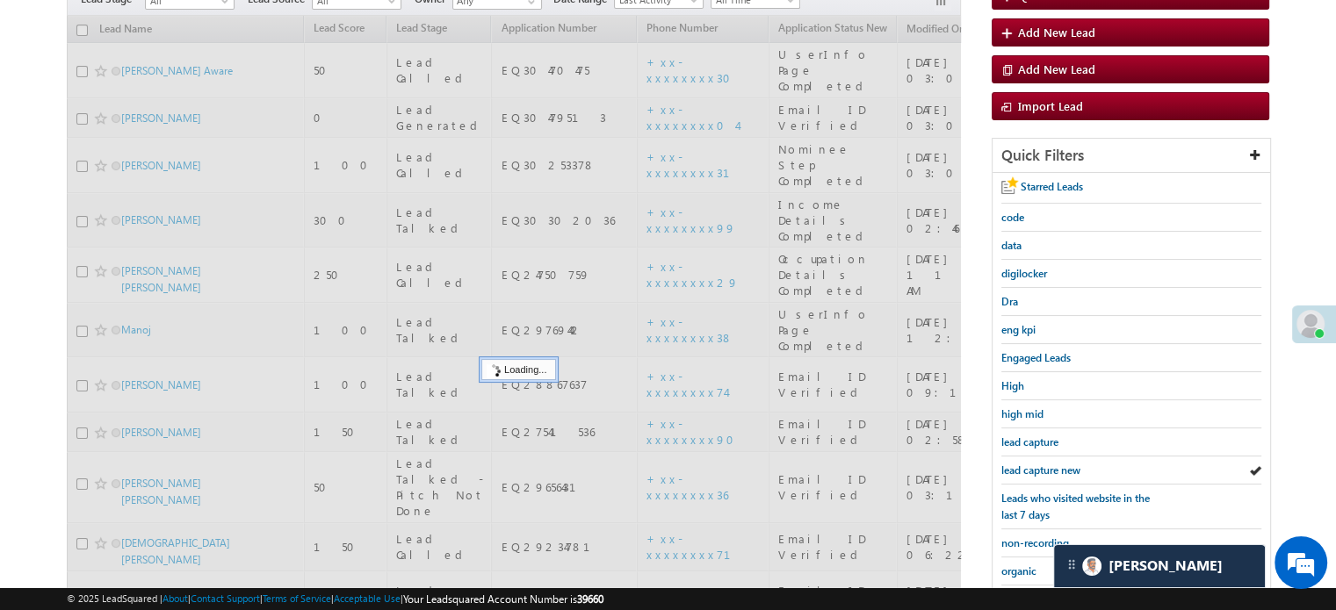
click at [1014, 464] on span "lead capture new" at bounding box center [1040, 470] width 79 height 13
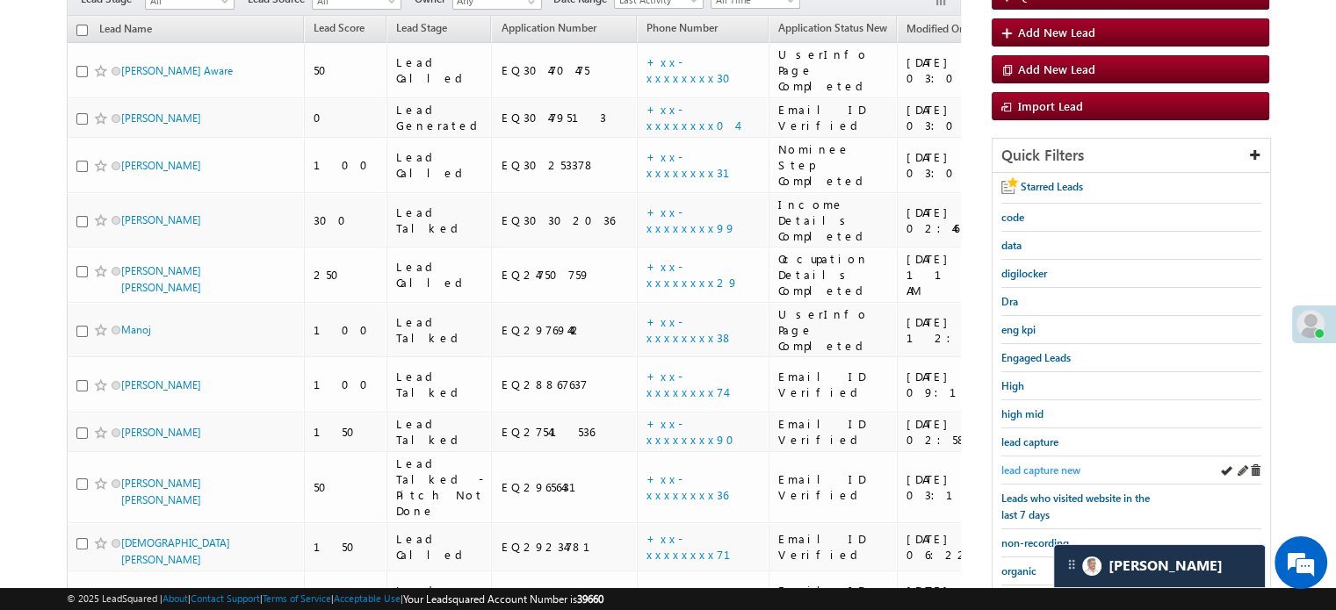
click at [1044, 464] on span "lead capture new" at bounding box center [1040, 470] width 79 height 13
click at [1013, 470] on span "lead capture new" at bounding box center [1040, 470] width 79 height 13
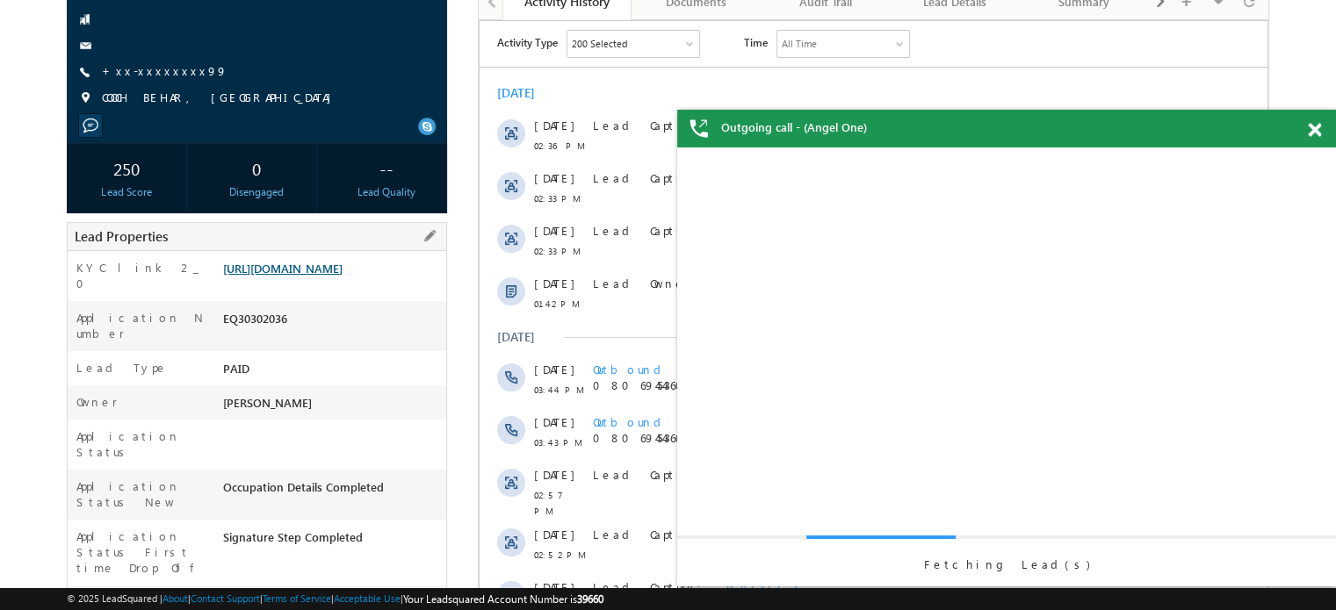
click at [342, 269] on link "[URL][DOMAIN_NAME]" at bounding box center [282, 268] width 119 height 15
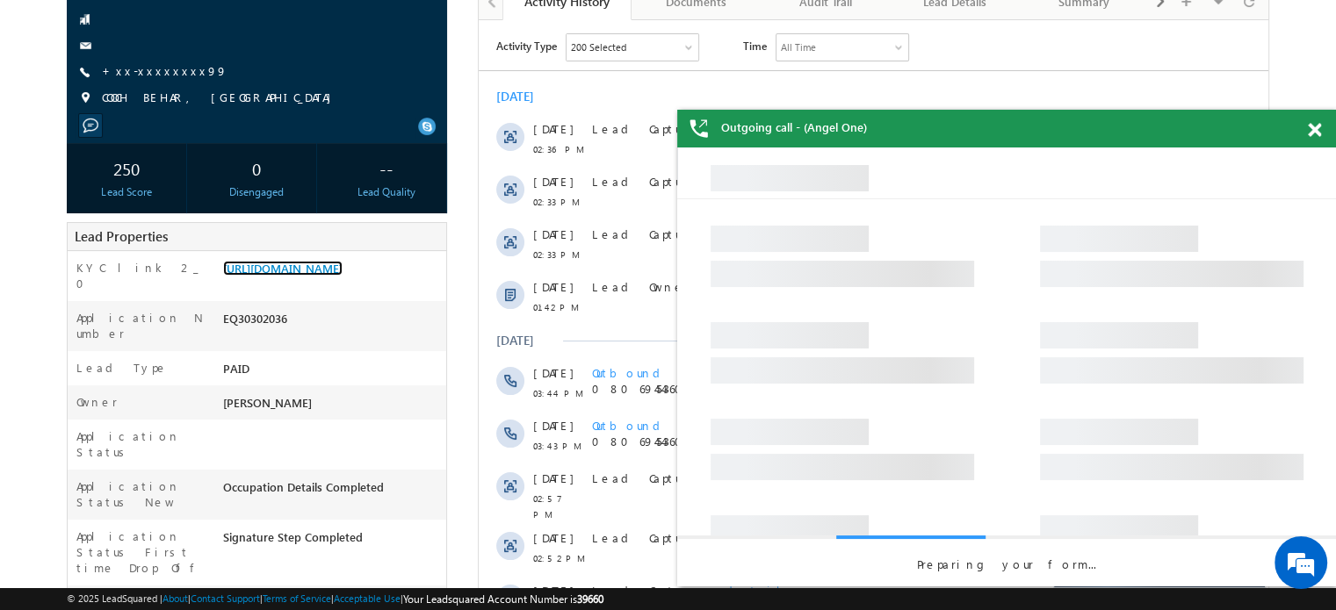
click at [1315, 123] on span at bounding box center [1313, 130] width 13 height 15
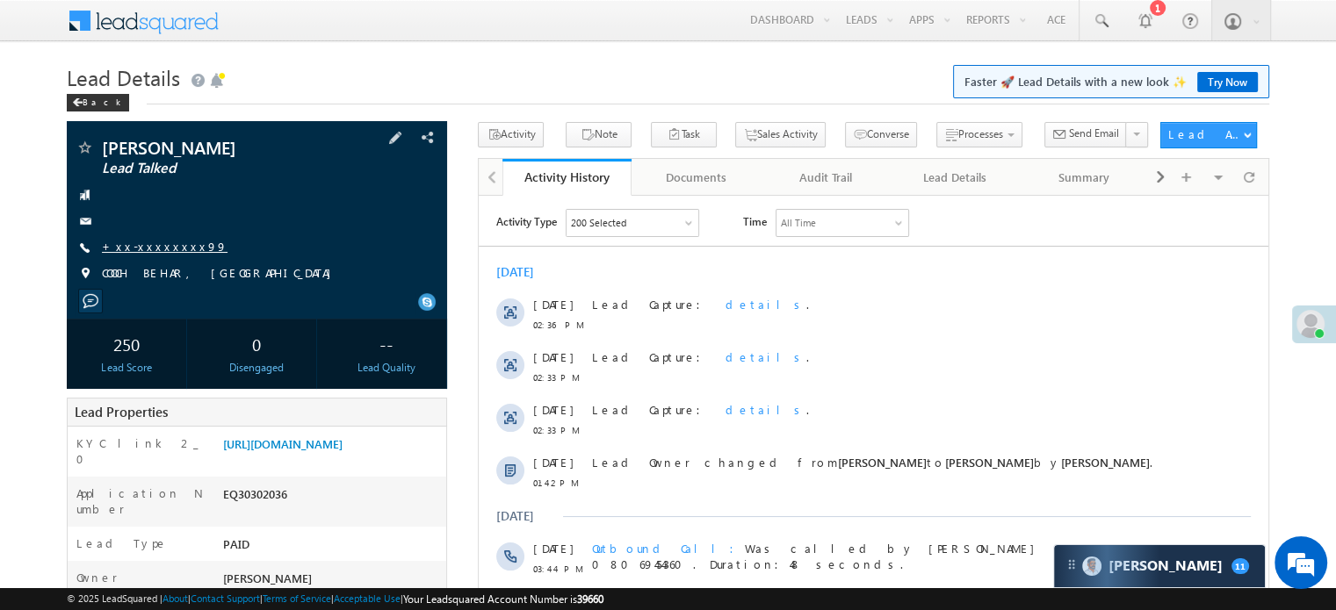
click at [151, 242] on link "+xx-xxxxxxxx99" at bounding box center [165, 246] width 126 height 15
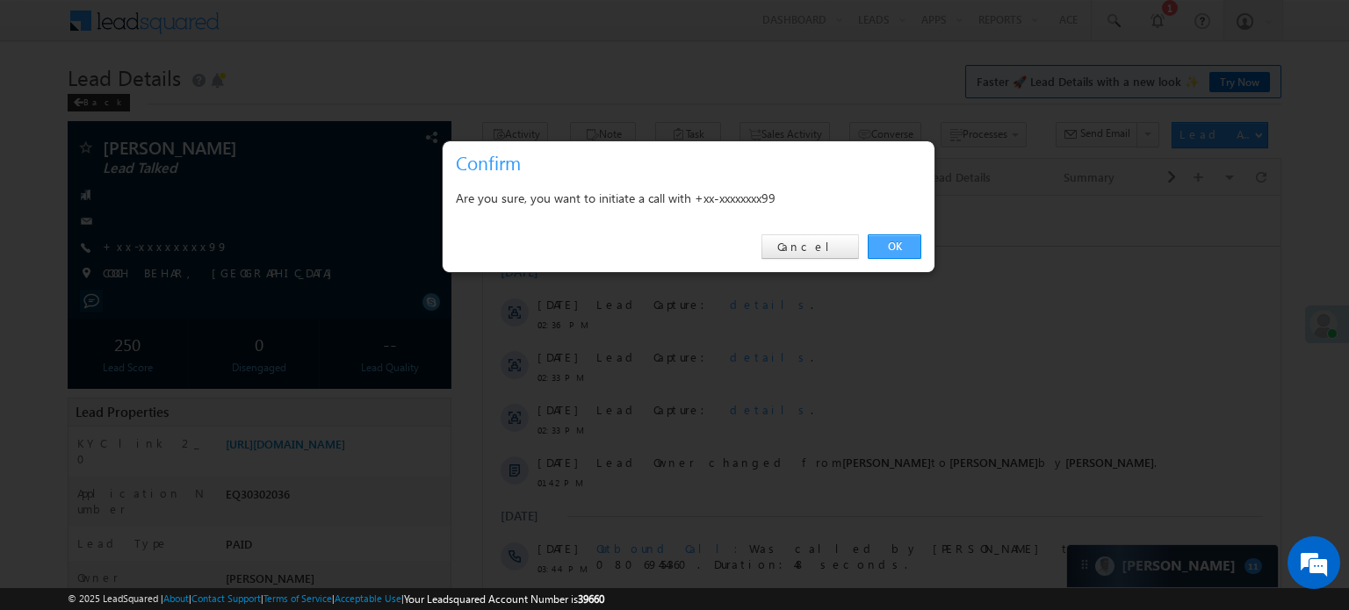
click at [892, 239] on link "OK" at bounding box center [895, 246] width 54 height 25
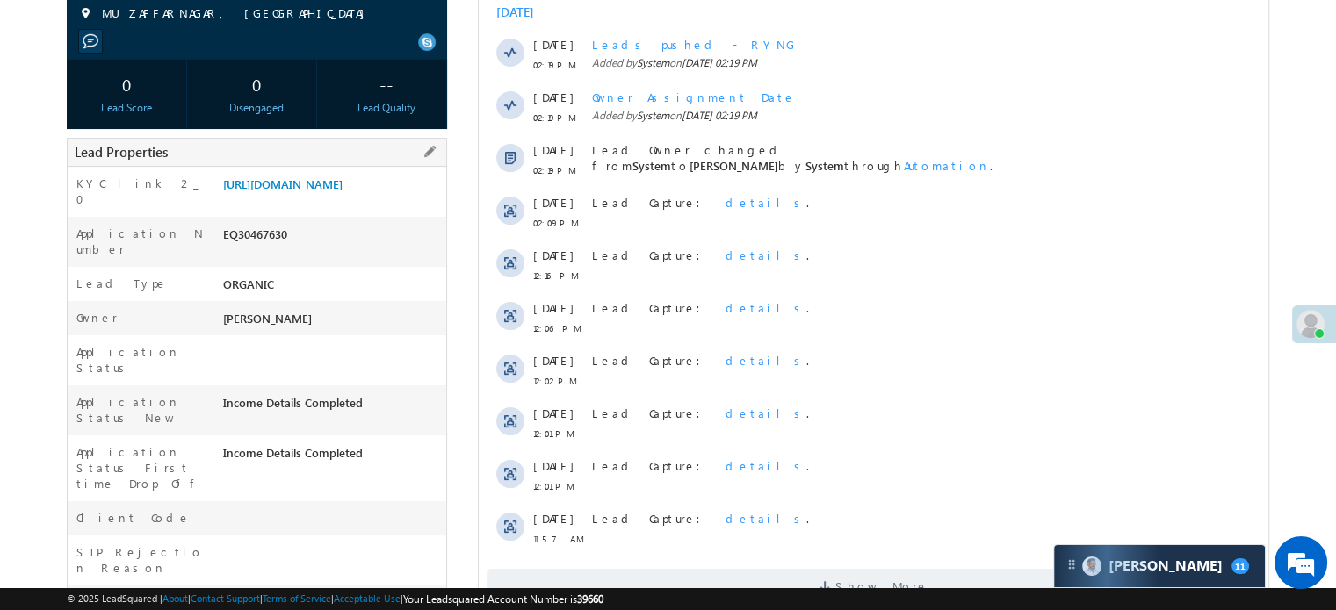
scroll to position [263, 0]
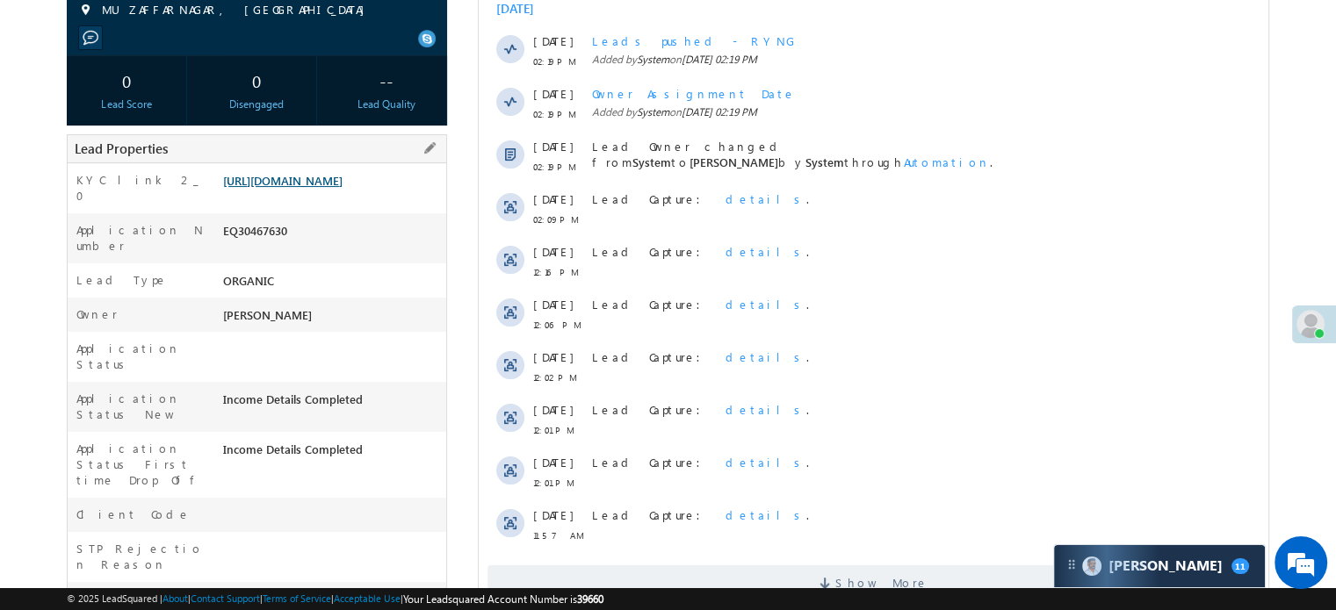
click at [312, 188] on link "https://angelbroking1-pk3em7sa.customui-test.leadsquared.com?leadId=3585dd61-47…" at bounding box center [282, 180] width 119 height 15
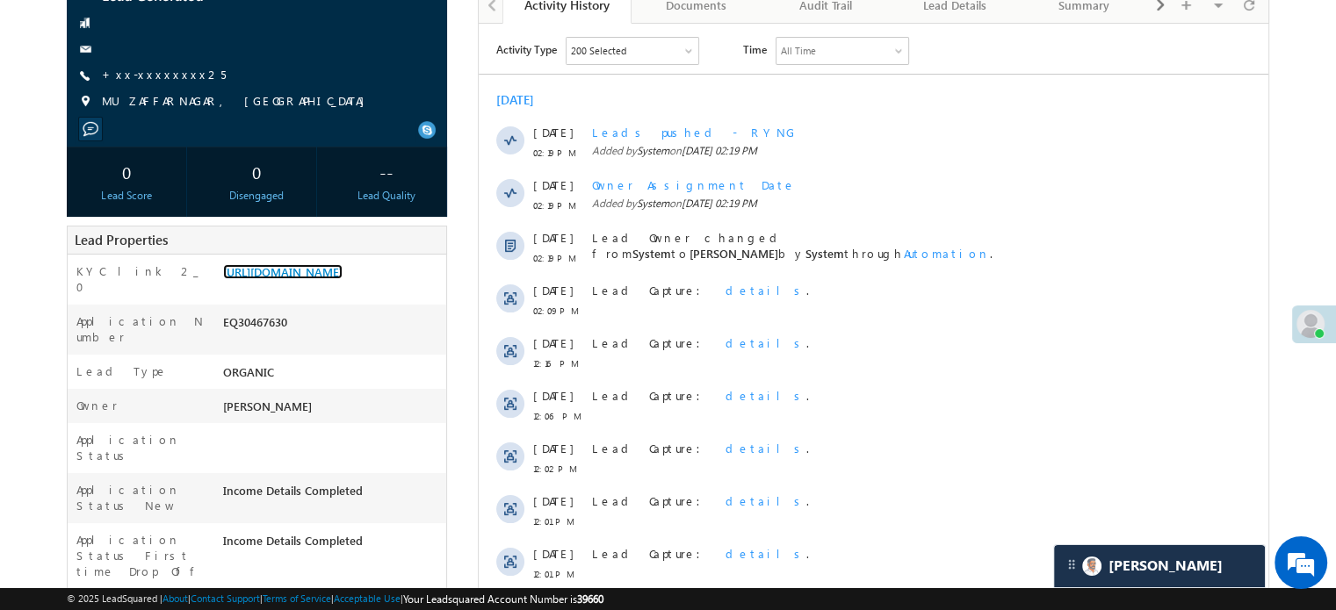
scroll to position [88, 0]
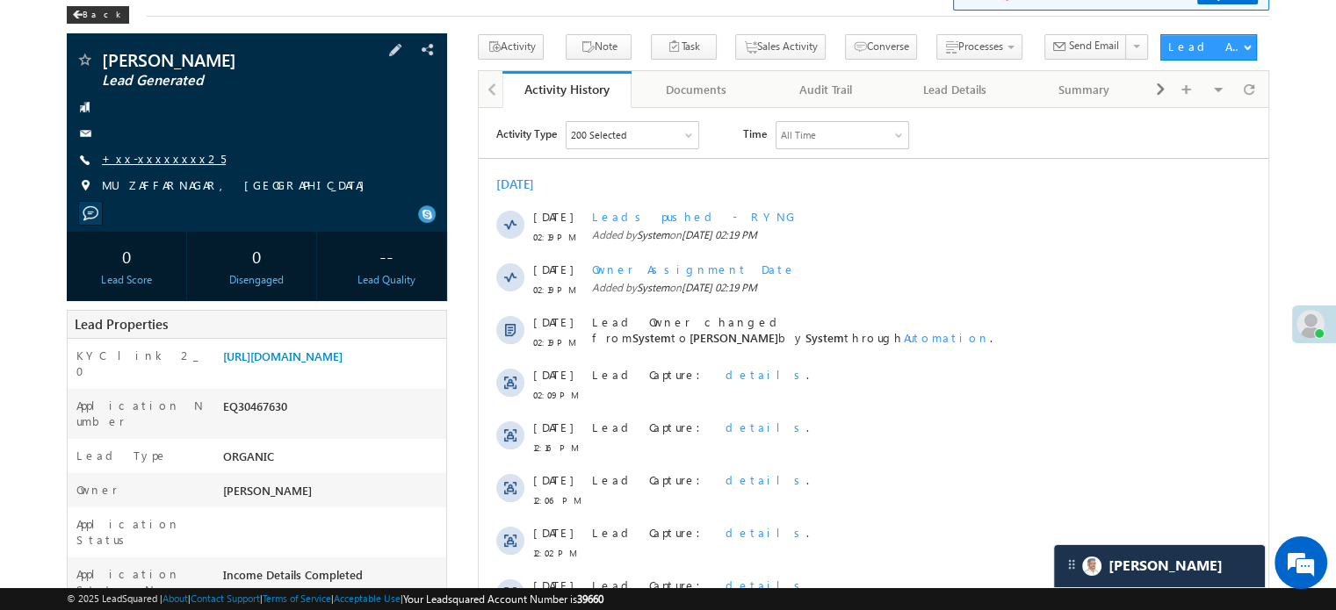
click at [171, 162] on link "+xx-xxxxxxxx25" at bounding box center [164, 158] width 124 height 15
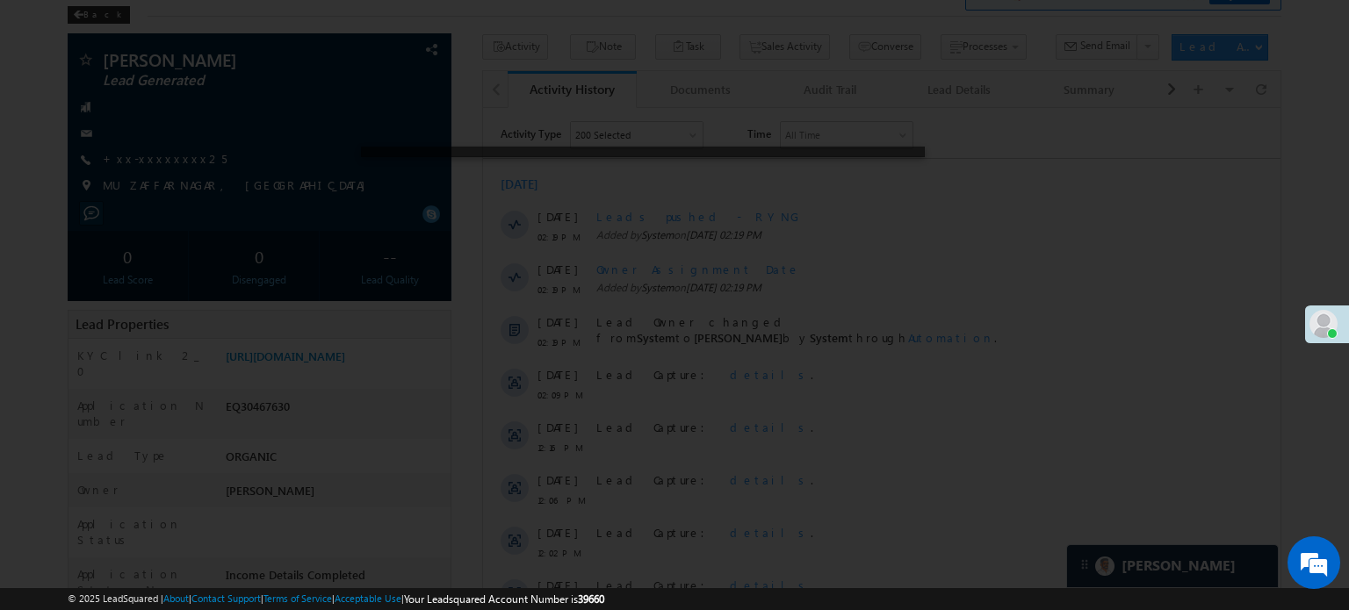
click at [894, 242] on div at bounding box center [674, 305] width 1349 height 610
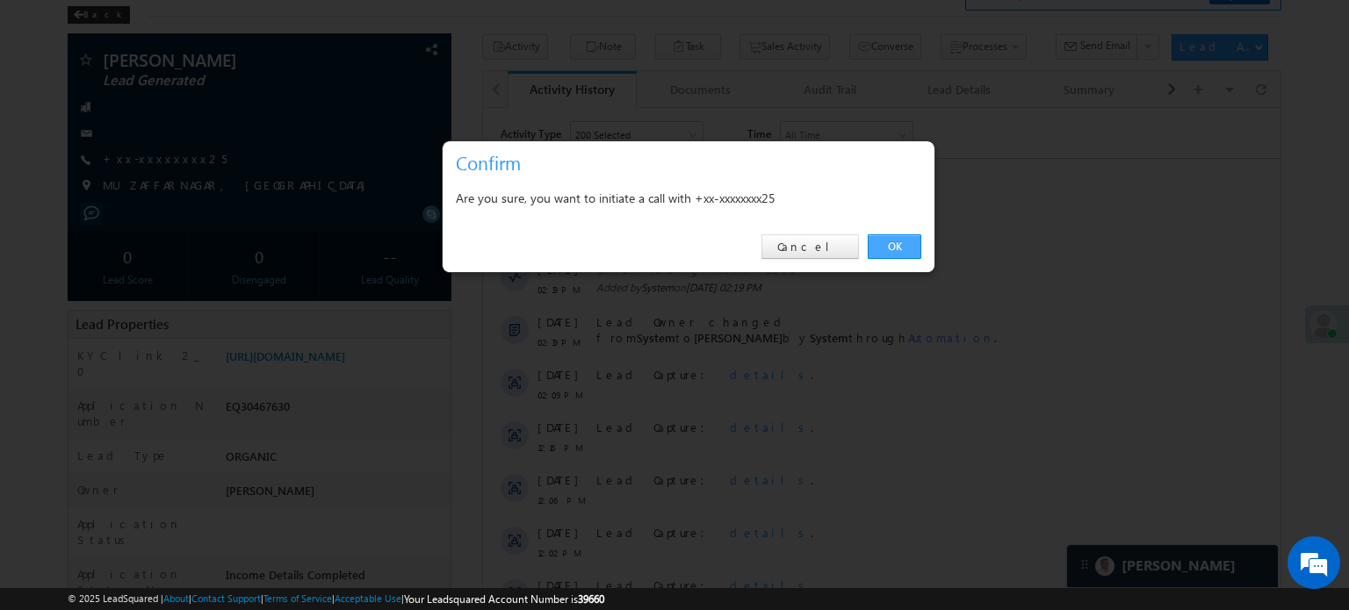
click at [913, 244] on link "OK" at bounding box center [895, 246] width 54 height 25
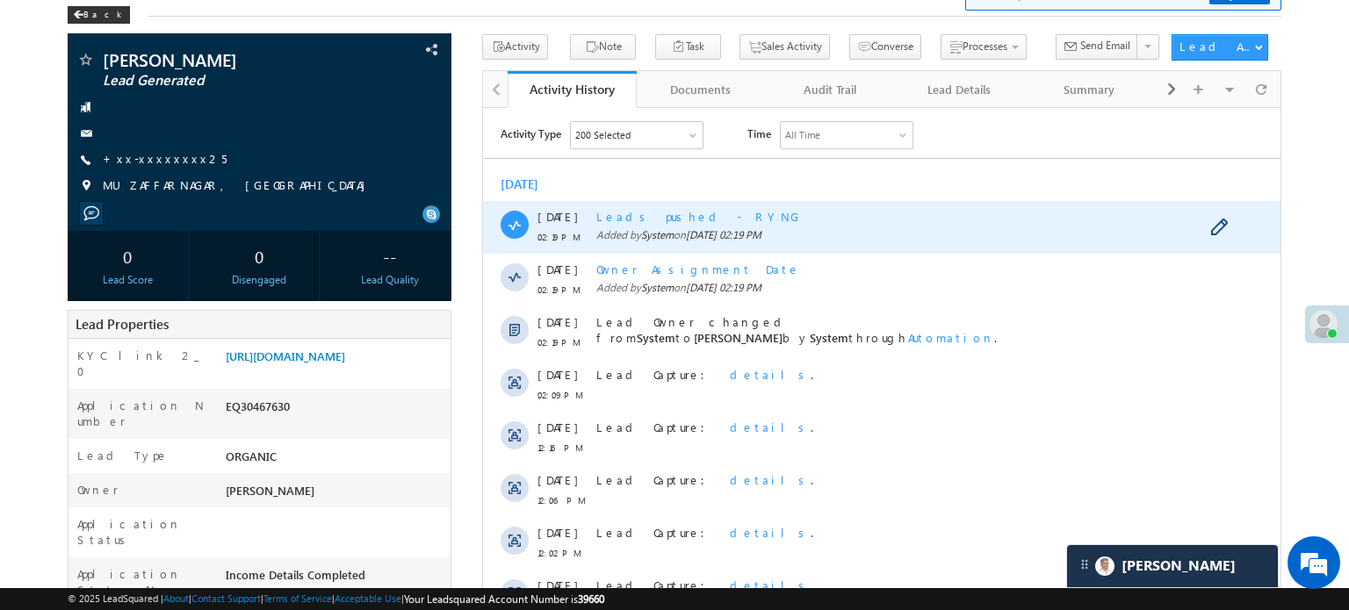
drag, startPoint x: 1396, startPoint y: 351, endPoint x: 920, endPoint y: 243, distance: 488.0
click at [919, 243] on div "Leads pushed - RYNG Added by System on 13 Oct 2025 02:19 PM" at bounding box center [888, 226] width 585 height 53
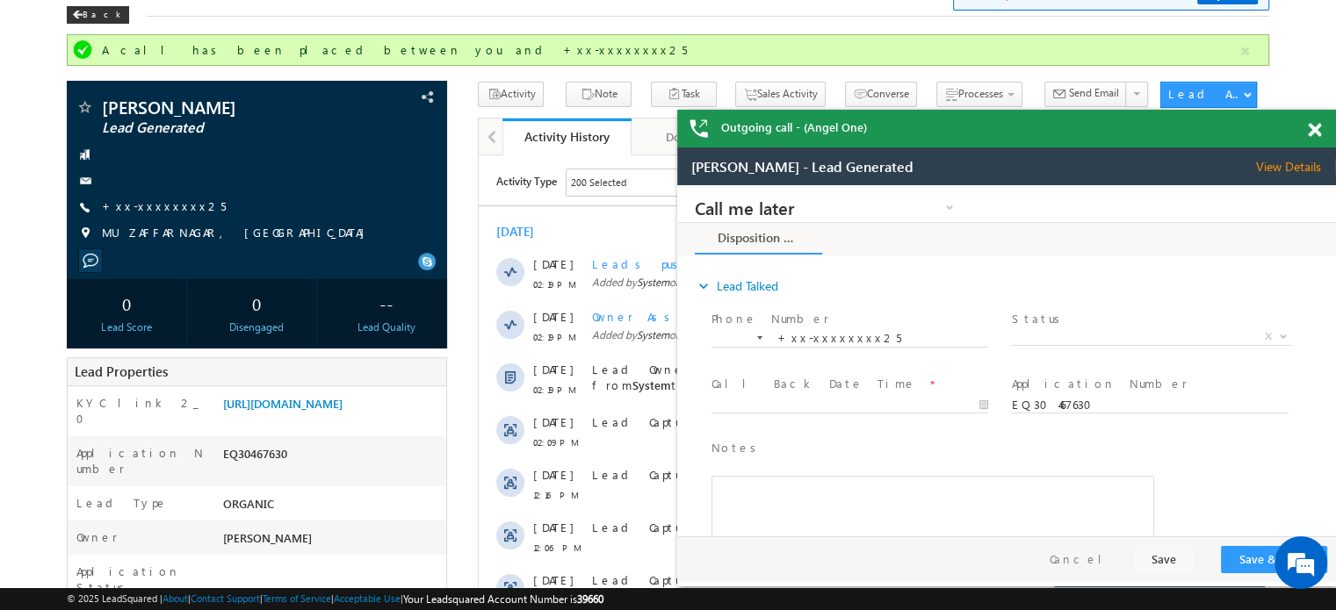
scroll to position [0, 0]
click at [289, 411] on link "https://angelbroking1-pk3em7sa.customui-test.leadsquared.com?leadId=3585dd61-47…" at bounding box center [282, 403] width 119 height 15
click at [140, 203] on link "+xx-xxxxxxxx25" at bounding box center [164, 205] width 124 height 15
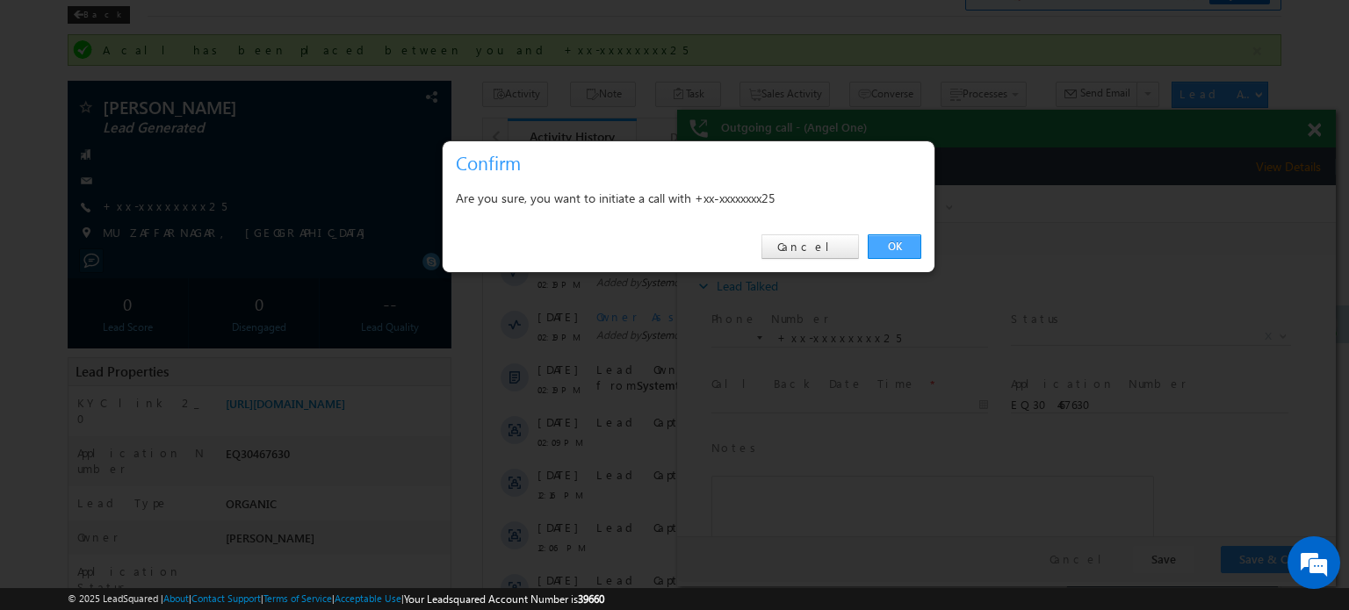
click at [899, 253] on link "OK" at bounding box center [895, 246] width 54 height 25
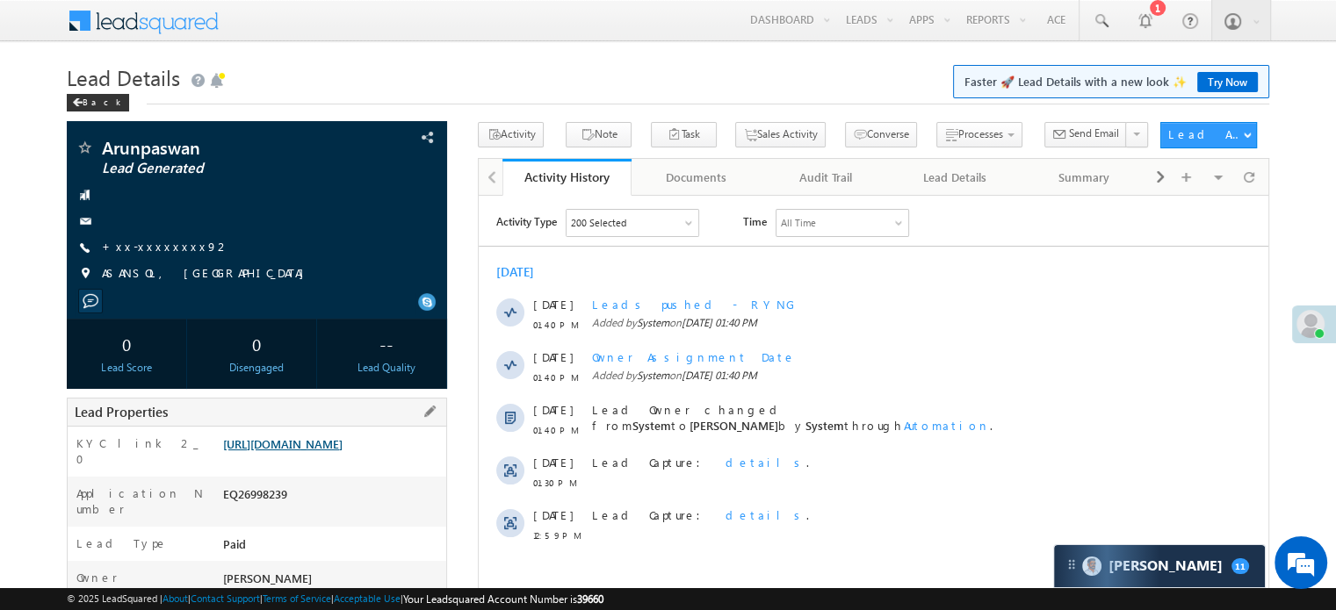
click at [331, 451] on link "[URL][DOMAIN_NAME]" at bounding box center [282, 443] width 119 height 15
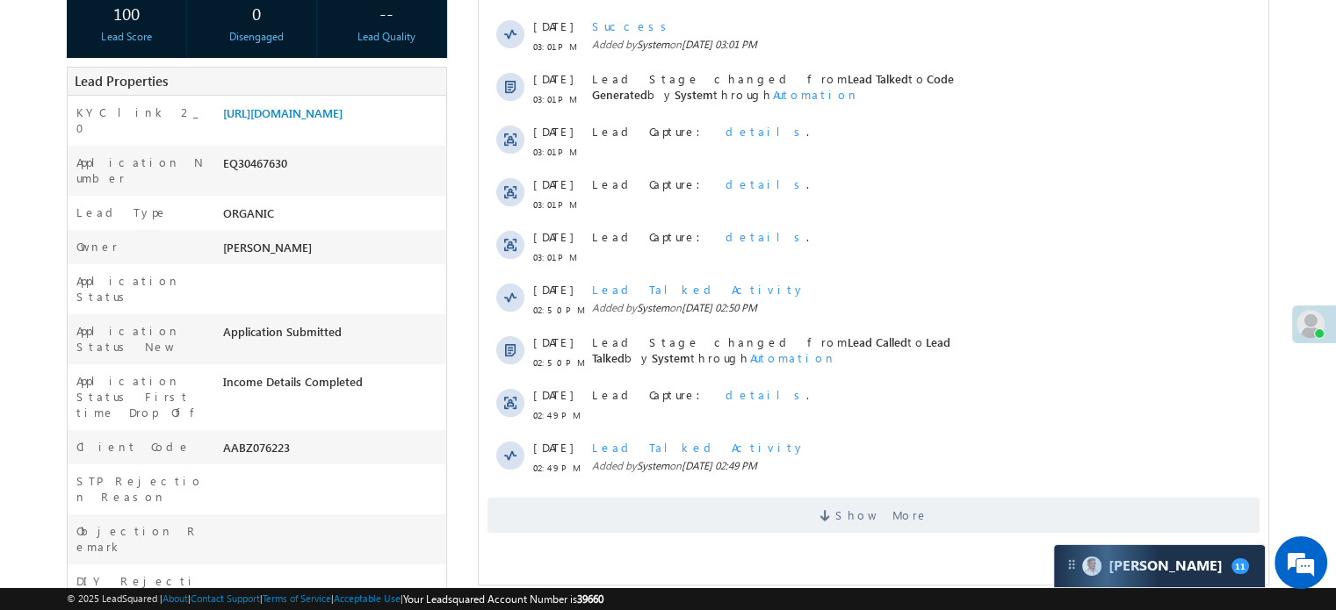
scroll to position [351, 0]
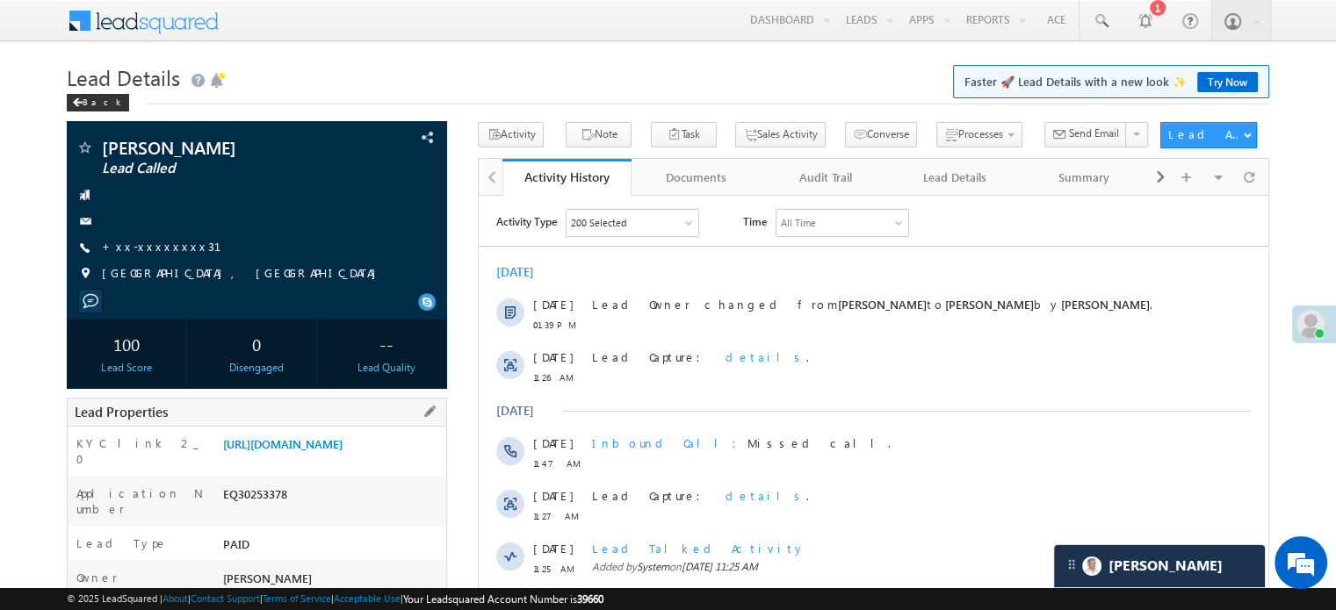
click at [397, 460] on div "https://angelbroking1-pk3em7sa.customui-test.leadsquared.com?leadId=5e745610-9c…" at bounding box center [332, 448] width 227 height 25
click at [342, 451] on link "https://angelbroking1-pk3em7sa.customui-test.leadsquared.com?leadId=5e745610-9c…" at bounding box center [282, 443] width 119 height 15
drag, startPoint x: 221, startPoint y: 442, endPoint x: 400, endPoint y: 484, distance: 184.0
click at [400, 460] on div "https://angelbroking1-pk3em7sa.customui-test.leadsquared.com?leadId=5e745610-9c…" at bounding box center [332, 448] width 227 height 25
copy link "https://angelbroking1-pk3em7sa.customui-test.leadsquared.com?leadId=5e745610-9c…"
